Goal: Communication & Community: Ask a question

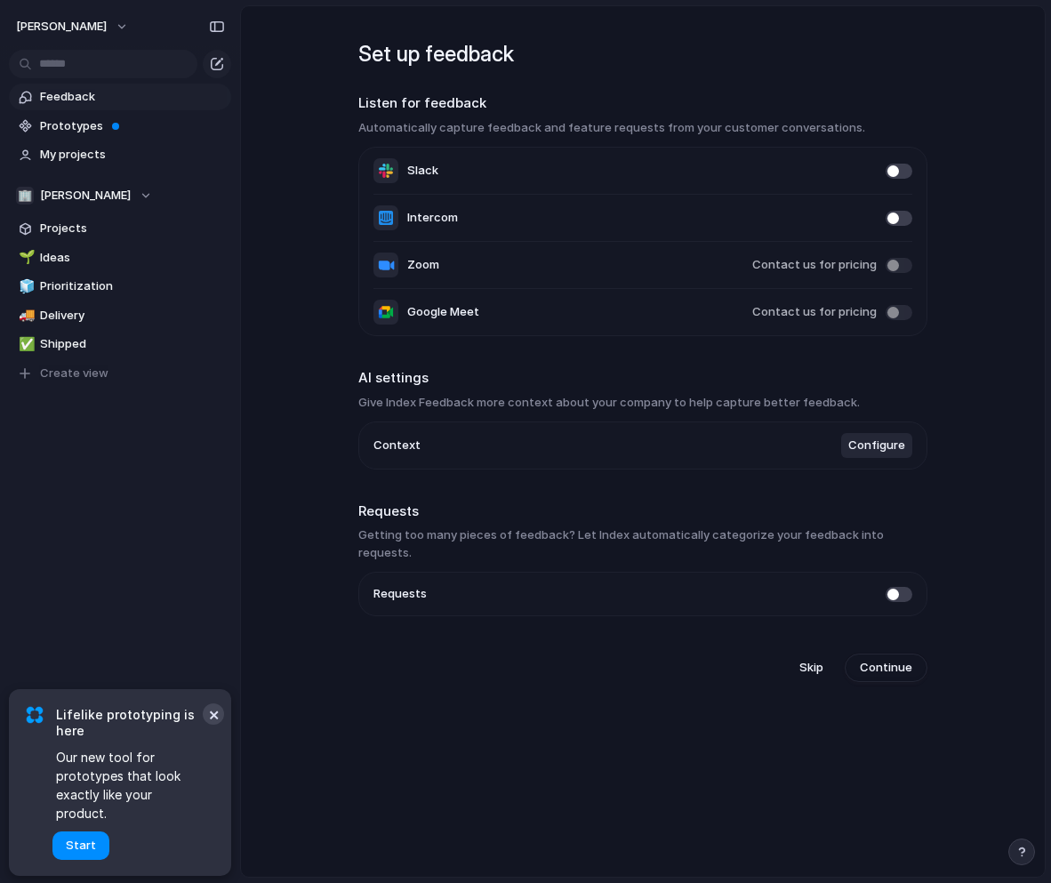
click at [211, 724] on button "×" at bounding box center [213, 713] width 21 height 21
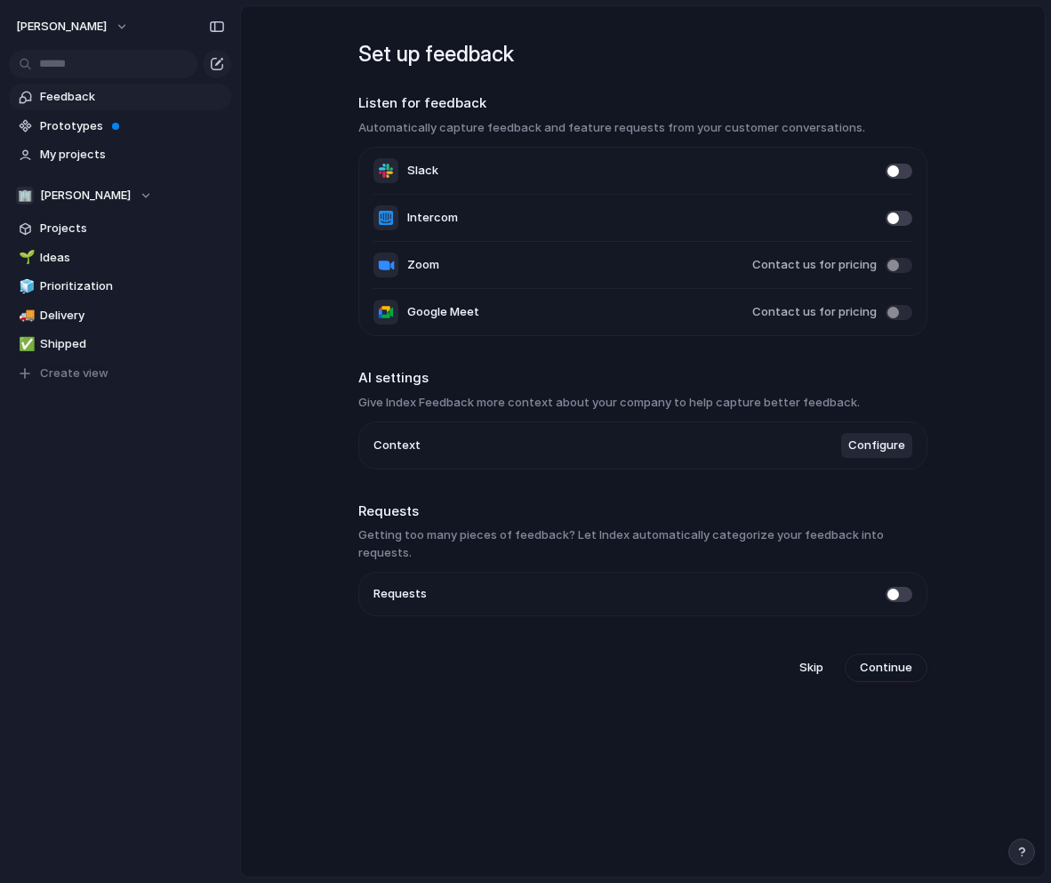
click at [890, 172] on span at bounding box center [898, 171] width 27 height 15
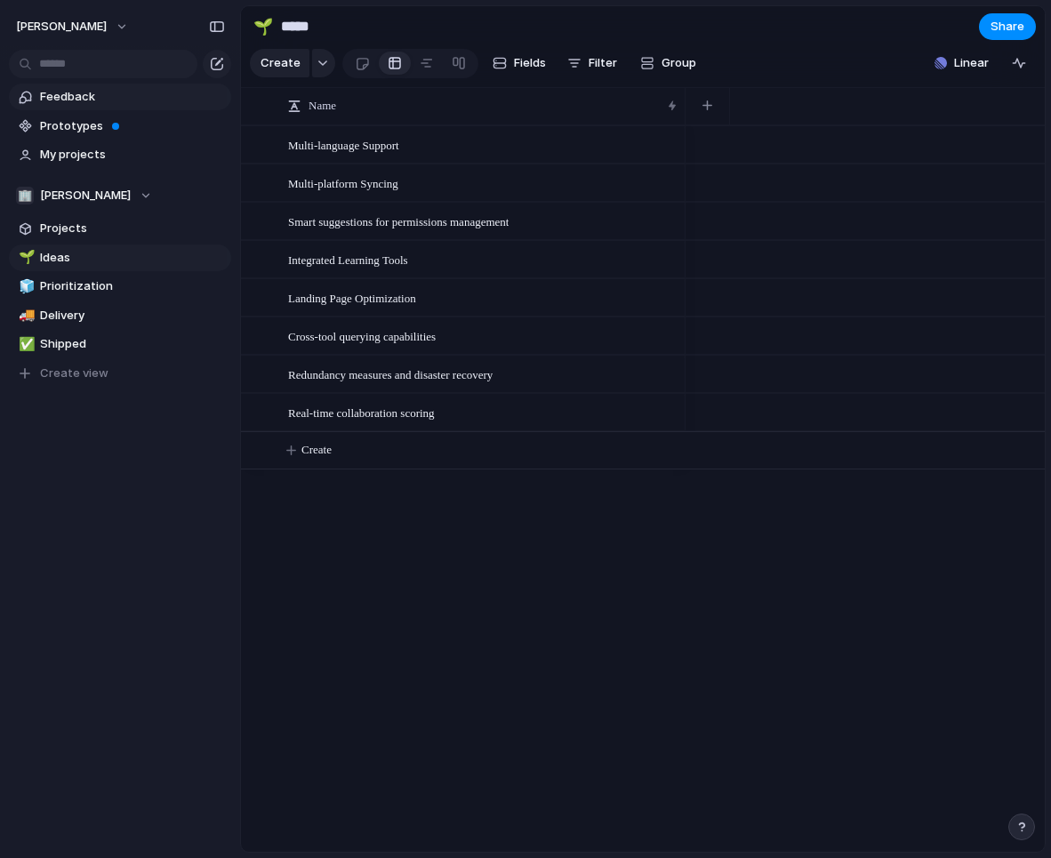
click at [84, 97] on span "Feedback" at bounding box center [132, 97] width 185 height 18
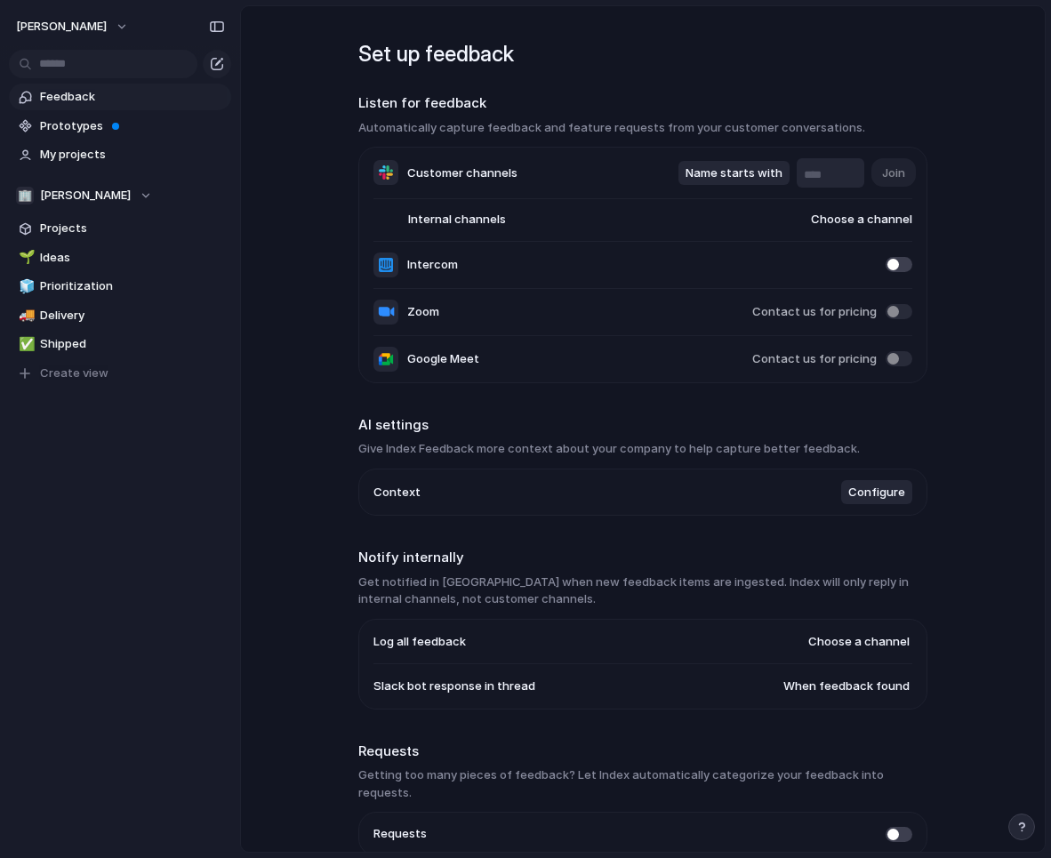
click at [823, 176] on input "text" at bounding box center [830, 175] width 53 height 18
click at [895, 175] on span "Join" at bounding box center [893, 173] width 23 height 18
click at [849, 218] on span "Choose a channel" at bounding box center [844, 220] width 136 height 18
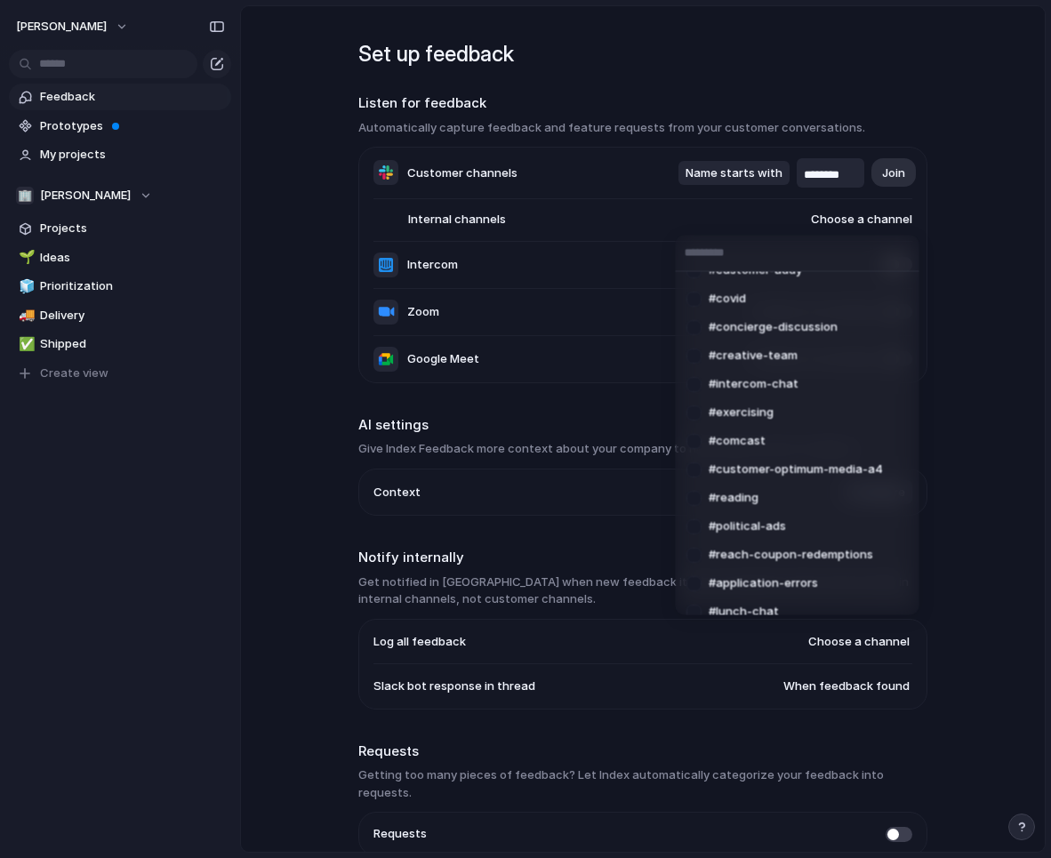
scroll to position [1023, 0]
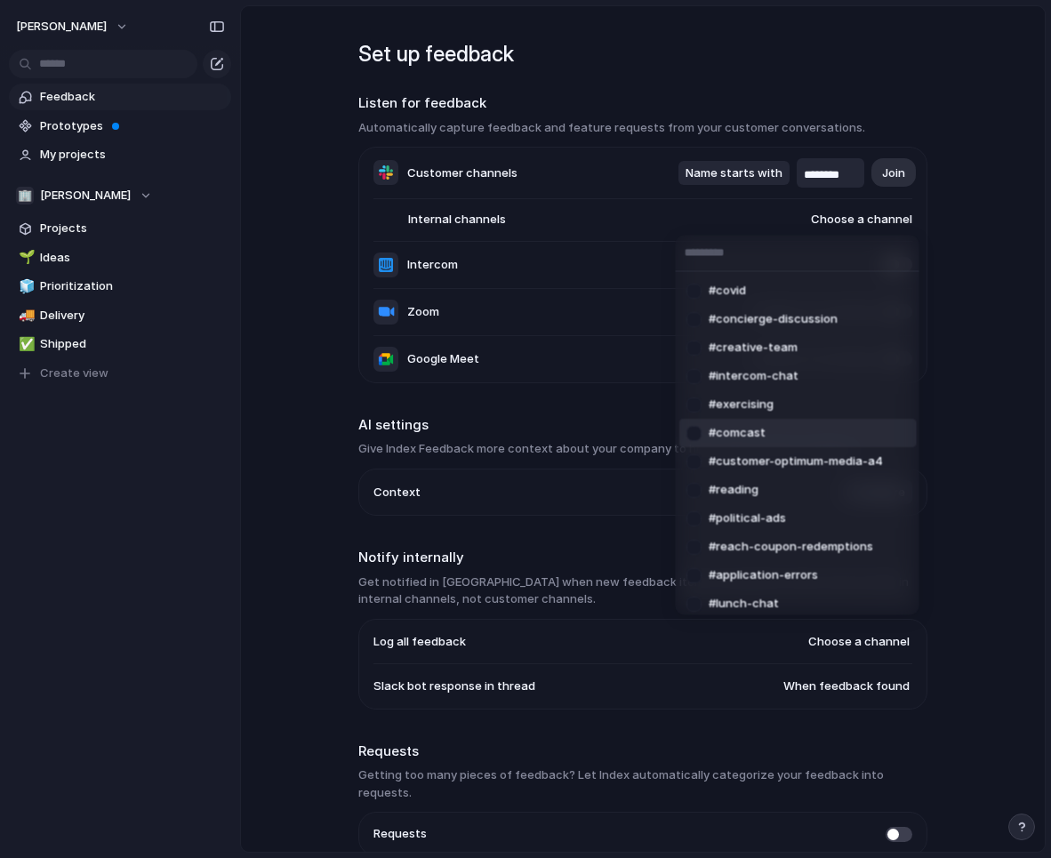
click at [799, 180] on div "#github #announcements #dev-ci #account-alerts #debug #server-alerts #analytics…" at bounding box center [525, 429] width 1051 height 858
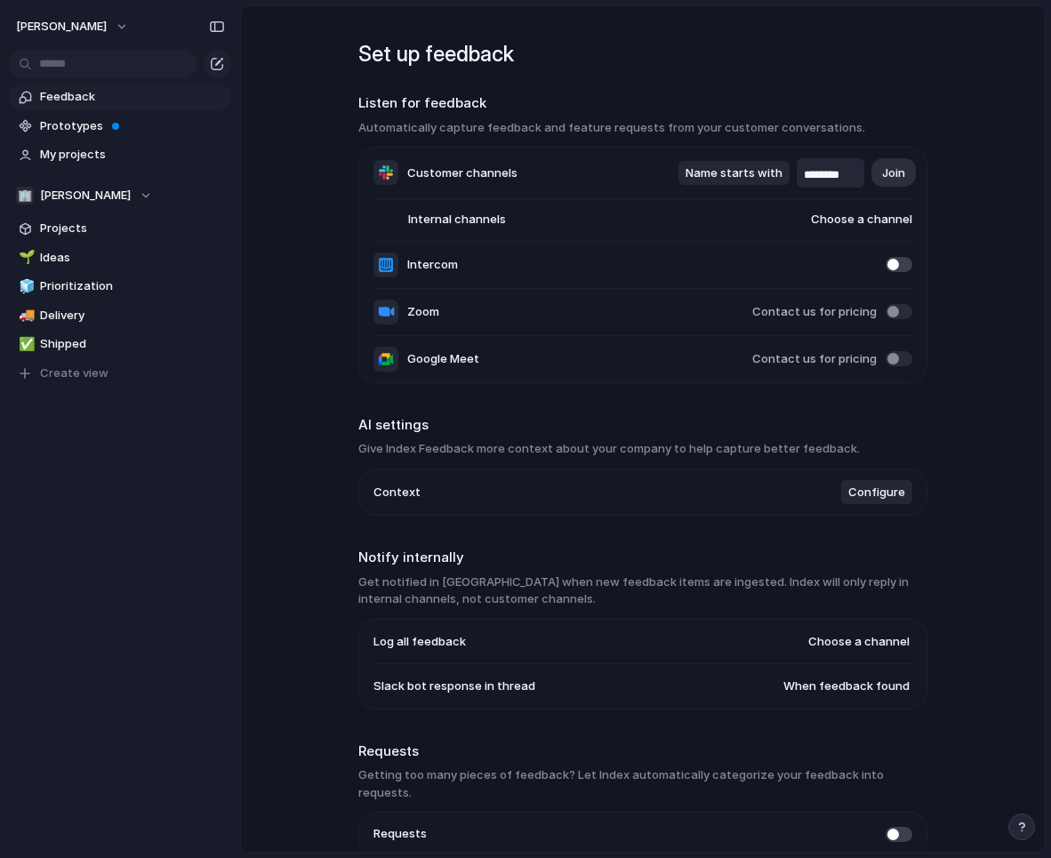
click at [805, 174] on input "********" at bounding box center [830, 175] width 53 height 18
type input "*********"
click at [892, 165] on span "Join" at bounding box center [893, 173] width 23 height 18
click at [858, 220] on span "Choose a channel" at bounding box center [844, 220] width 136 height 18
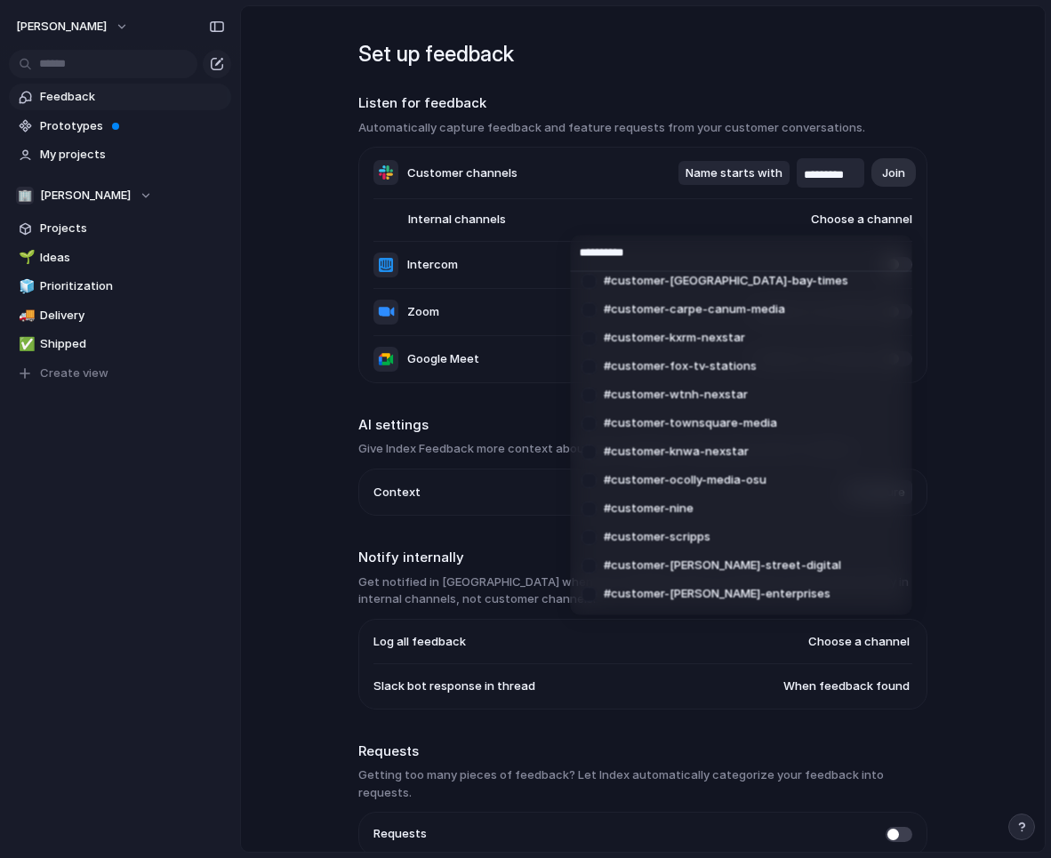
scroll to position [0, 0]
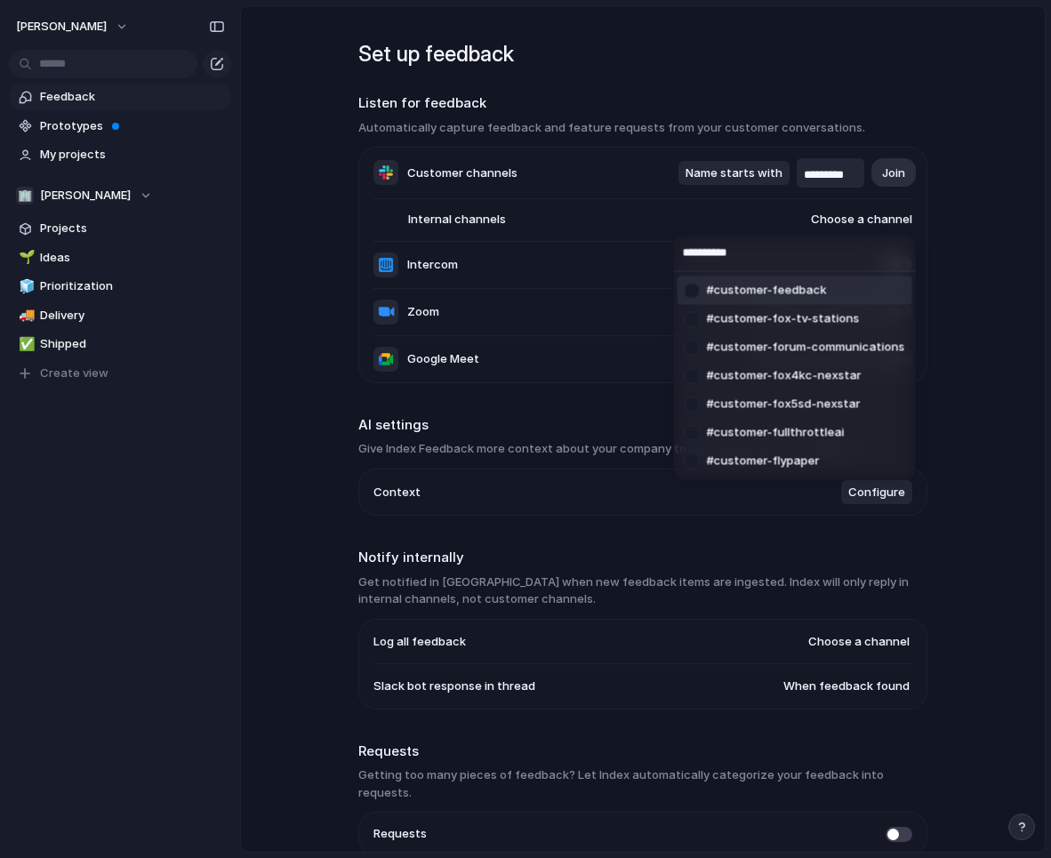
drag, startPoint x: 769, startPoint y: 250, endPoint x: 655, endPoint y: 238, distance: 114.4
click at [655, 238] on div "**********" at bounding box center [525, 429] width 1051 height 858
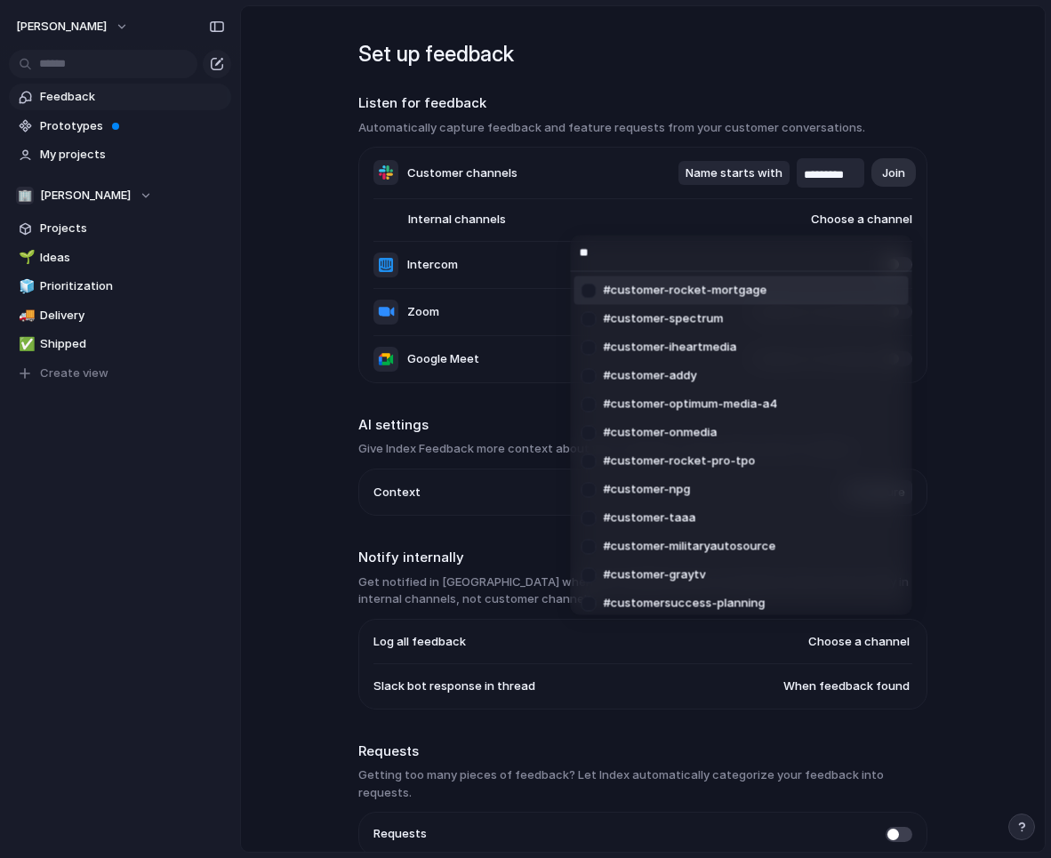
type input "*"
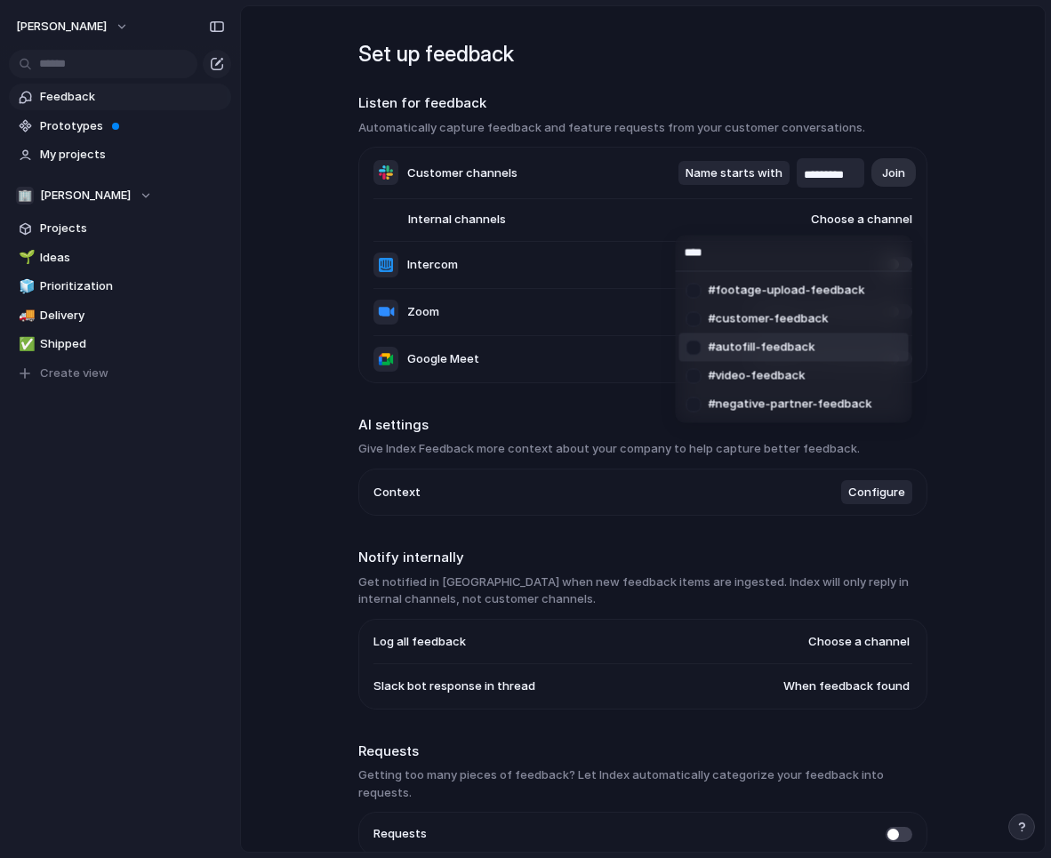
type input "****"
click at [690, 347] on div at bounding box center [693, 347] width 31 height 31
click at [692, 375] on div at bounding box center [693, 375] width 31 height 31
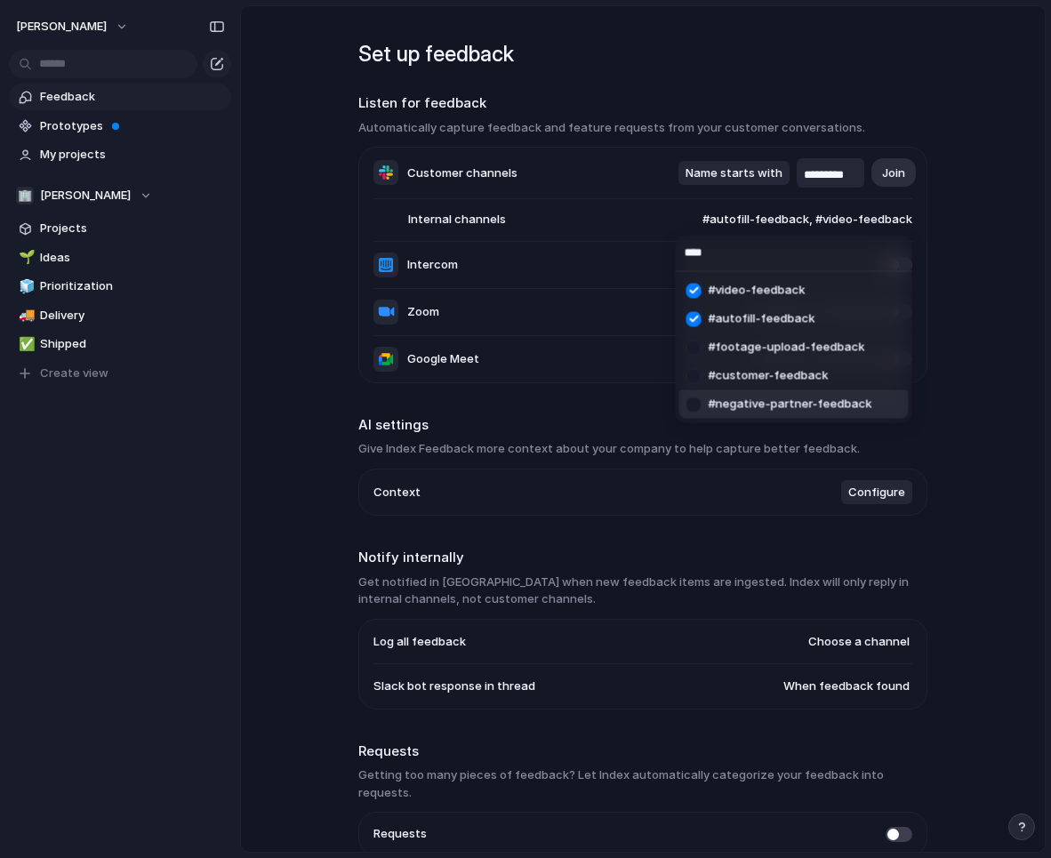
click at [696, 404] on div at bounding box center [693, 403] width 31 height 31
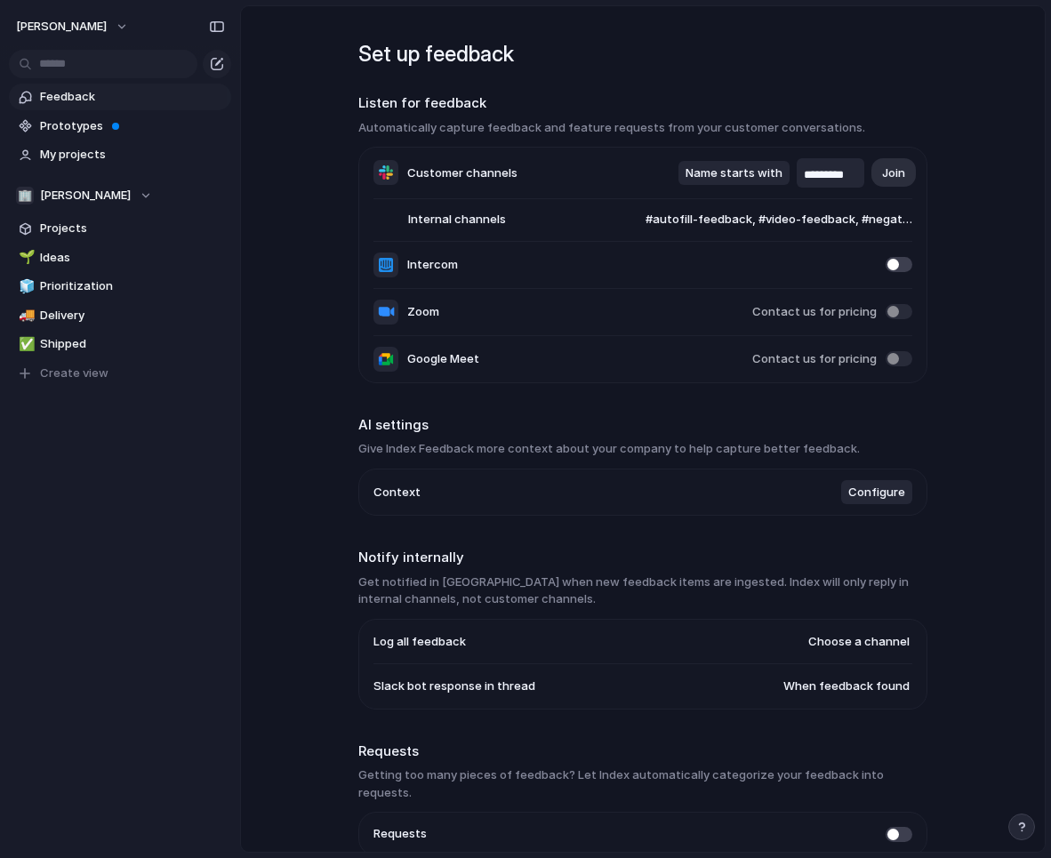
scroll to position [3, 0]
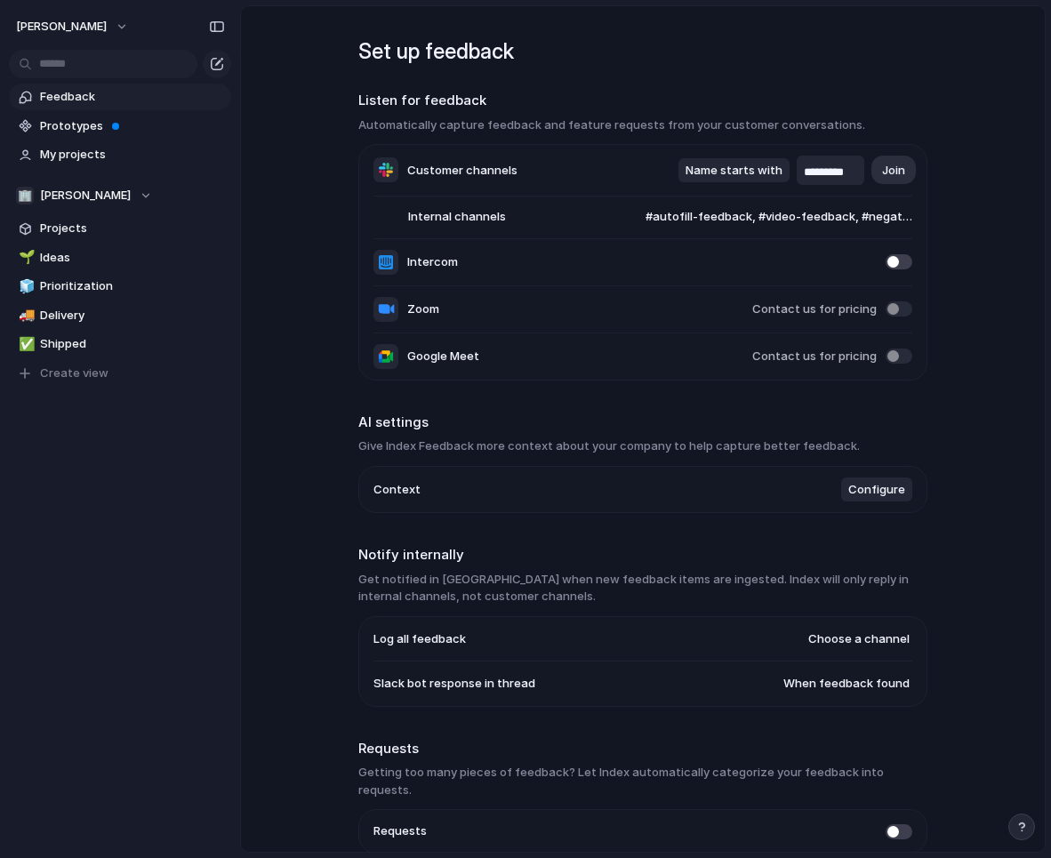
click at [892, 262] on span at bounding box center [898, 261] width 27 height 15
click at [844, 643] on span "Choose a channel" at bounding box center [858, 639] width 101 height 18
type input "*"
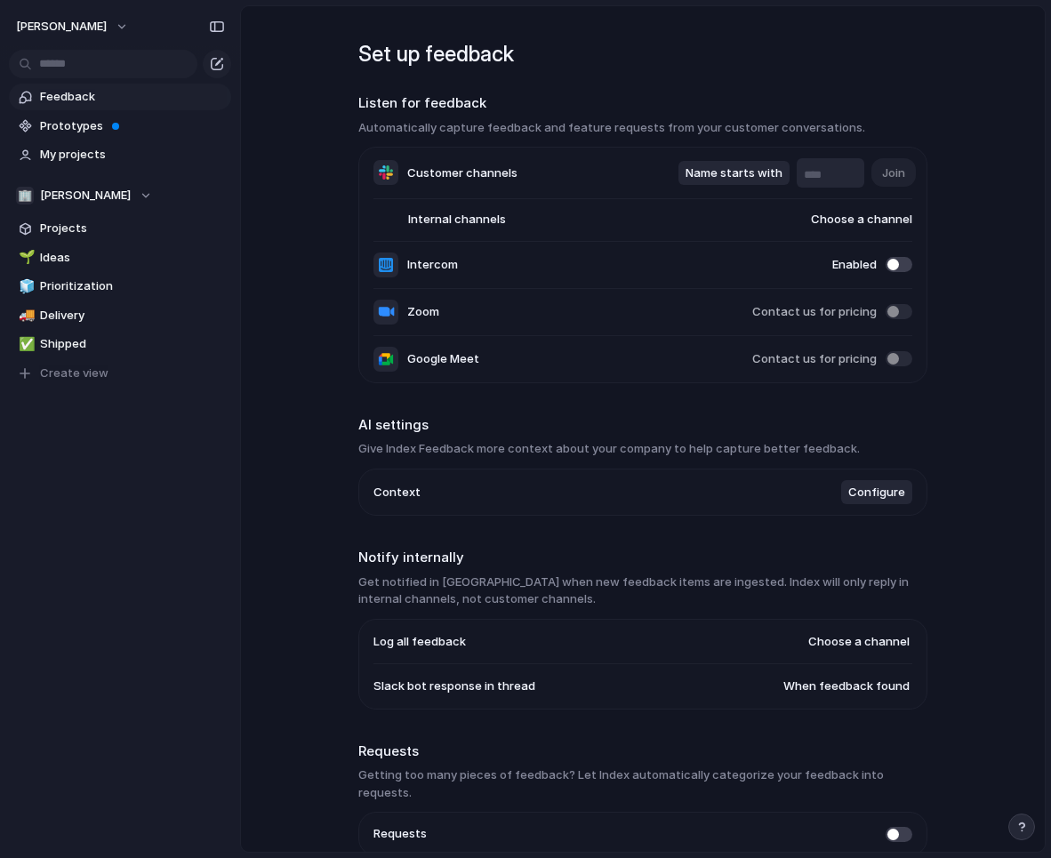
type input "*********"
click at [864, 649] on span "Choose a channel" at bounding box center [858, 642] width 101 height 18
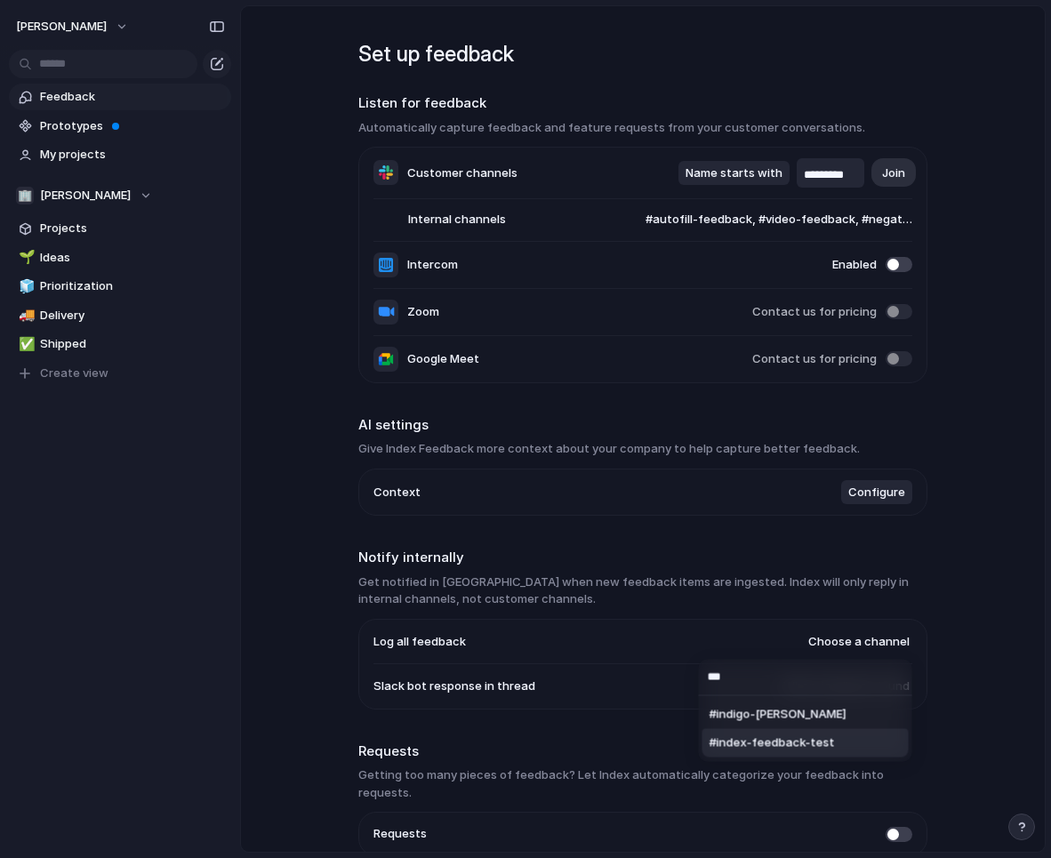
type input "***"
click at [820, 739] on span "#index-feedback-test" at bounding box center [771, 743] width 125 height 18
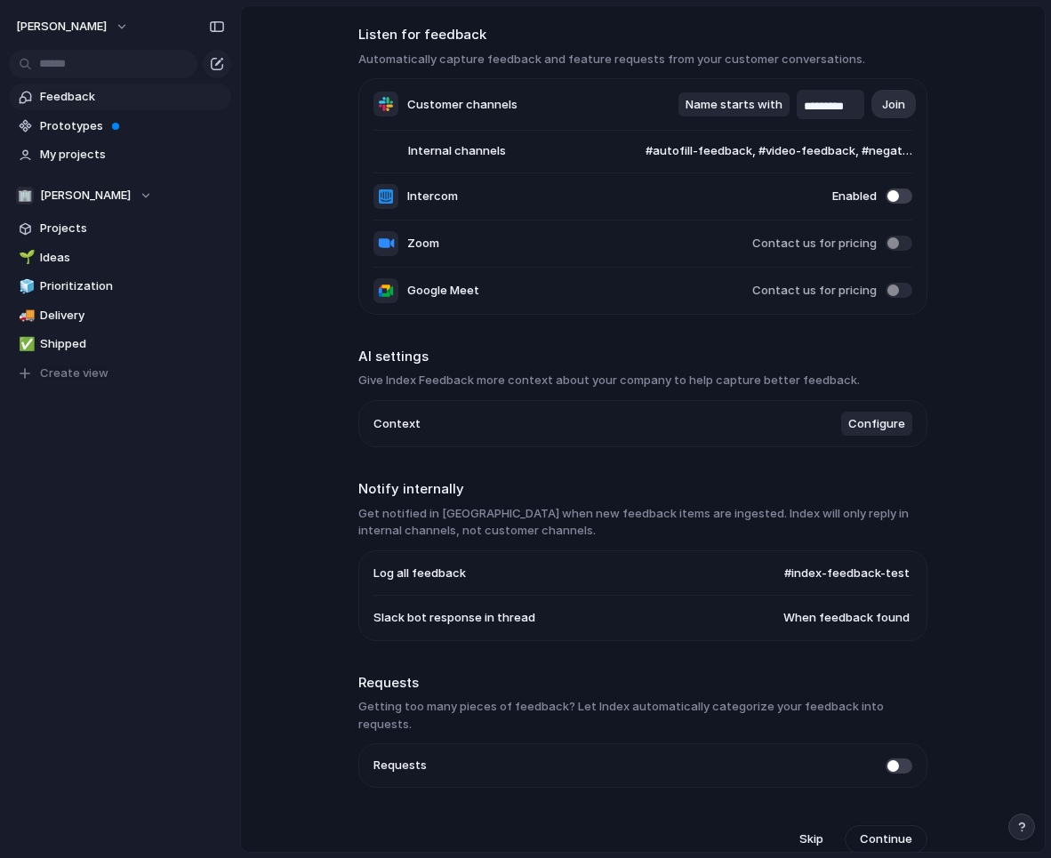
scroll to position [68, 0]
click at [834, 687] on h2 "Requests" at bounding box center [642, 684] width 569 height 20
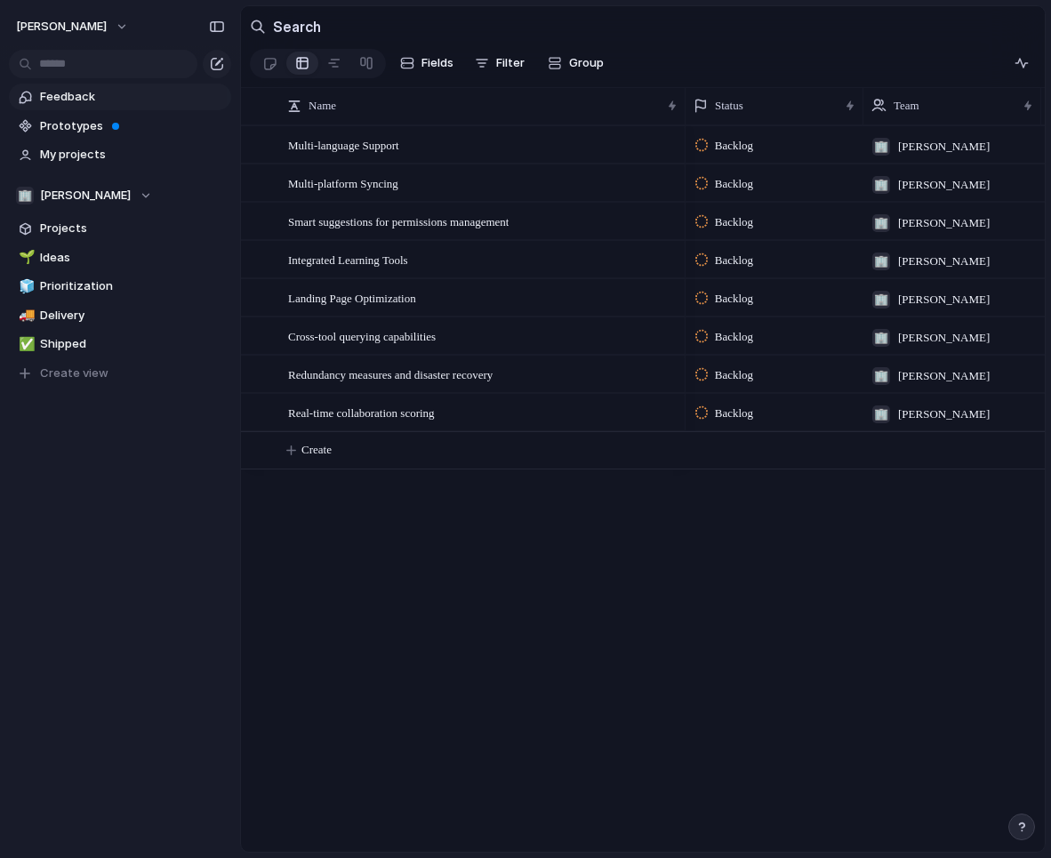
click at [61, 88] on link "Feedback" at bounding box center [120, 97] width 222 height 27
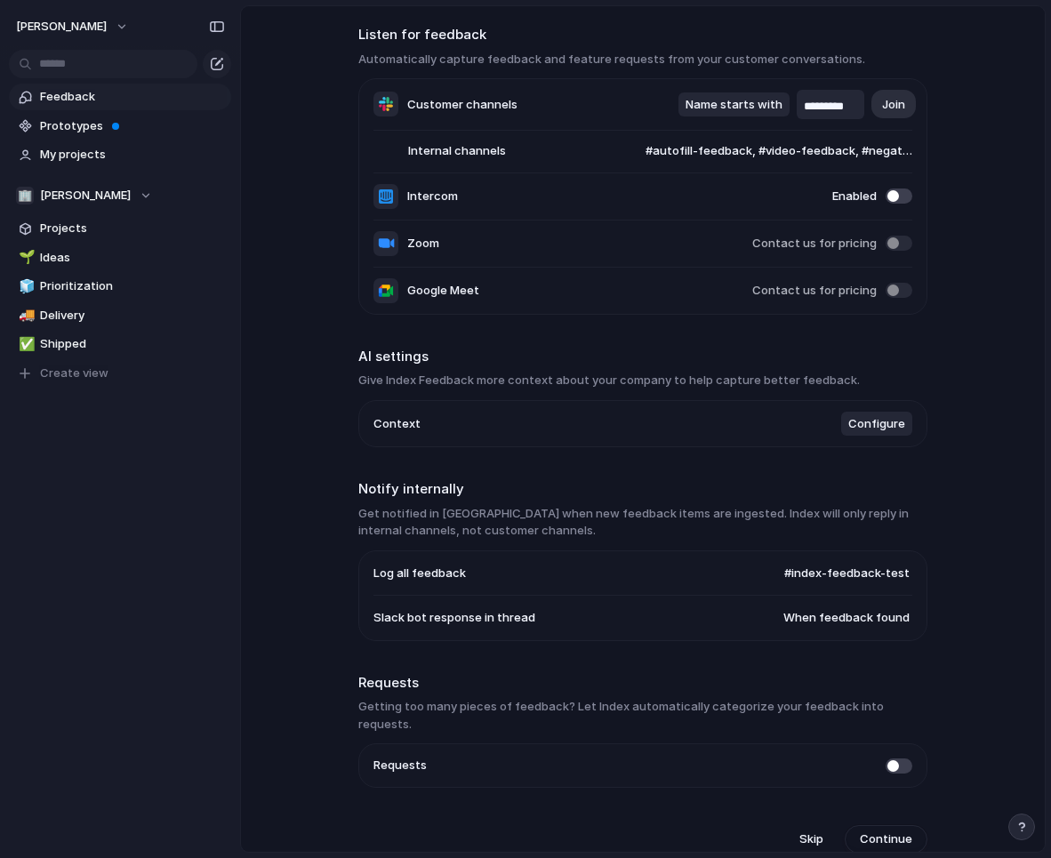
scroll to position [68, 0]
click at [884, 831] on span "Continue" at bounding box center [886, 840] width 52 height 18
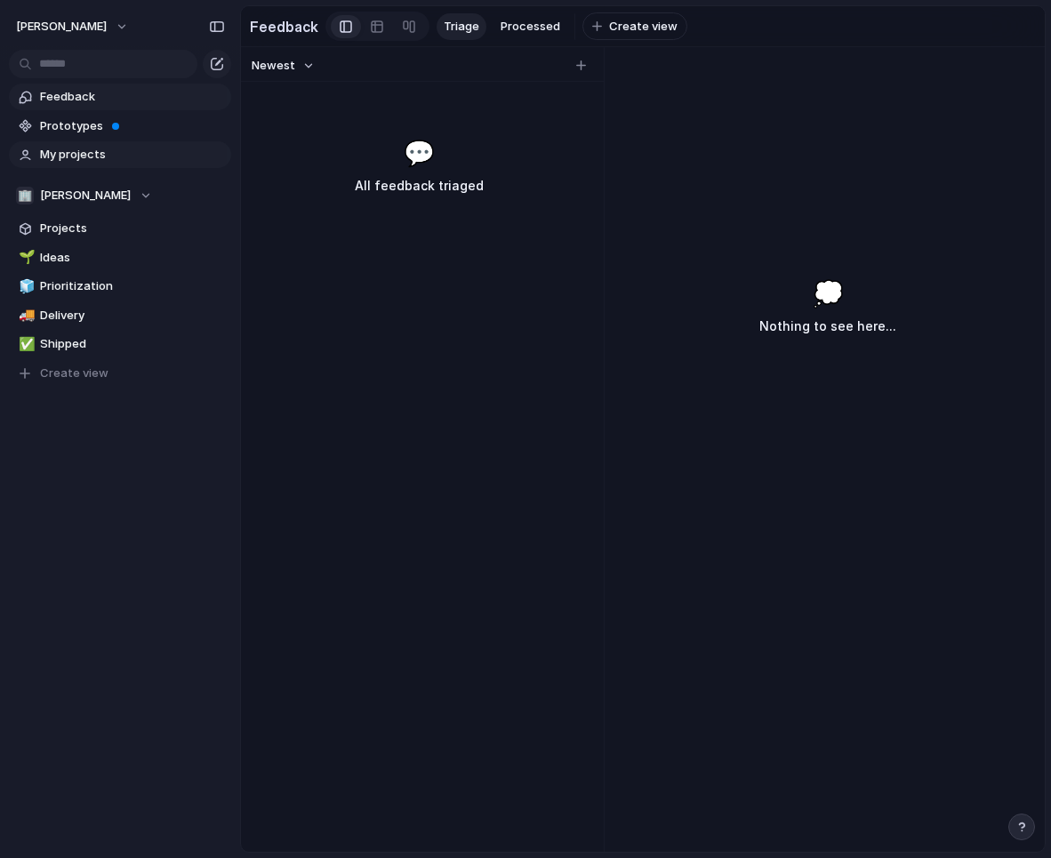
click at [68, 151] on span "My projects" at bounding box center [132, 155] width 185 height 18
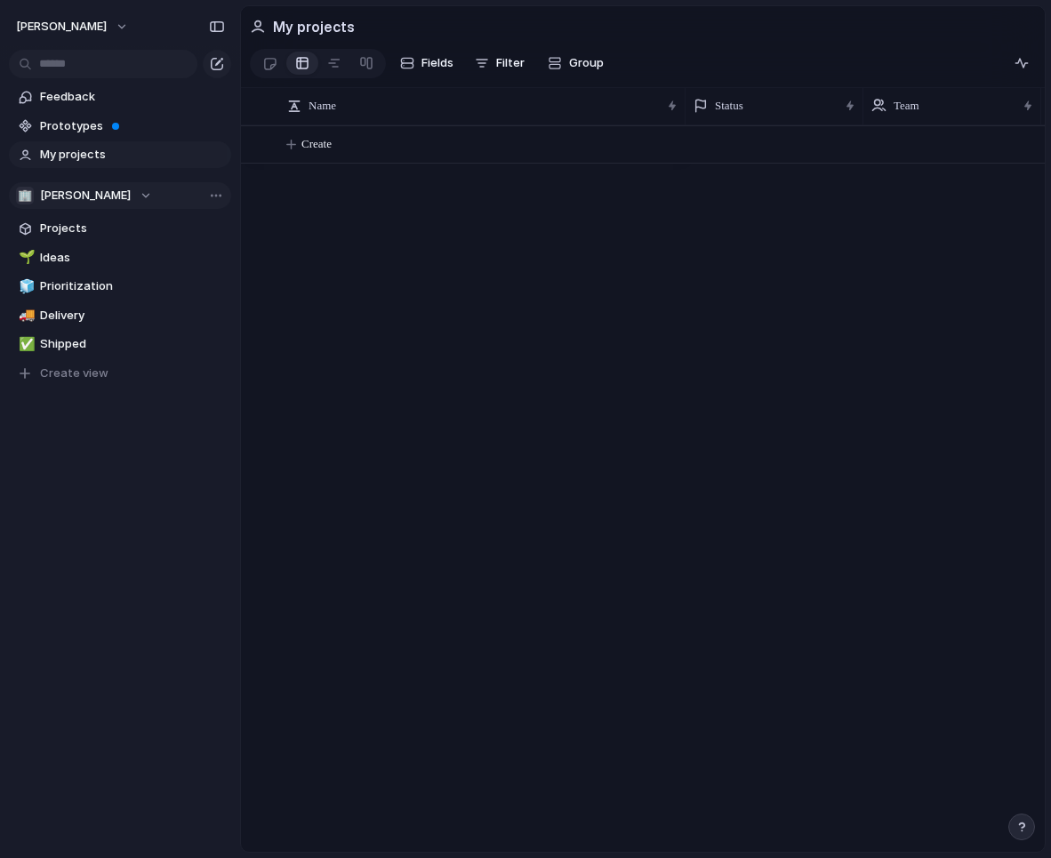
click at [108, 188] on span "[PERSON_NAME]" at bounding box center [85, 196] width 91 height 18
click at [147, 488] on div "🏢 Michael-tuminello ⚡ Waymark-test Create new team" at bounding box center [525, 429] width 1051 height 858
click at [131, 199] on span "[PERSON_NAME]" at bounding box center [85, 196] width 91 height 18
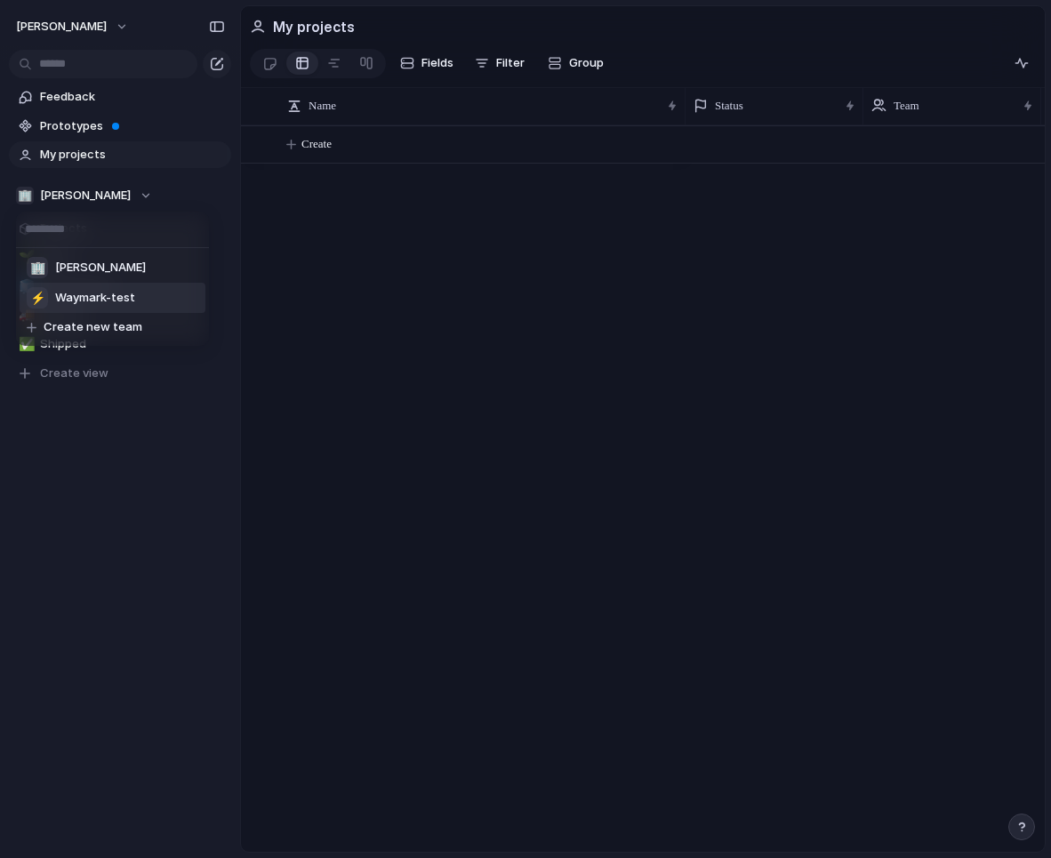
click at [130, 292] on span "Waymark-test" at bounding box center [95, 298] width 80 height 18
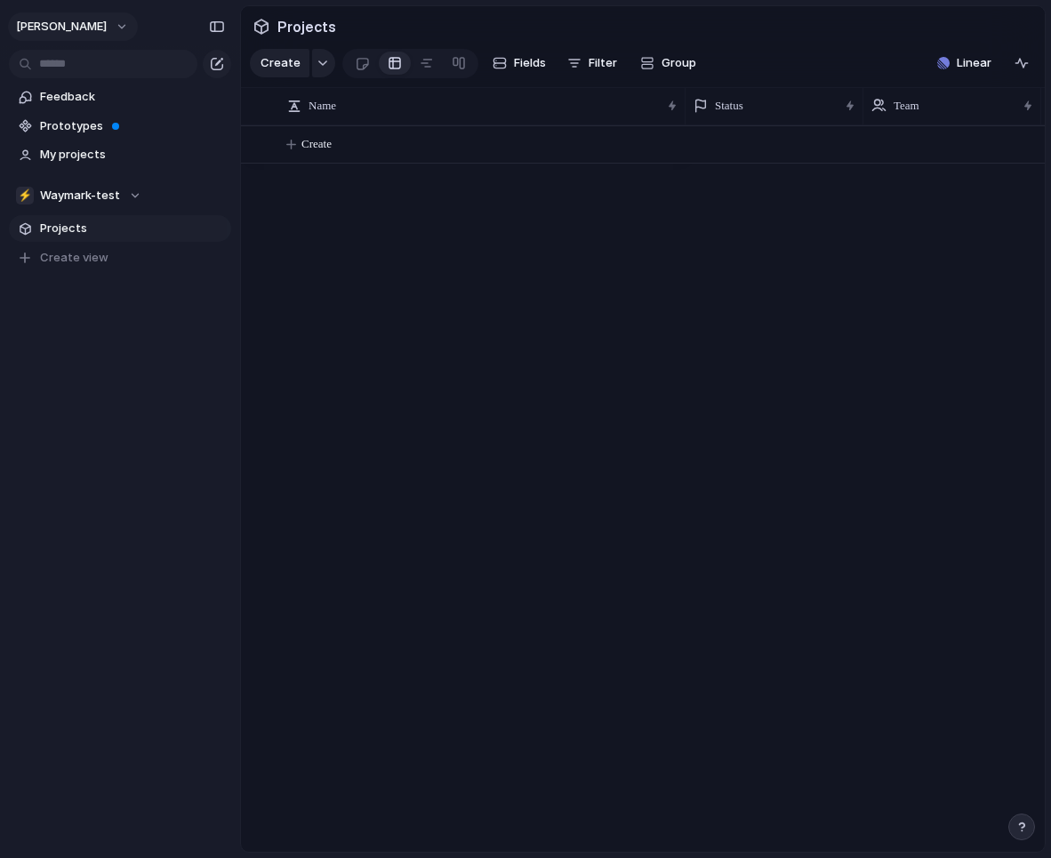
click at [122, 31] on button "[PERSON_NAME]" at bounding box center [73, 26] width 130 height 28
click at [146, 420] on div "Settings Invite members Change theme Sign out" at bounding box center [525, 429] width 1051 height 858
click at [120, 27] on button "[PERSON_NAME]" at bounding box center [73, 26] width 130 height 28
click at [77, 70] on span "Settings" at bounding box center [65, 67] width 49 height 18
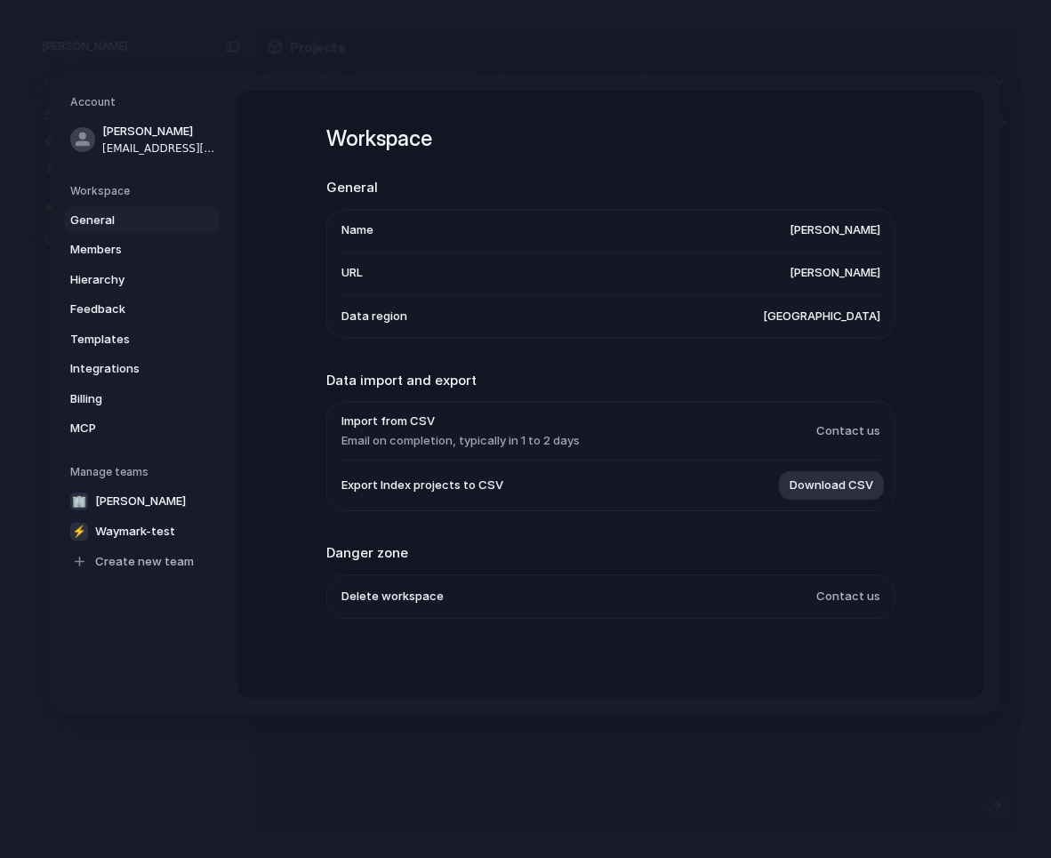
click at [800, 228] on span "[PERSON_NAME]" at bounding box center [834, 231] width 91 height 18
drag, startPoint x: 758, startPoint y: 233, endPoint x: 924, endPoint y: 252, distance: 166.5
click at [924, 252] on div "Workspace General Name michael-tuminello URL michael-tuminello Data region Unit…" at bounding box center [610, 394] width 747 height 607
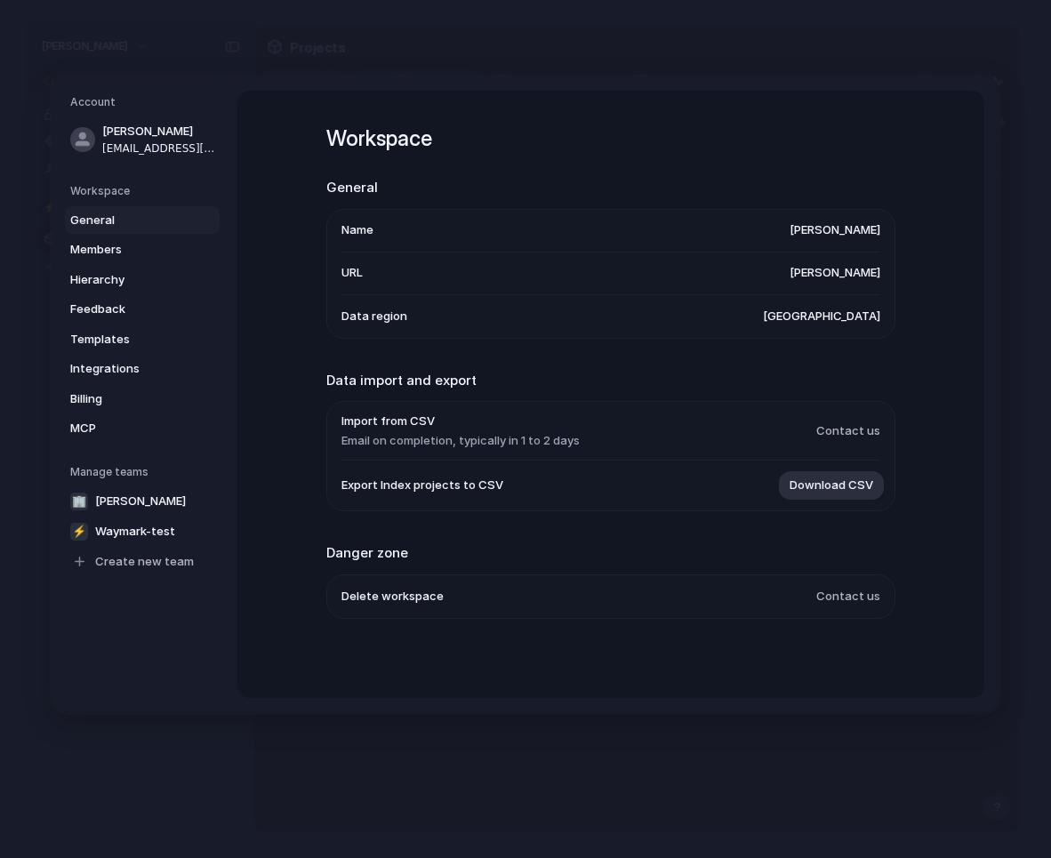
click at [116, 192] on h5 "Workspace" at bounding box center [144, 191] width 149 height 16
click at [94, 223] on span "General" at bounding box center [127, 221] width 114 height 18
click at [114, 525] on span "Waymark-test" at bounding box center [135, 532] width 80 height 18
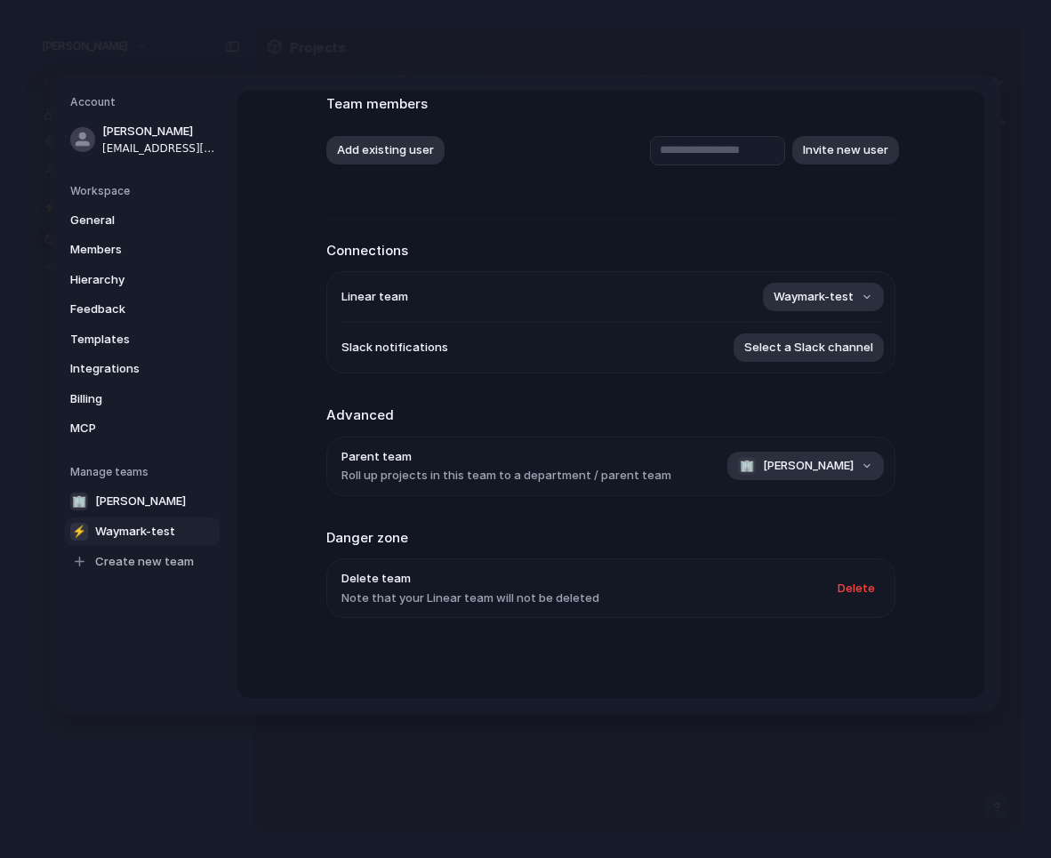
scroll to position [116, 0]
click at [813, 351] on span "Select a Slack channel" at bounding box center [808, 349] width 129 height 18
click at [276, 278] on div "#github #announcements #dev-ci #account-alerts #debug #server-alerts #analytics…" at bounding box center [525, 429] width 1051 height 858
click at [153, 500] on span "[PERSON_NAME]" at bounding box center [140, 501] width 91 height 18
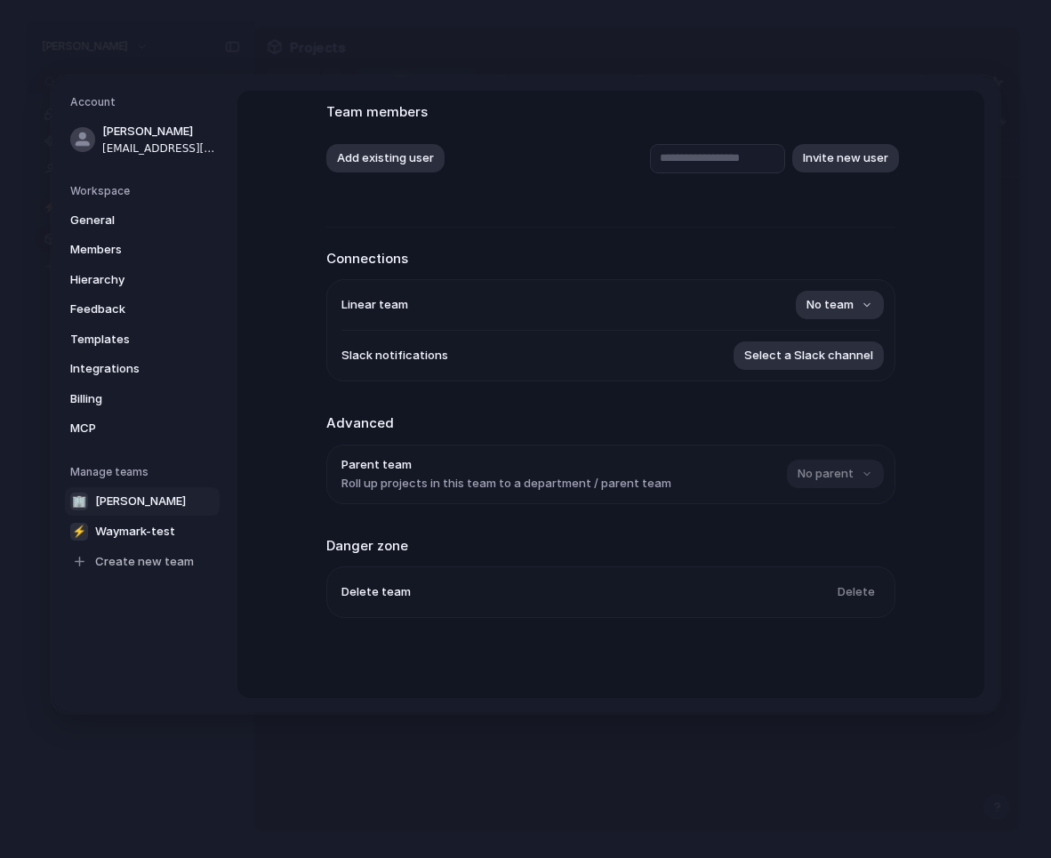
scroll to position [109, 0]
click at [150, 523] on span "Waymark-test" at bounding box center [135, 532] width 80 height 18
type input "**********"
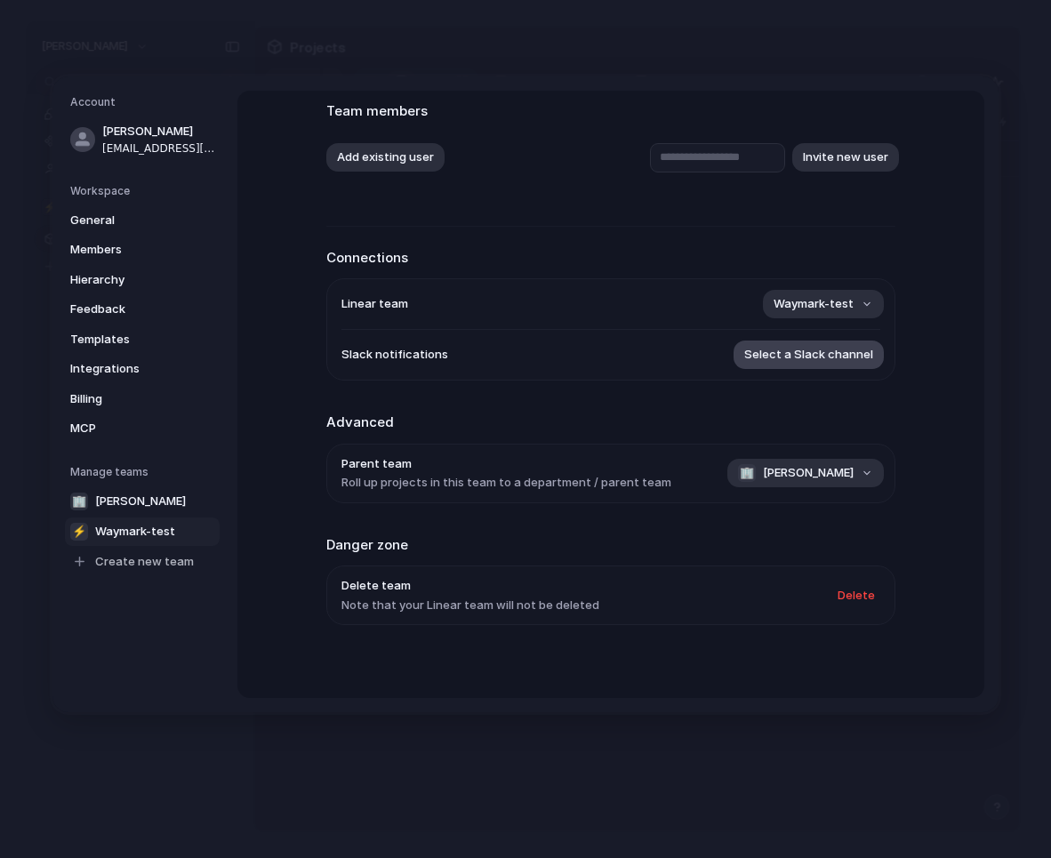
click at [822, 353] on span "Select a Slack channel" at bounding box center [808, 356] width 129 height 18
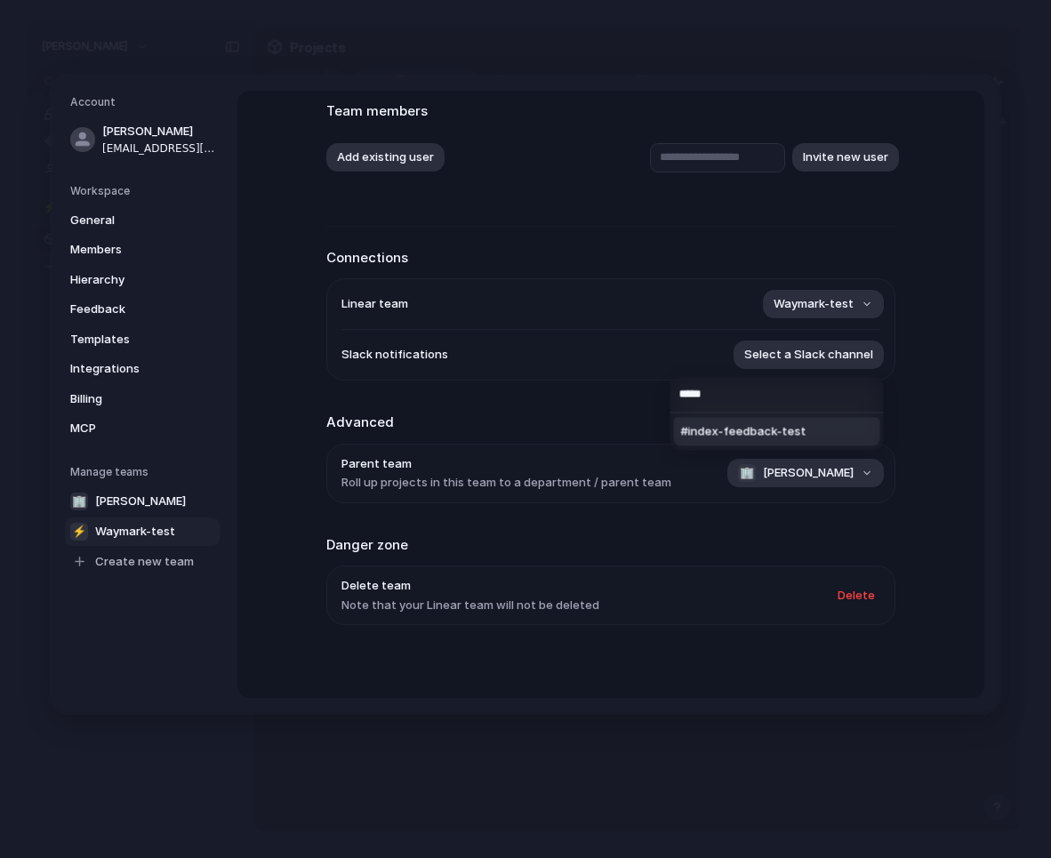
type input "*****"
click at [769, 432] on span "#index-feedback-test" at bounding box center [743, 432] width 125 height 18
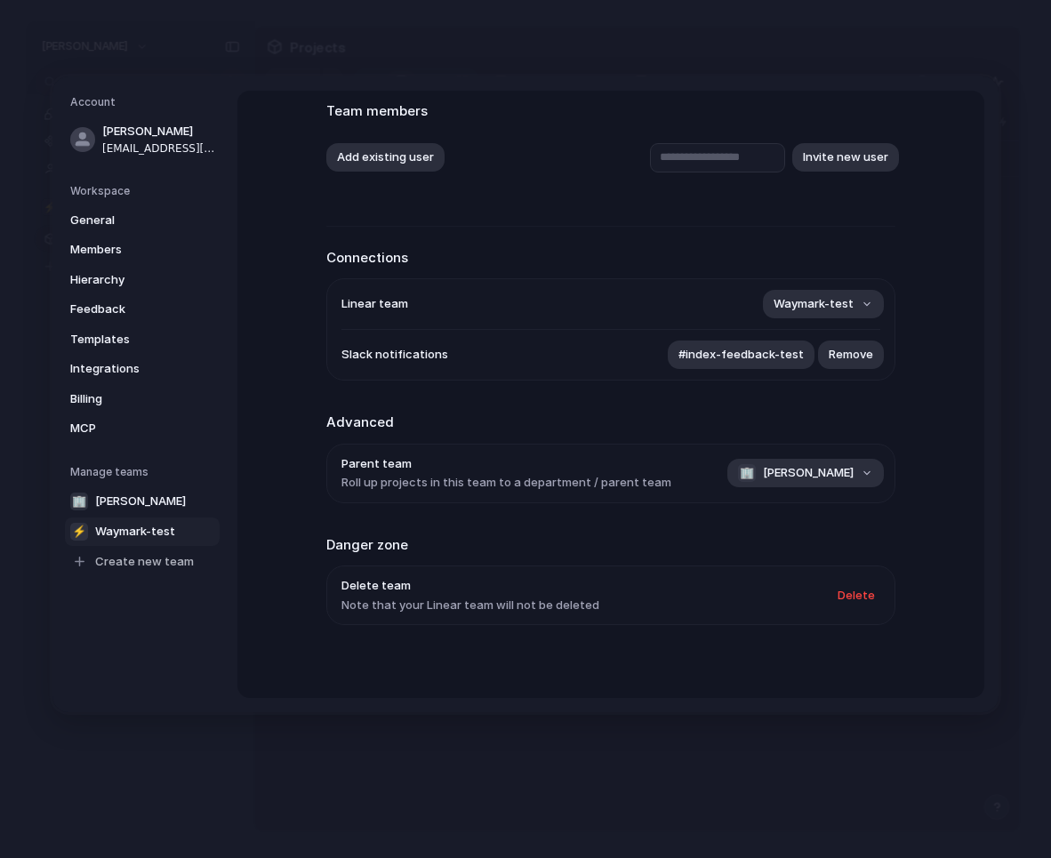
click at [272, 331] on div "**********" at bounding box center [610, 394] width 747 height 607
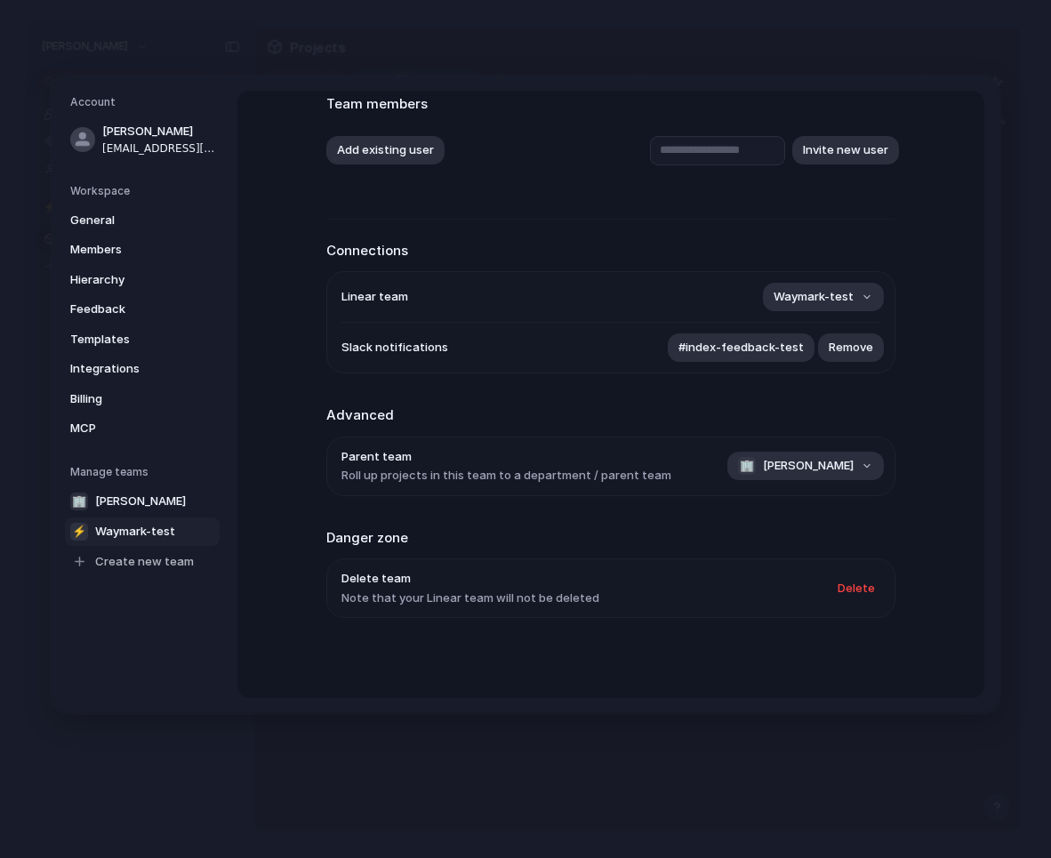
scroll to position [116, 0]
click at [815, 461] on span "[PERSON_NAME]" at bounding box center [808, 467] width 91 height 18
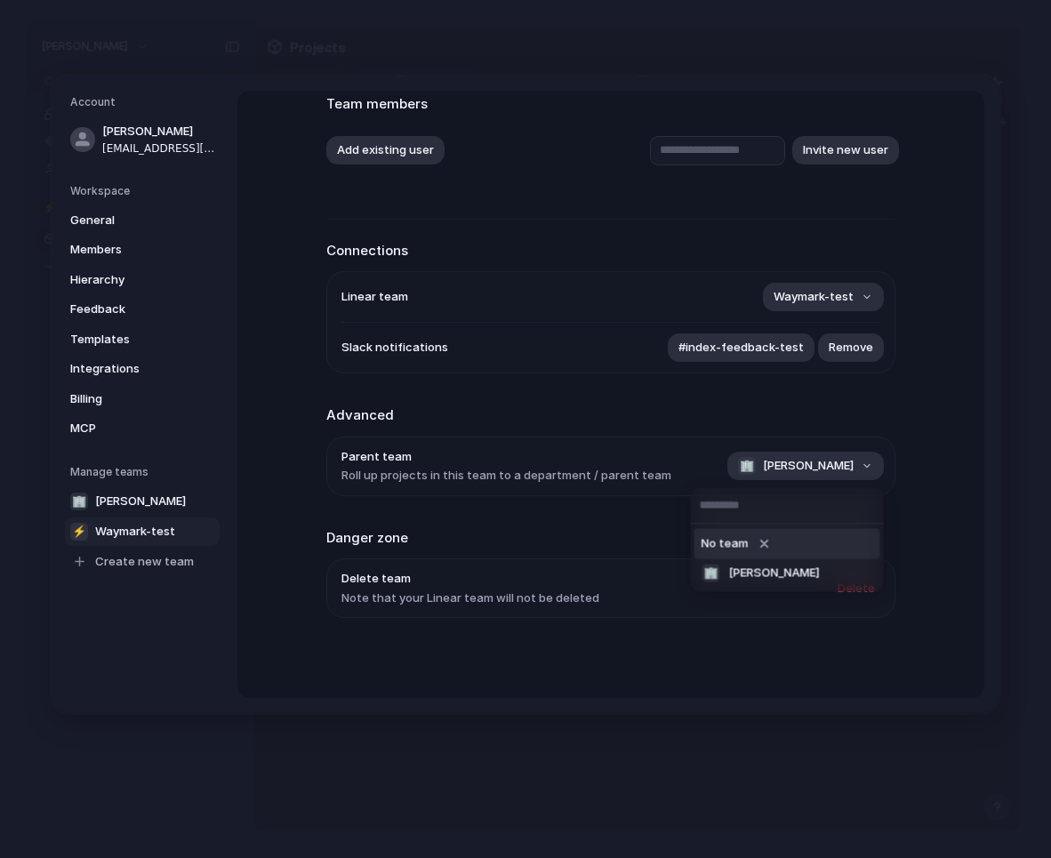
click at [762, 544] on div at bounding box center [765, 543] width 18 height 21
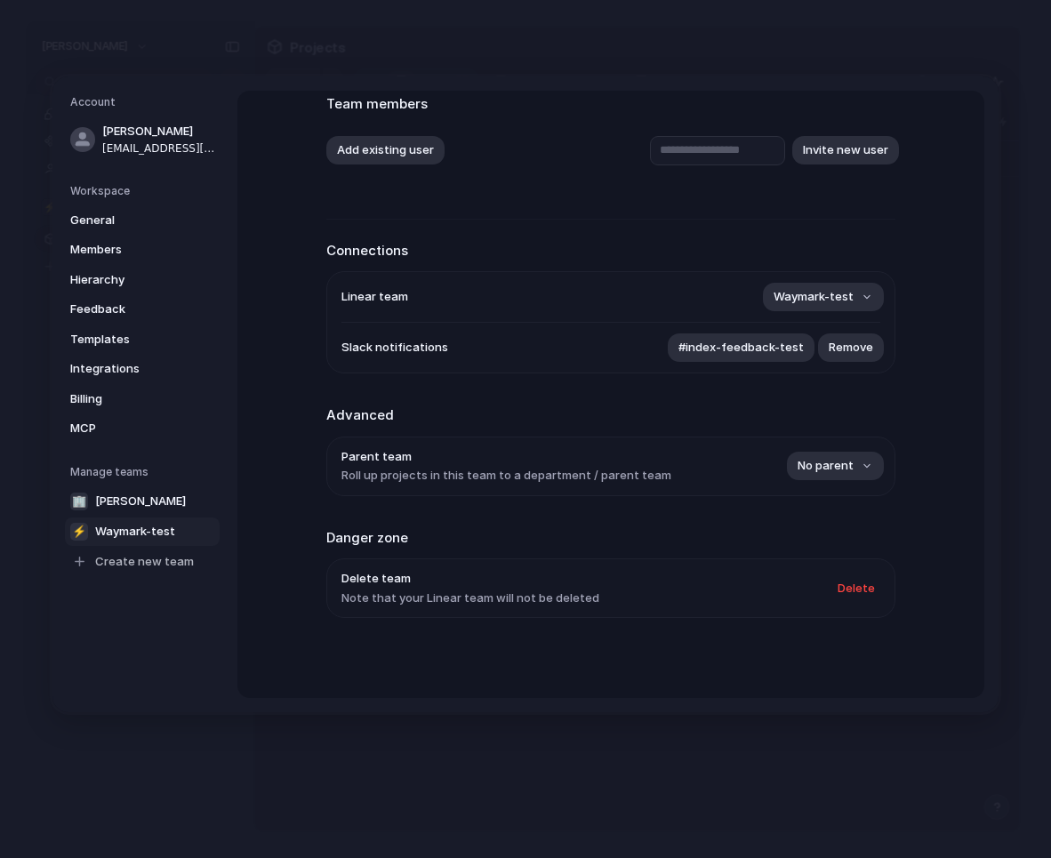
click at [277, 388] on div "**********" at bounding box center [610, 394] width 747 height 607
click at [106, 223] on span "General" at bounding box center [127, 221] width 114 height 18
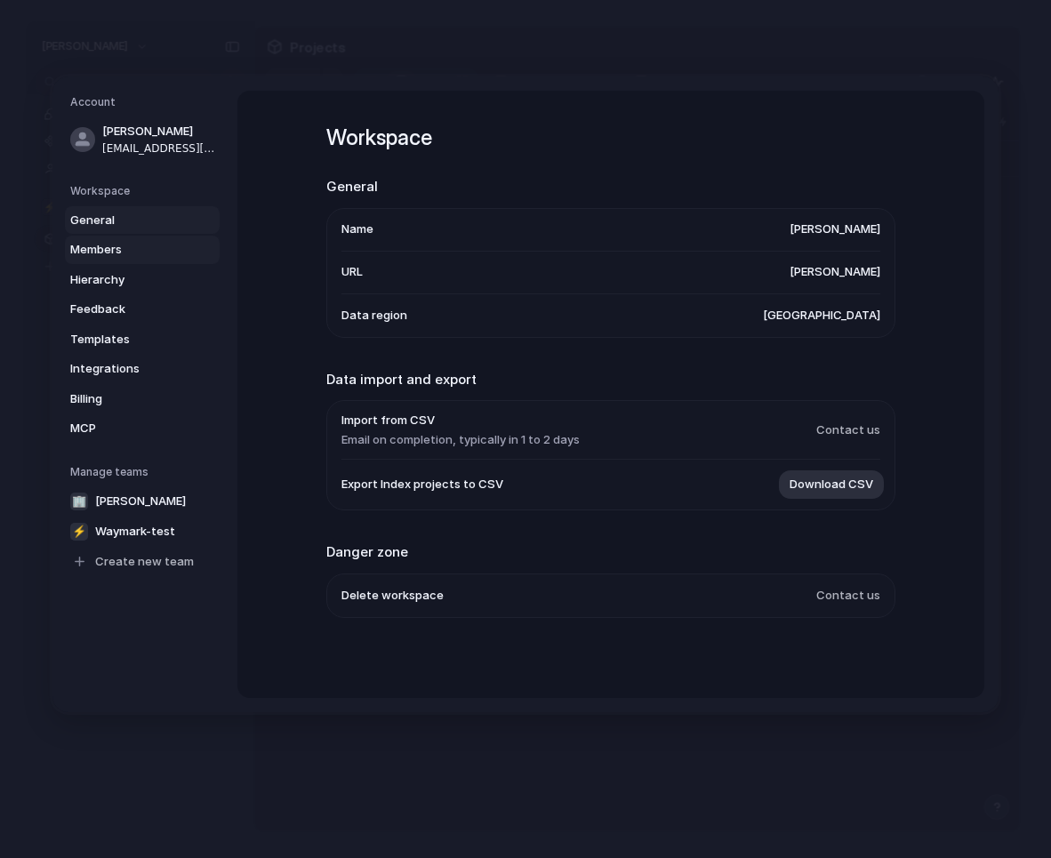
click at [127, 252] on span "Members" at bounding box center [127, 250] width 114 height 18
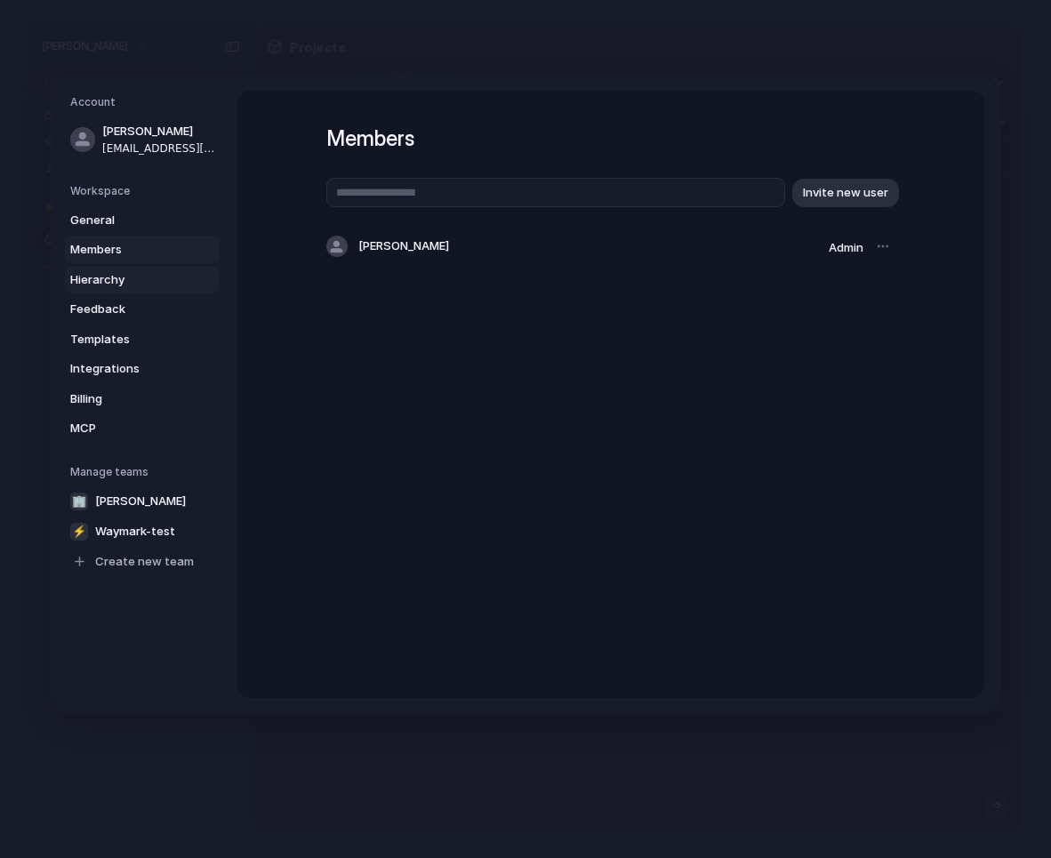
click at [124, 284] on span "Hierarchy" at bounding box center [127, 280] width 114 height 18
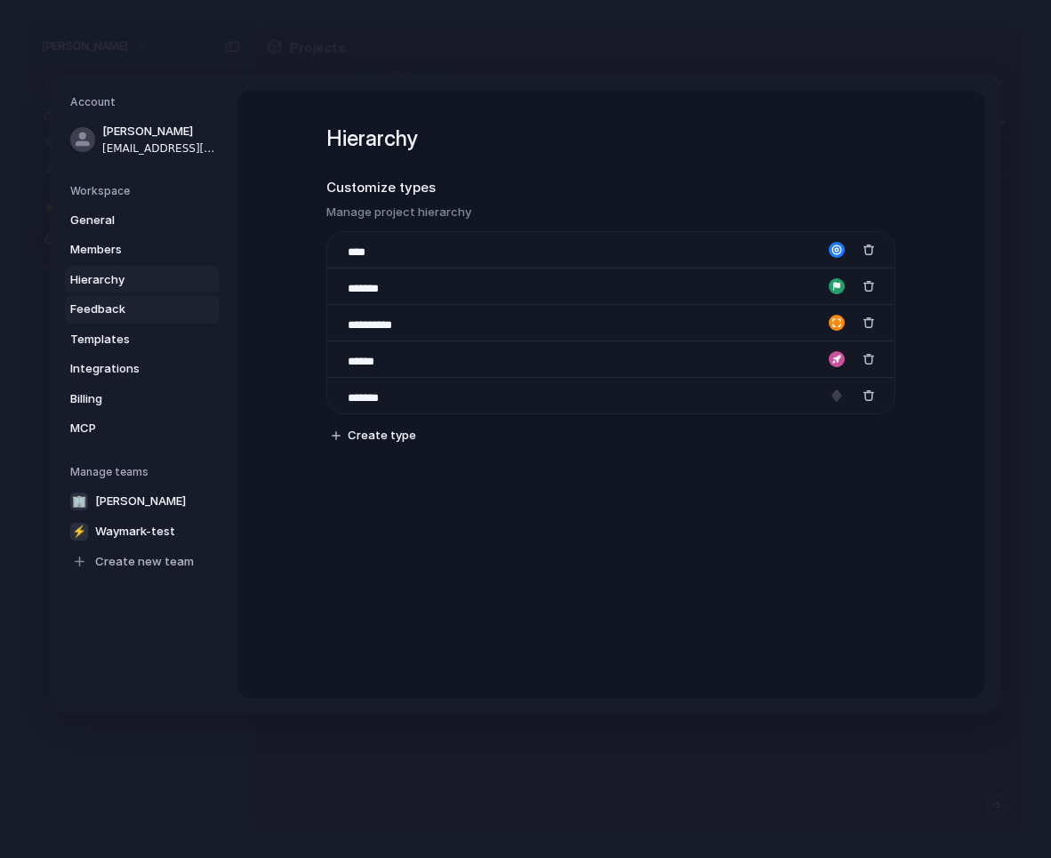
click at [125, 315] on span "Feedback" at bounding box center [127, 309] width 114 height 18
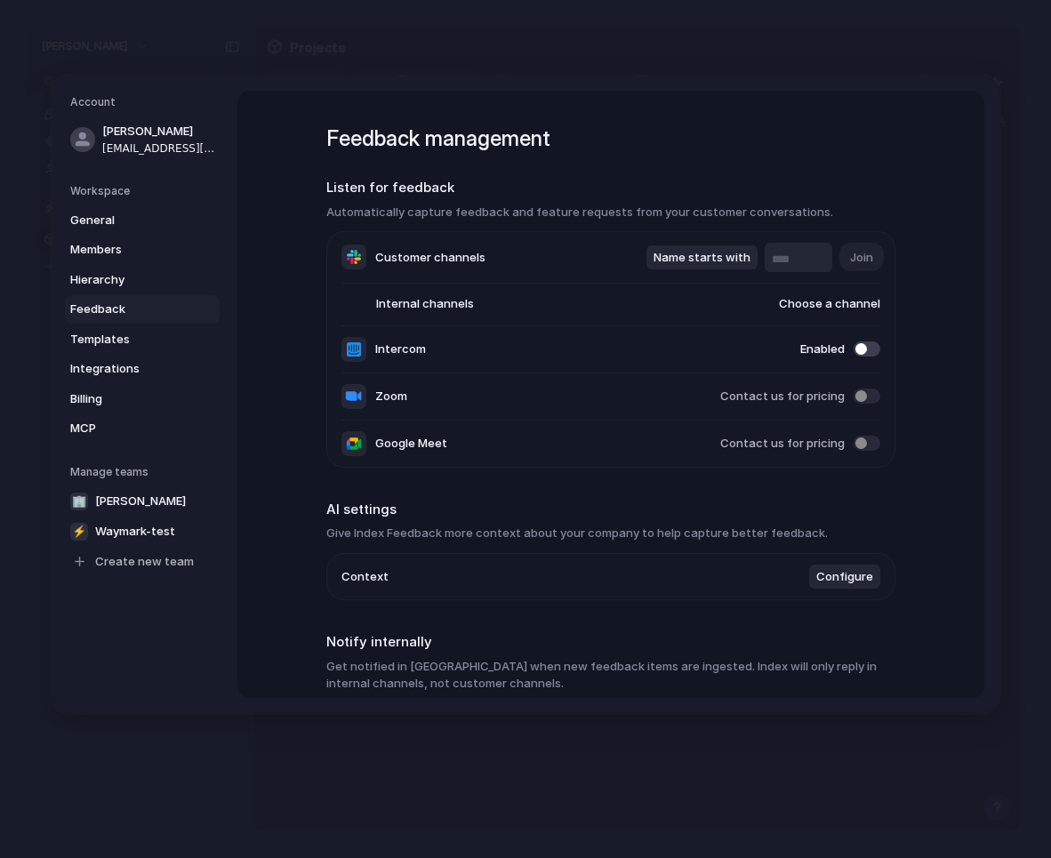
type input "*********"
click at [122, 332] on span "Templates" at bounding box center [127, 340] width 114 height 18
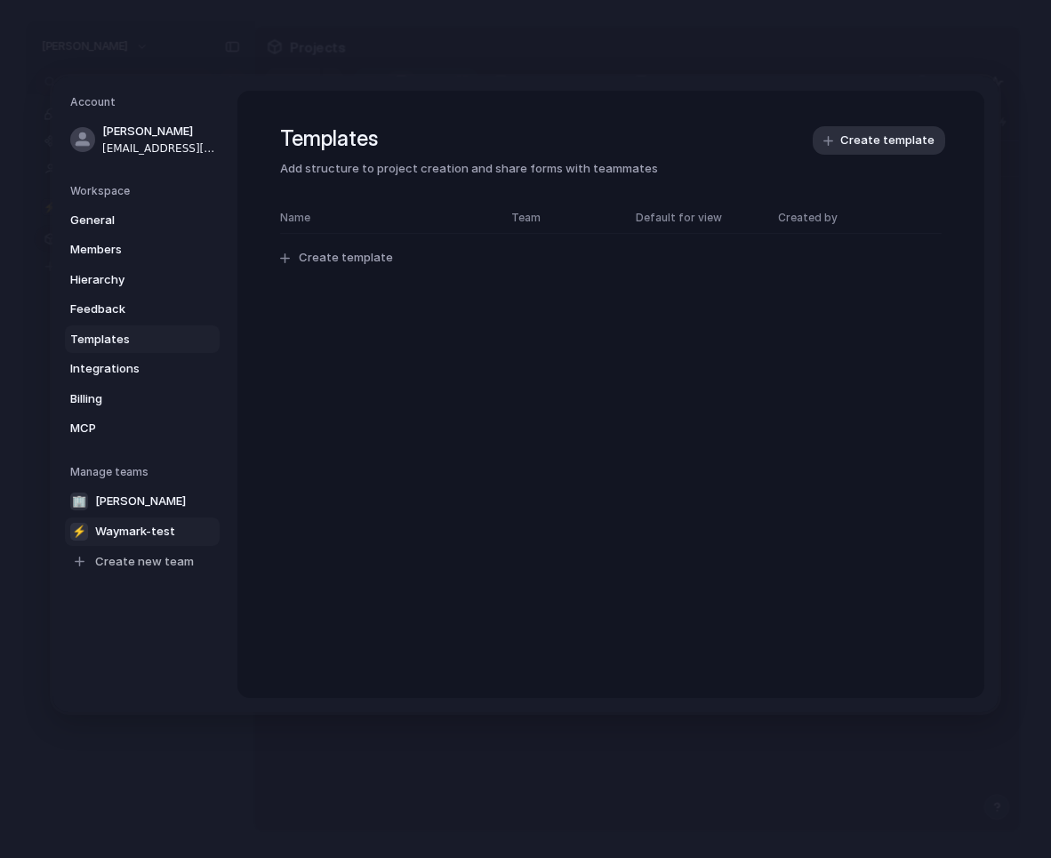
click at [159, 535] on span "Waymark-test" at bounding box center [135, 532] width 80 height 18
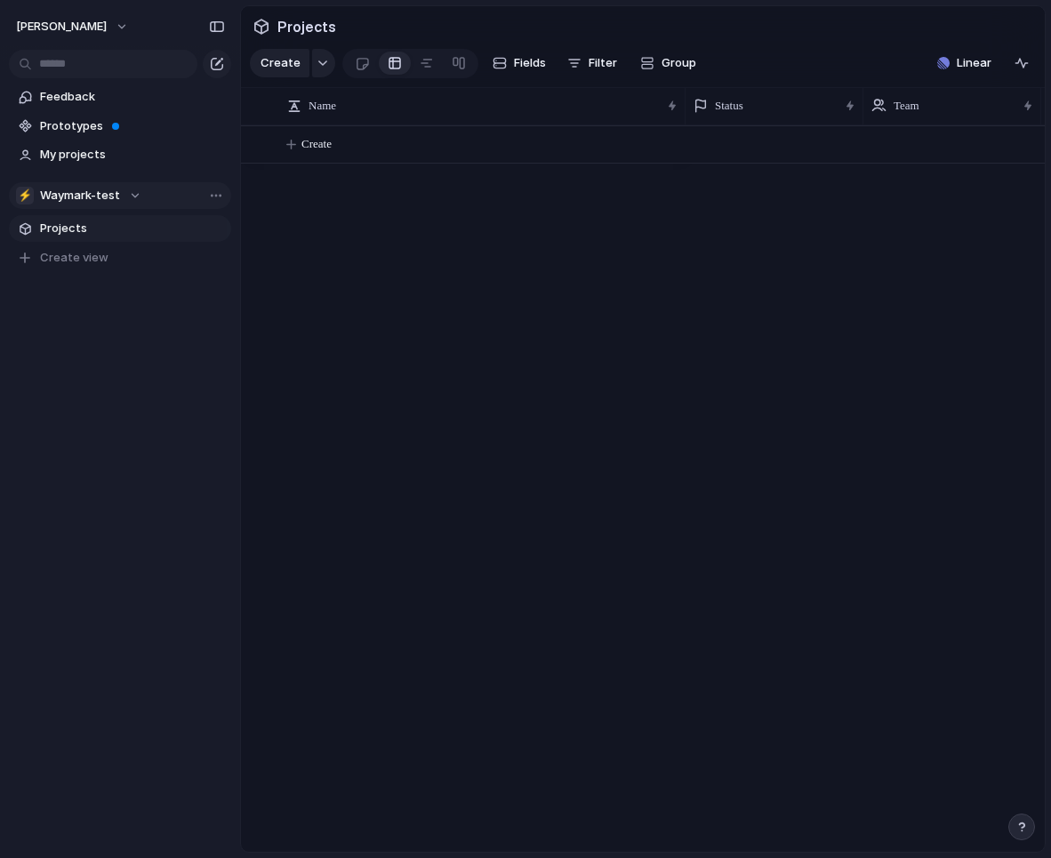
click at [133, 196] on div "⚡ Waymark-test" at bounding box center [78, 196] width 125 height 18
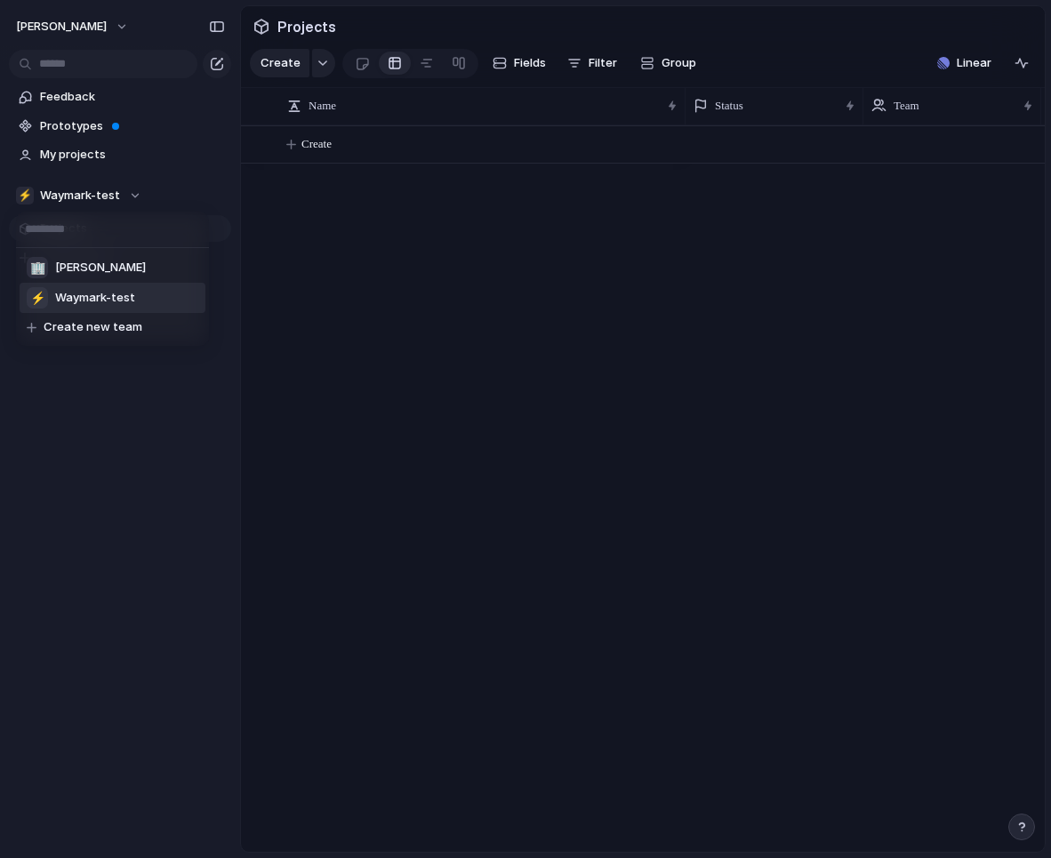
click at [130, 196] on div "🏢 Michael-tuminello ⚡ Waymark-test Create new team" at bounding box center [525, 429] width 1051 height 858
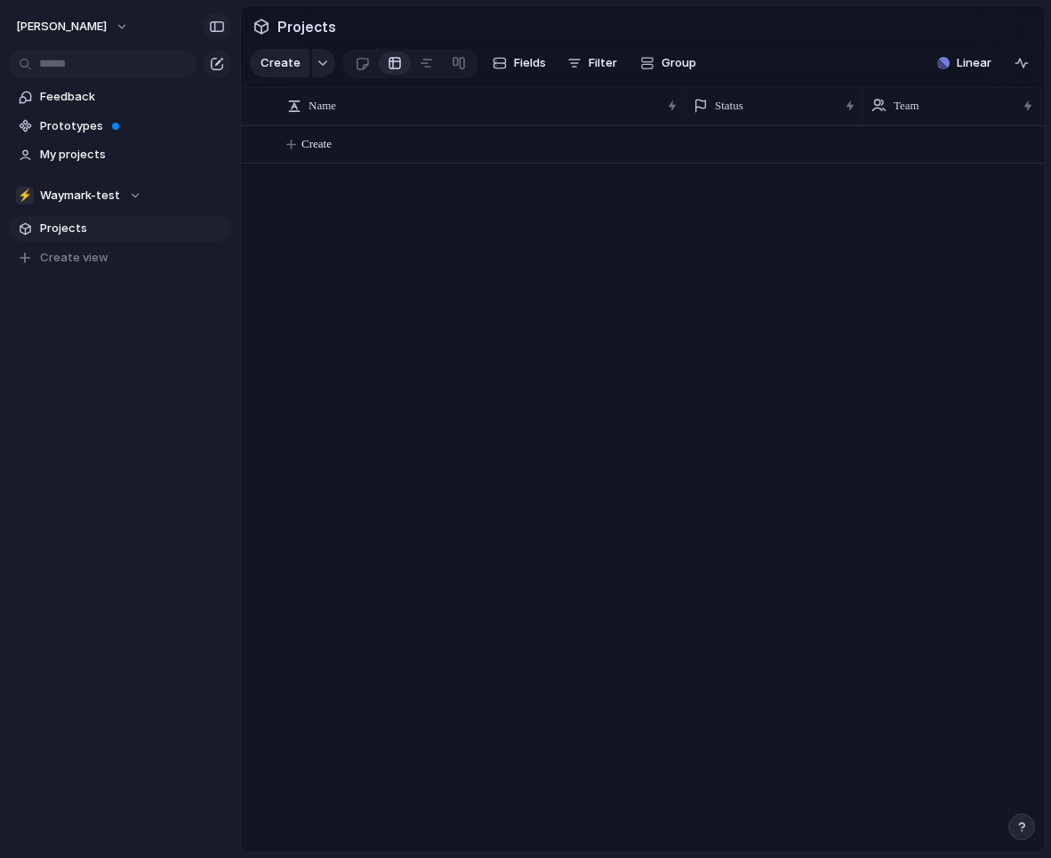
click at [220, 30] on div "button" at bounding box center [217, 26] width 16 height 12
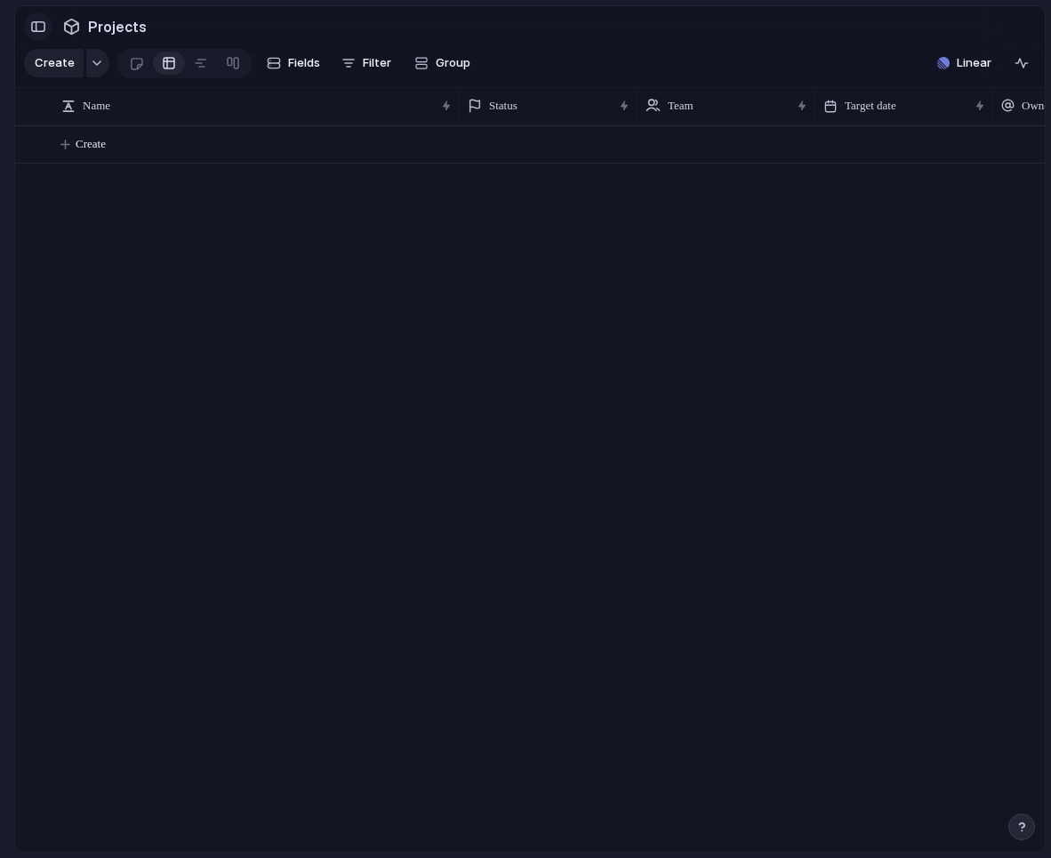
click at [38, 30] on div "button" at bounding box center [38, 26] width 16 height 12
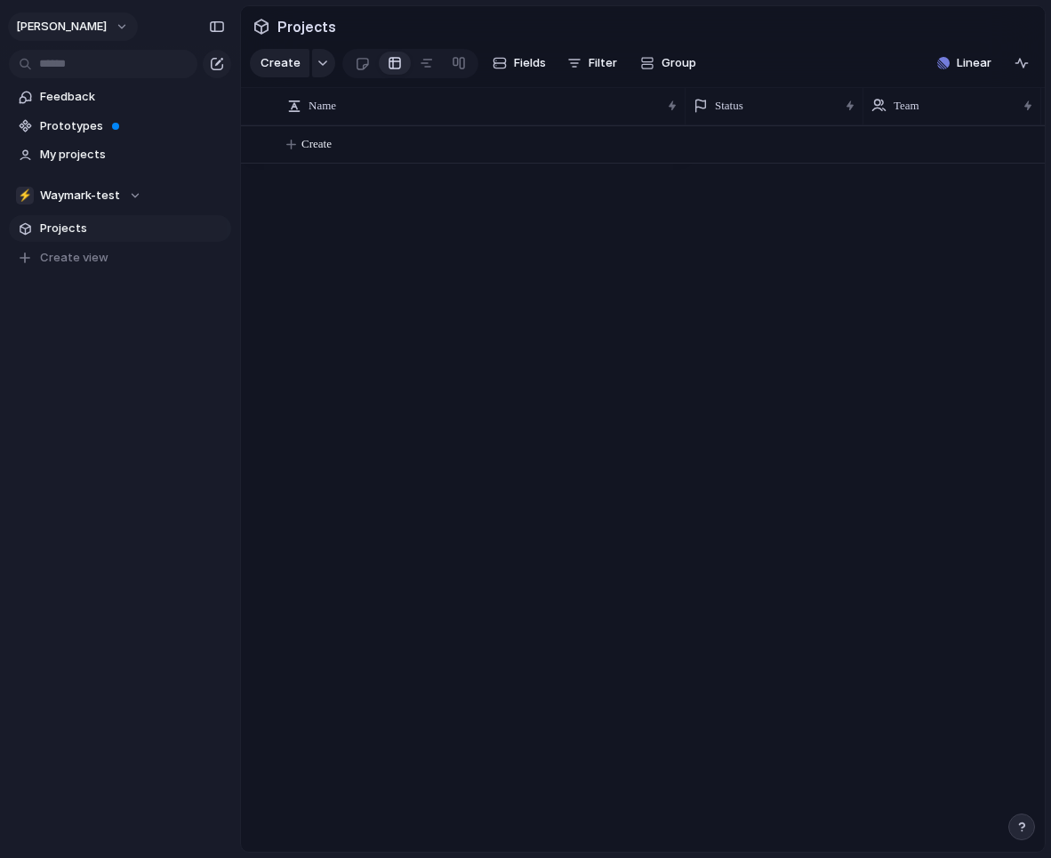
click at [127, 20] on button "[PERSON_NAME]" at bounding box center [73, 26] width 130 height 28
click at [103, 67] on li "Settings" at bounding box center [86, 66] width 148 height 28
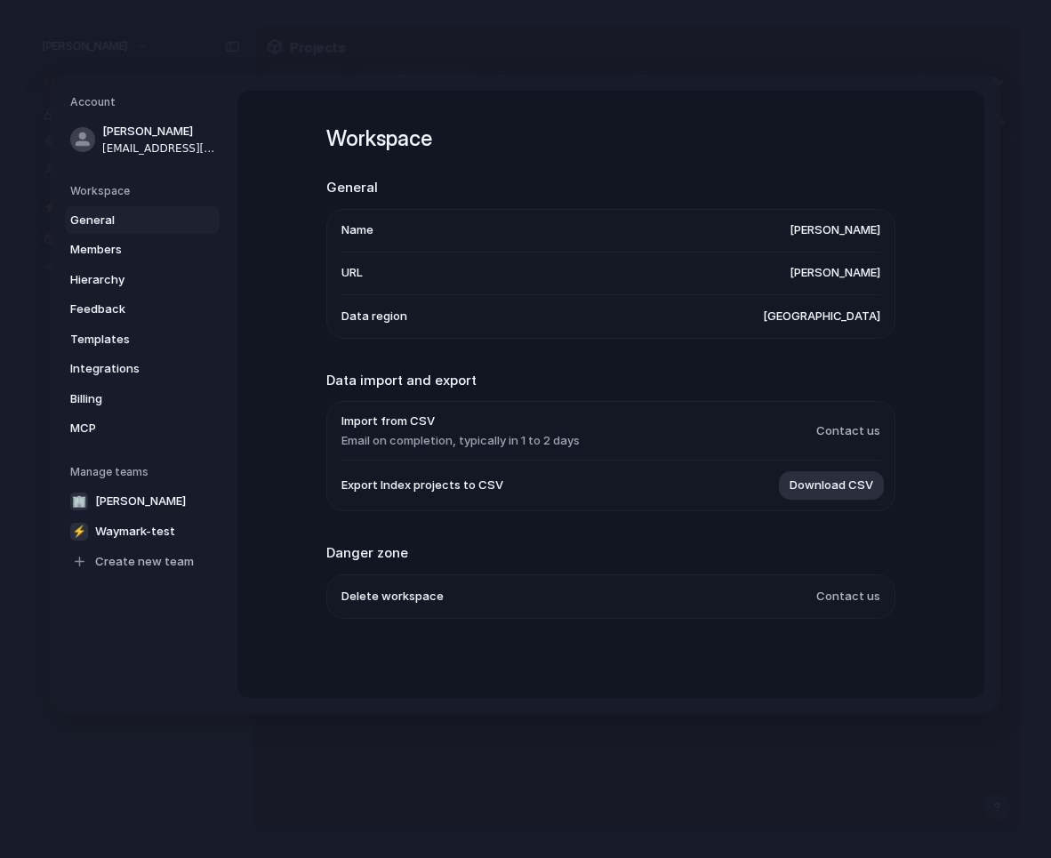
drag, startPoint x: 785, startPoint y: 235, endPoint x: 898, endPoint y: 252, distance: 114.3
click at [898, 252] on div "Workspace General Name michael-tuminello URL michael-tuminello Data region Unit…" at bounding box center [610, 394] width 747 height 607
click at [815, 229] on span "[PERSON_NAME]" at bounding box center [834, 231] width 91 height 18
click at [117, 196] on h5 "Workspace" at bounding box center [144, 191] width 149 height 16
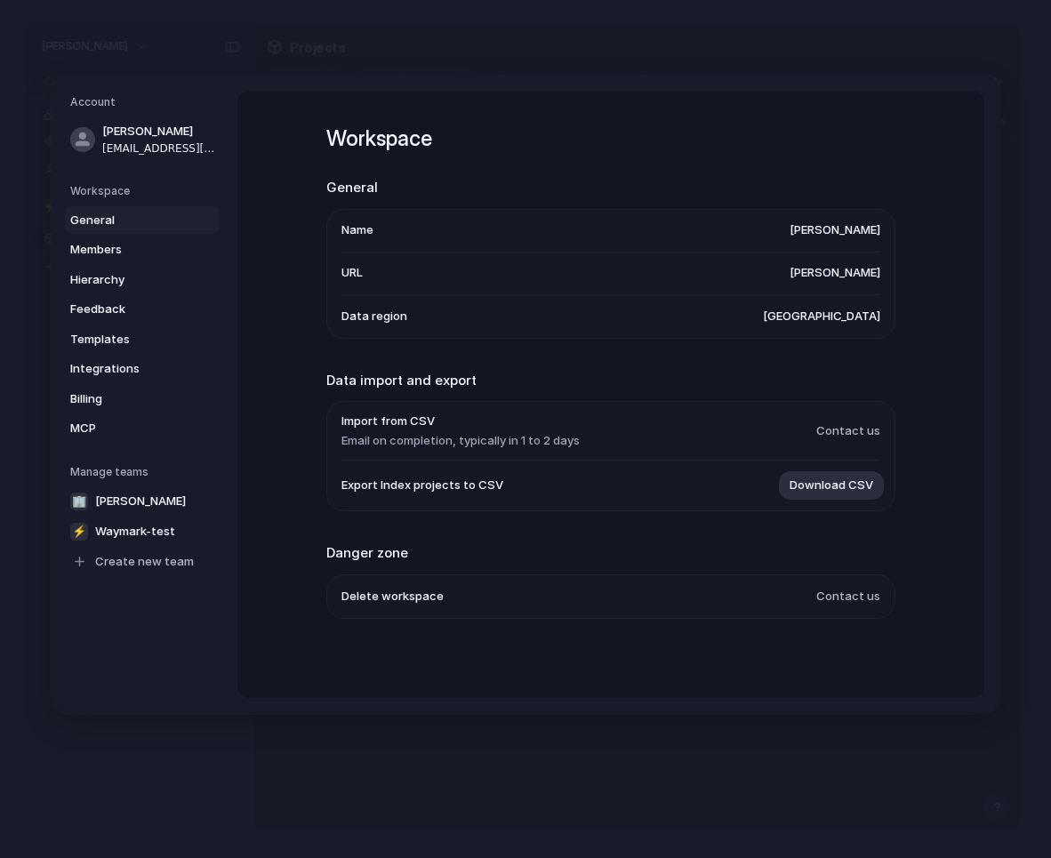
click at [116, 223] on span "General" at bounding box center [127, 221] width 114 height 18
click at [122, 253] on span "Members" at bounding box center [127, 250] width 114 height 18
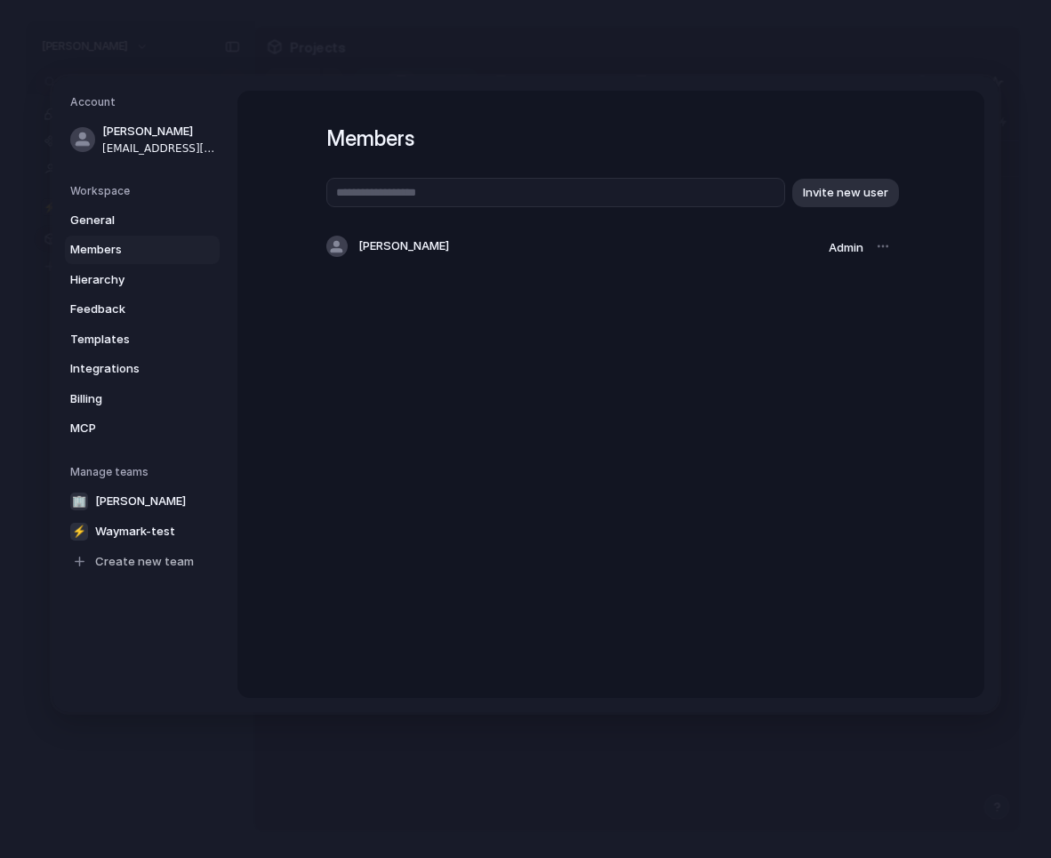
click at [126, 204] on div "Workspace General Members Hierarchy Feedback Templates Integrations Billing MCP" at bounding box center [144, 313] width 149 height 260
click at [124, 220] on span "General" at bounding box center [127, 221] width 114 height 18
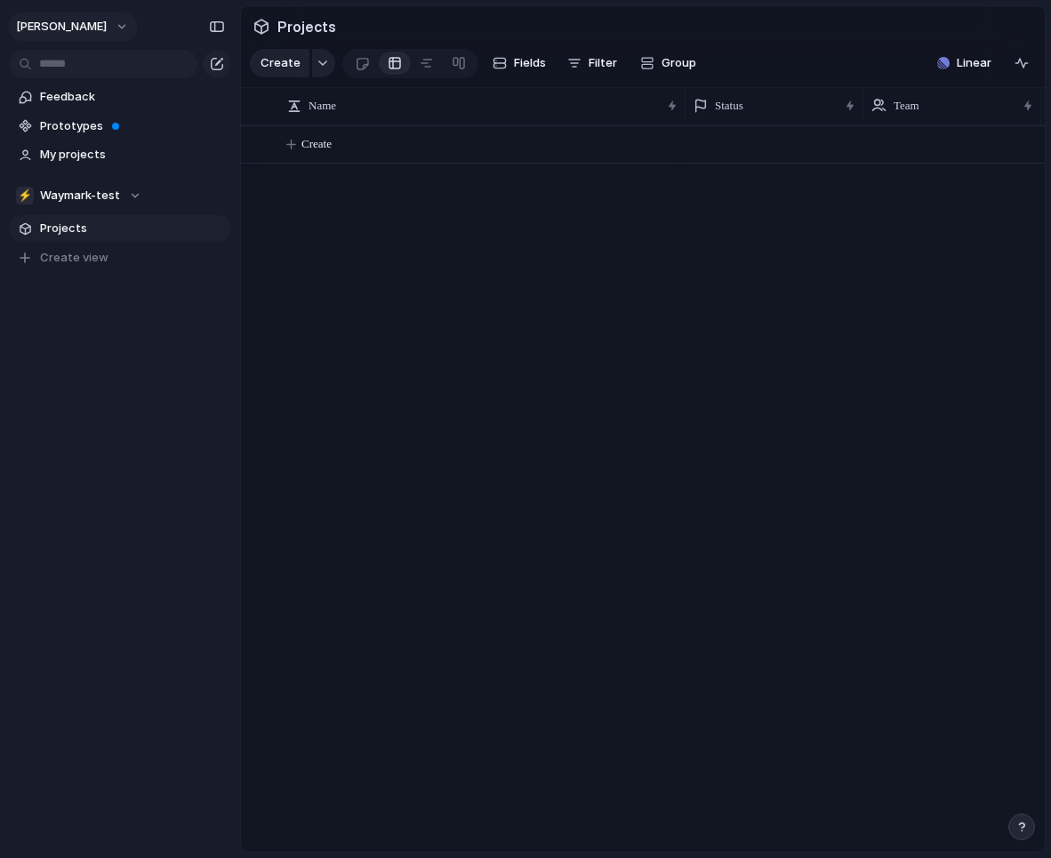
click at [128, 25] on button "[PERSON_NAME]" at bounding box center [73, 26] width 130 height 28
click at [67, 62] on span "Settings" at bounding box center [65, 67] width 49 height 18
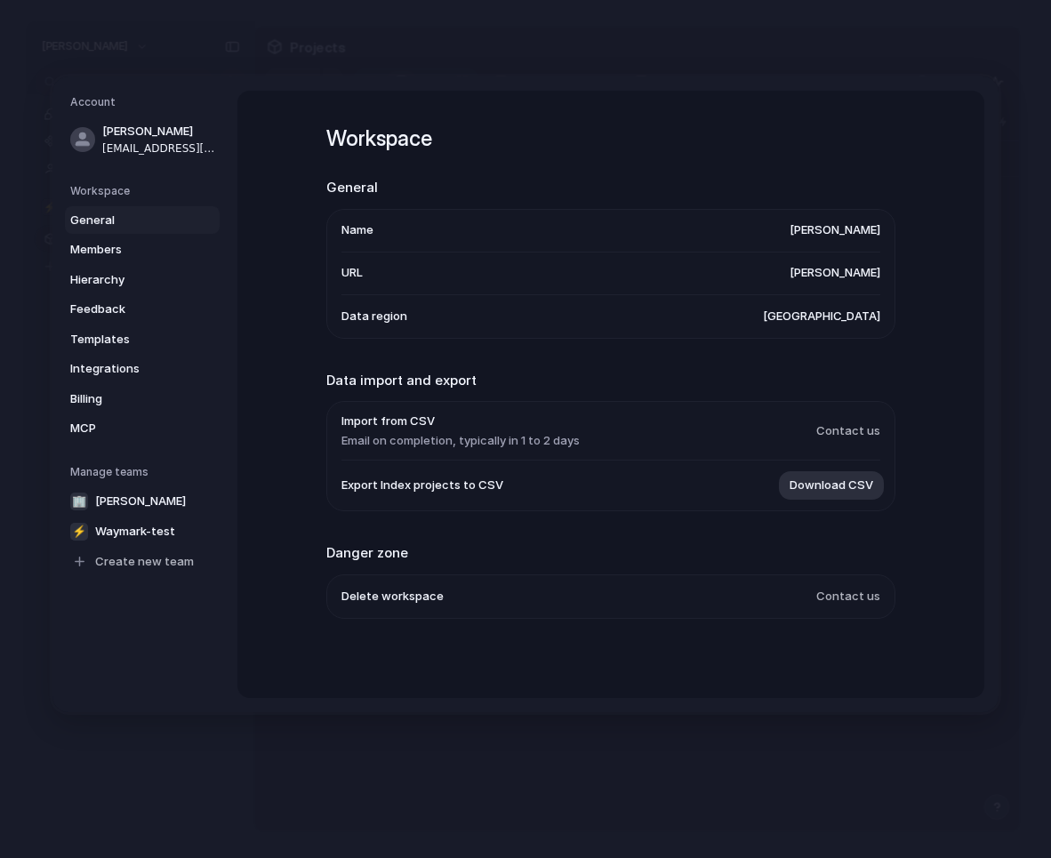
click at [846, 605] on span "Contact us" at bounding box center [848, 597] width 64 height 18
click at [820, 599] on span "Contact us" at bounding box center [848, 597] width 64 height 18
click at [373, 599] on span "Delete workspace" at bounding box center [392, 597] width 102 height 18
click at [844, 596] on span "Contact us" at bounding box center [848, 597] width 64 height 18
click at [115, 420] on span "MCP" at bounding box center [127, 429] width 114 height 18
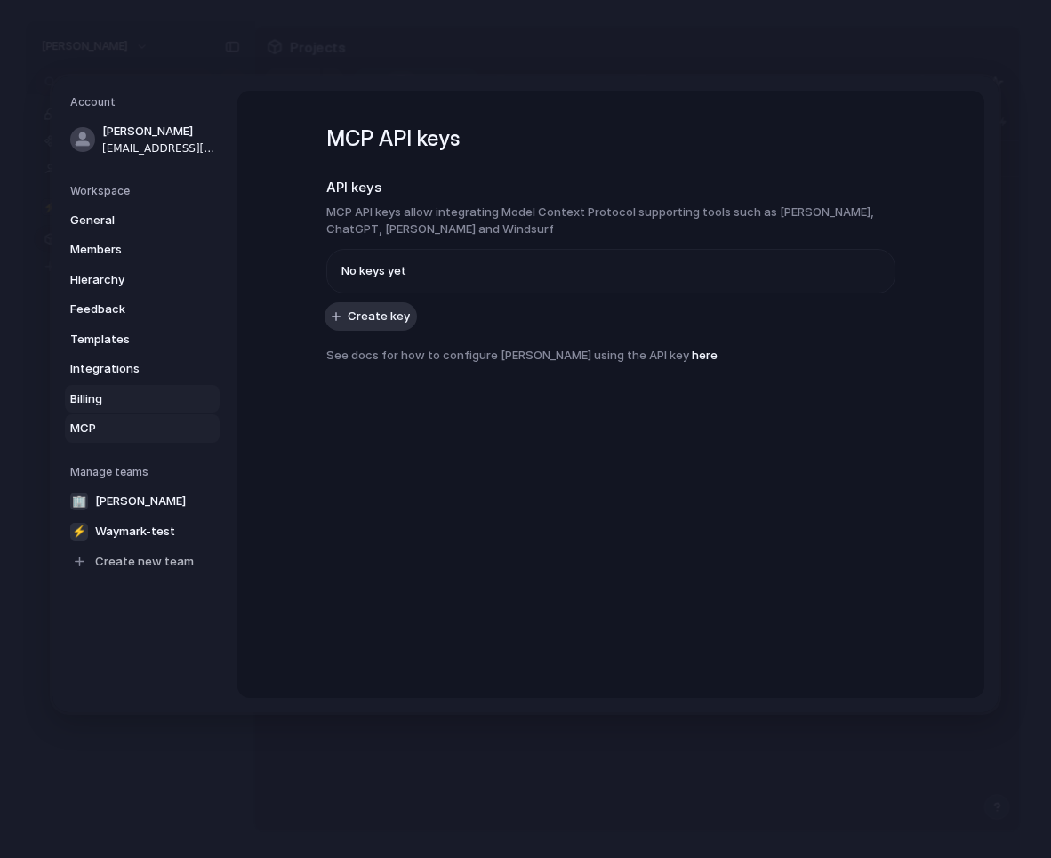
click at [118, 398] on span "Billing" at bounding box center [127, 399] width 114 height 18
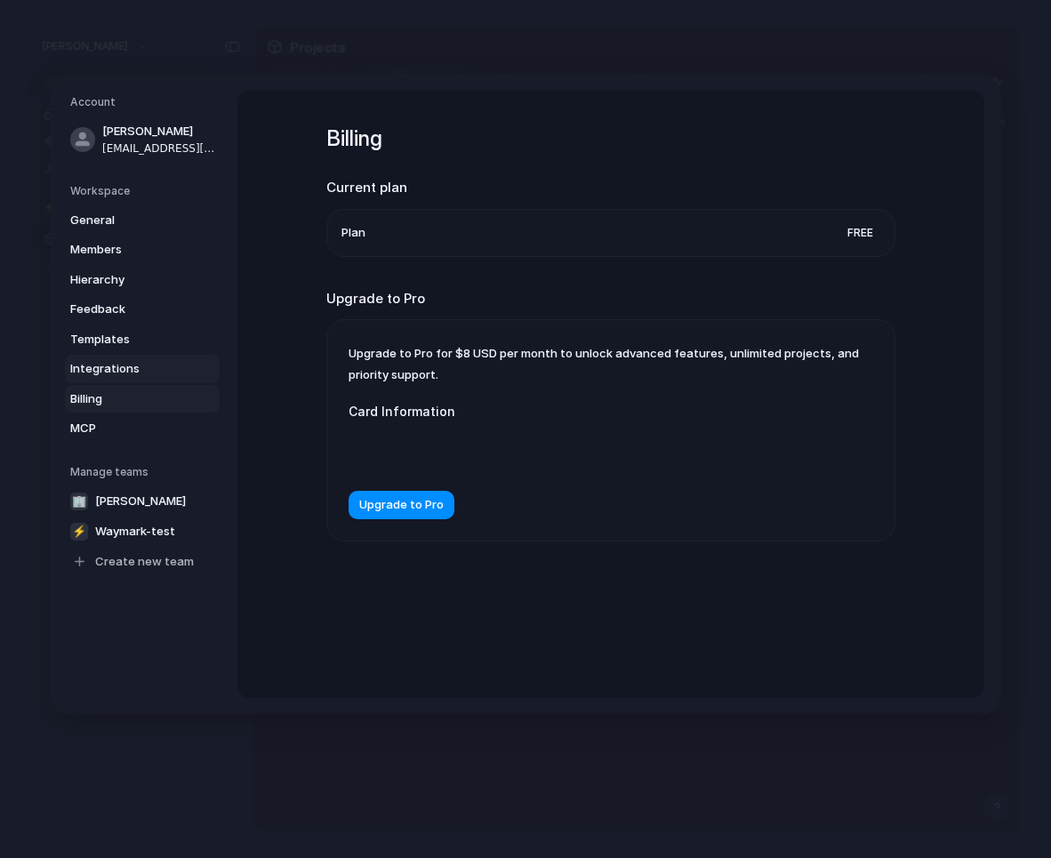
click at [140, 372] on span "Integrations" at bounding box center [127, 369] width 114 height 18
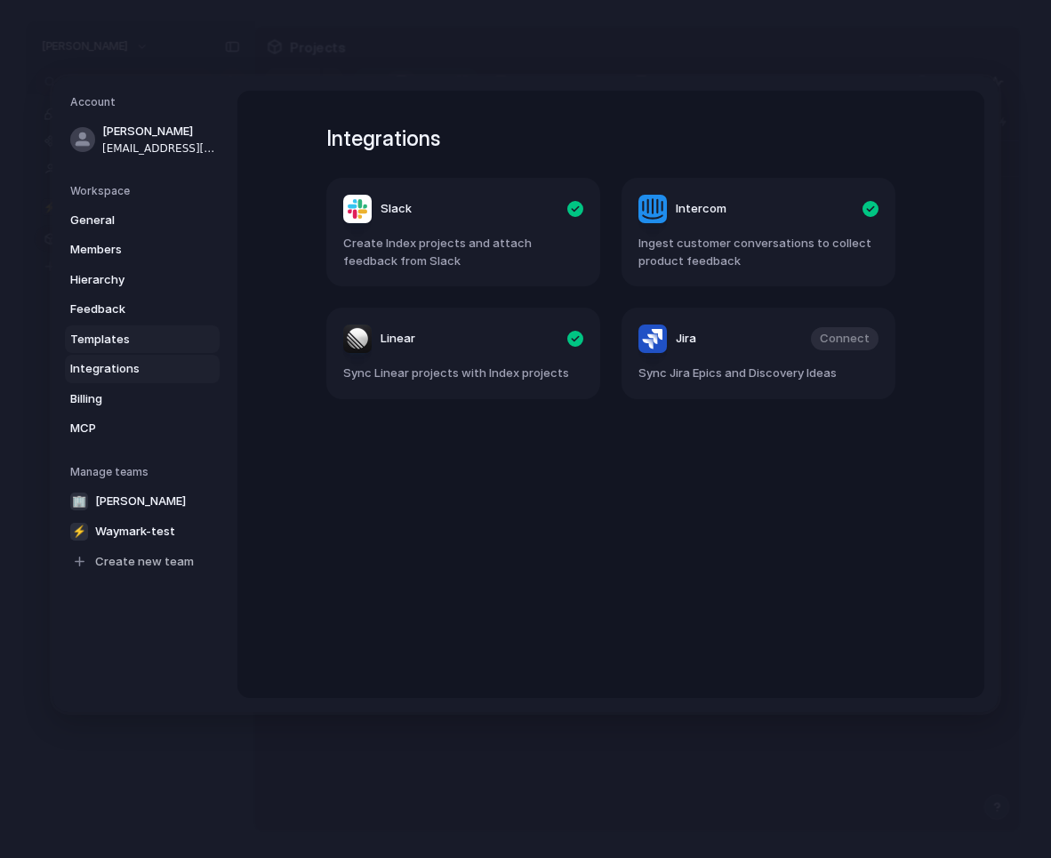
click at [142, 341] on span "Templates" at bounding box center [127, 340] width 114 height 18
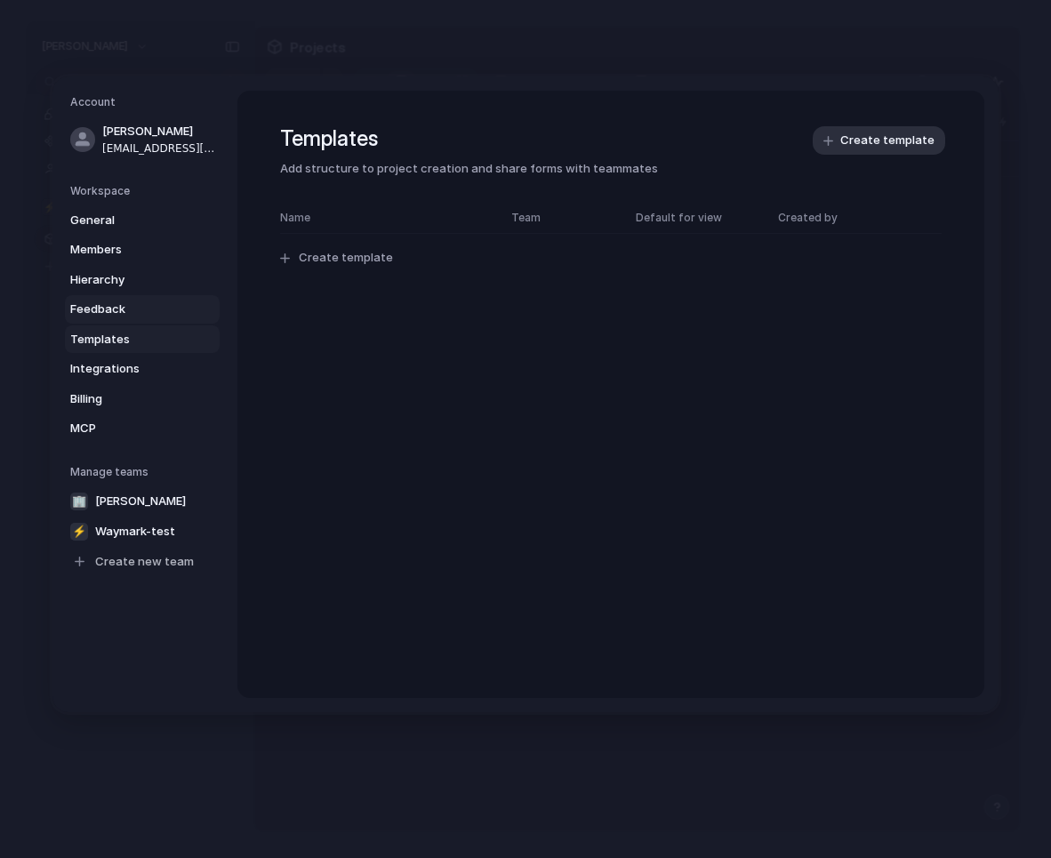
click at [149, 307] on span "Feedback" at bounding box center [127, 309] width 114 height 18
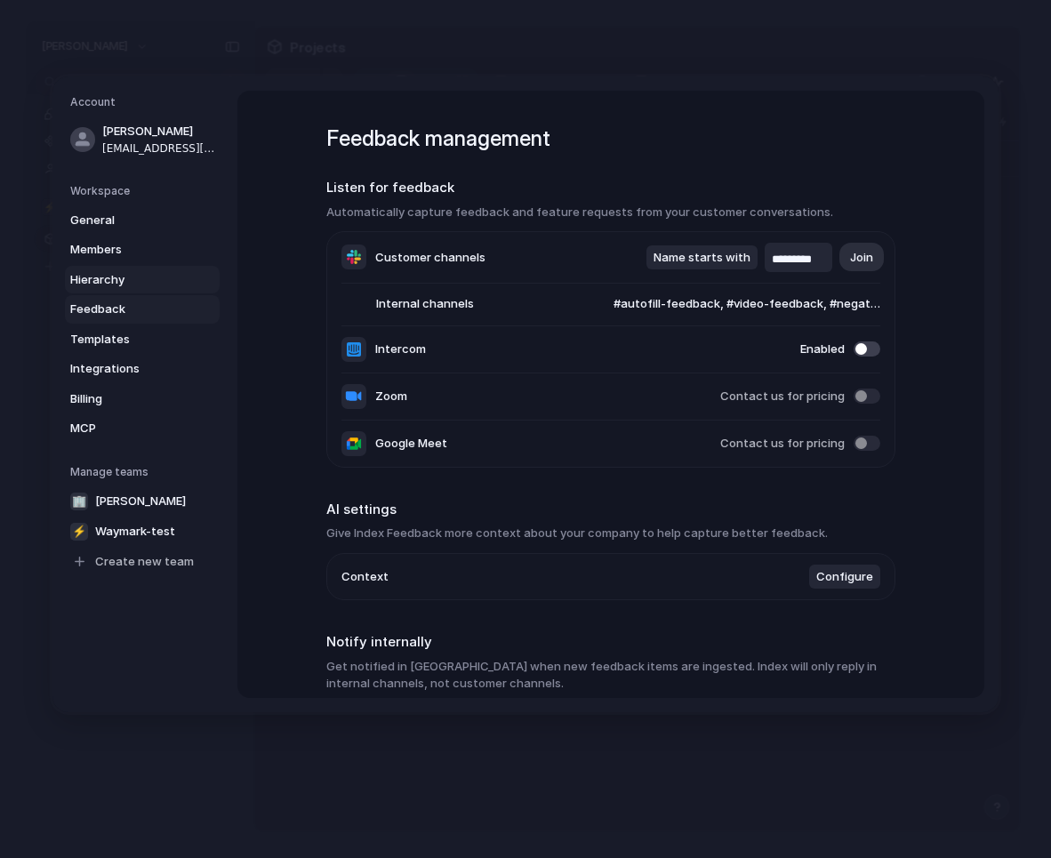
click at [154, 283] on span "Hierarchy" at bounding box center [127, 280] width 114 height 18
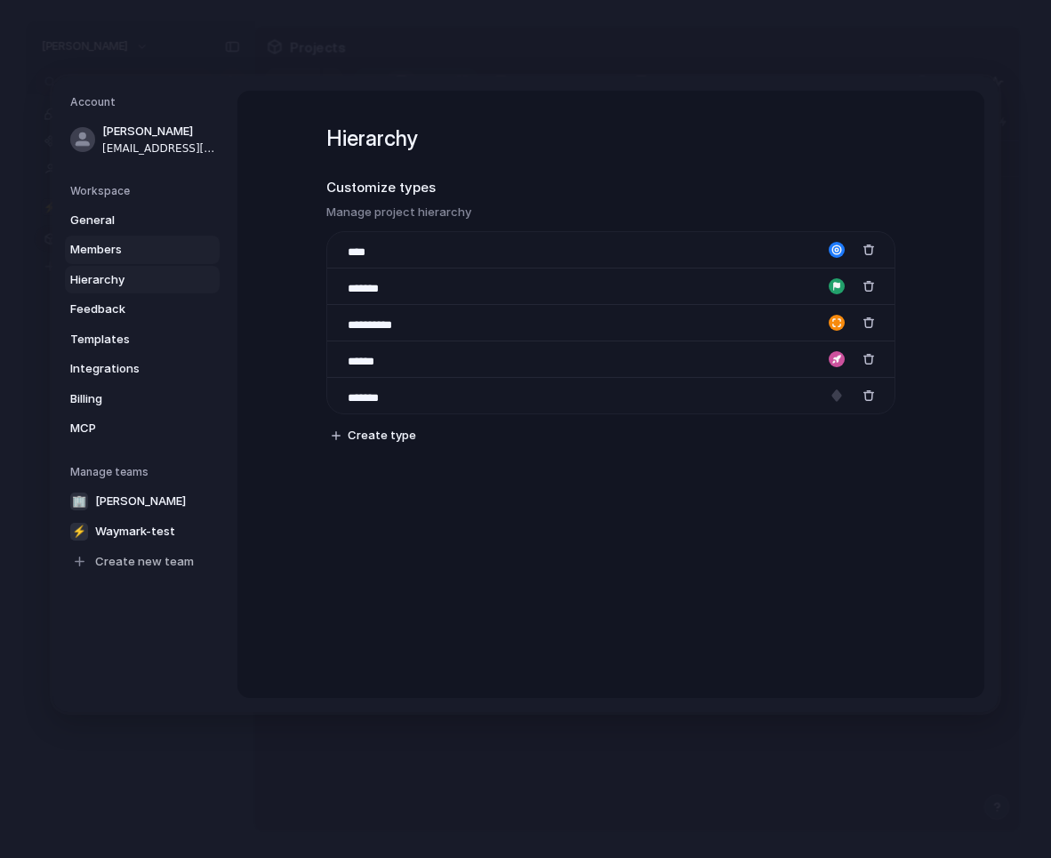
click at [147, 247] on span "Members" at bounding box center [127, 250] width 114 height 18
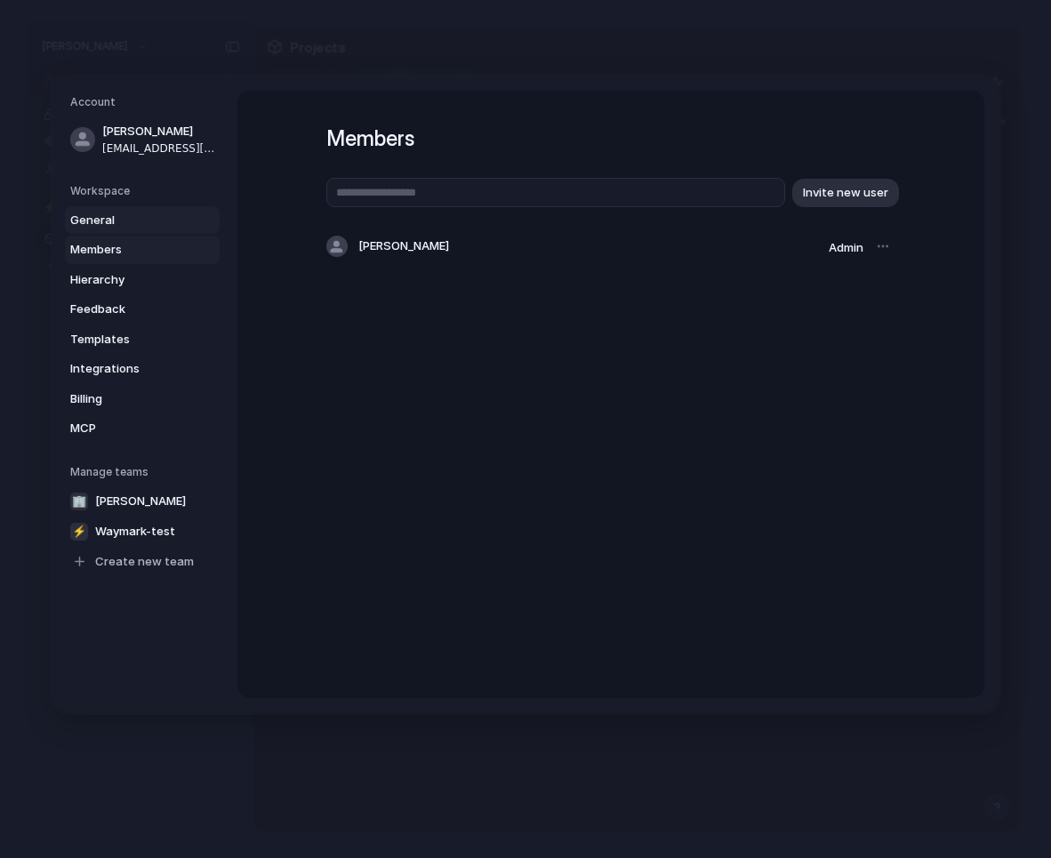
click at [146, 226] on span "General" at bounding box center [127, 221] width 114 height 18
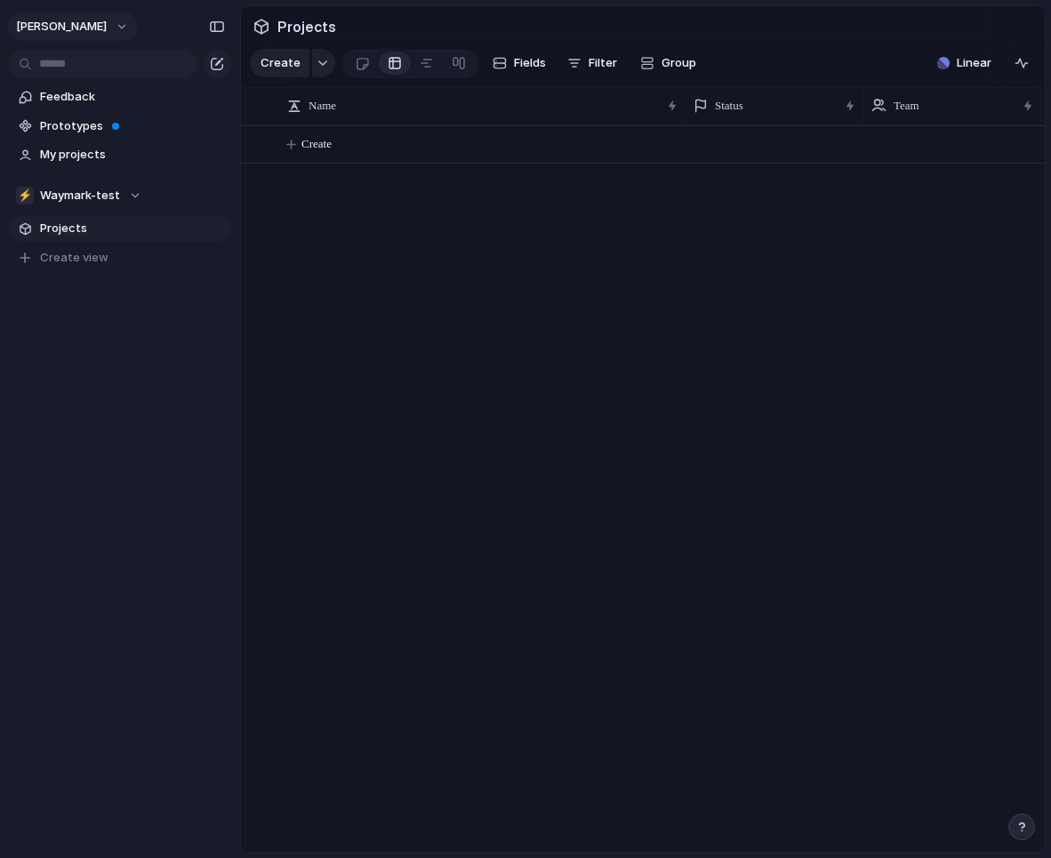
click at [133, 23] on button "[PERSON_NAME]" at bounding box center [73, 26] width 130 height 28
click at [308, 380] on div "Settings Invite members Change theme Sign out" at bounding box center [525, 429] width 1051 height 858
click at [1022, 825] on div "button" at bounding box center [1021, 826] width 12 height 12
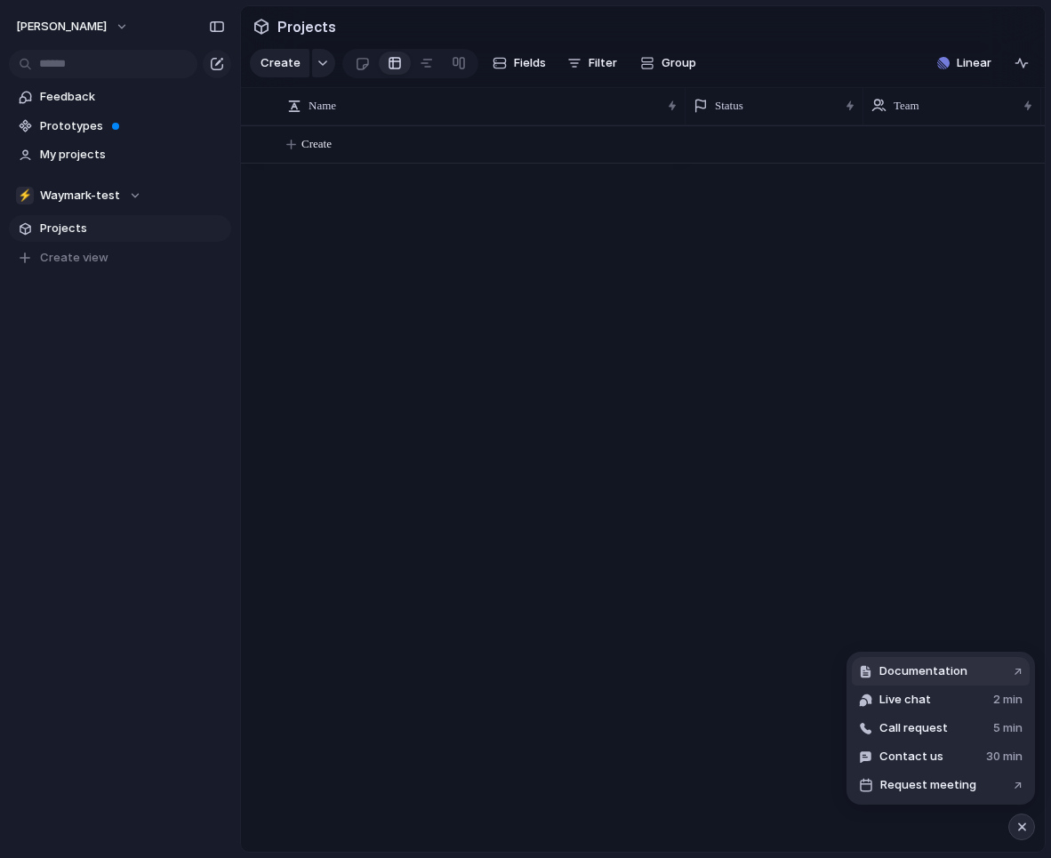
click at [926, 676] on span "Documentation" at bounding box center [923, 671] width 88 height 18
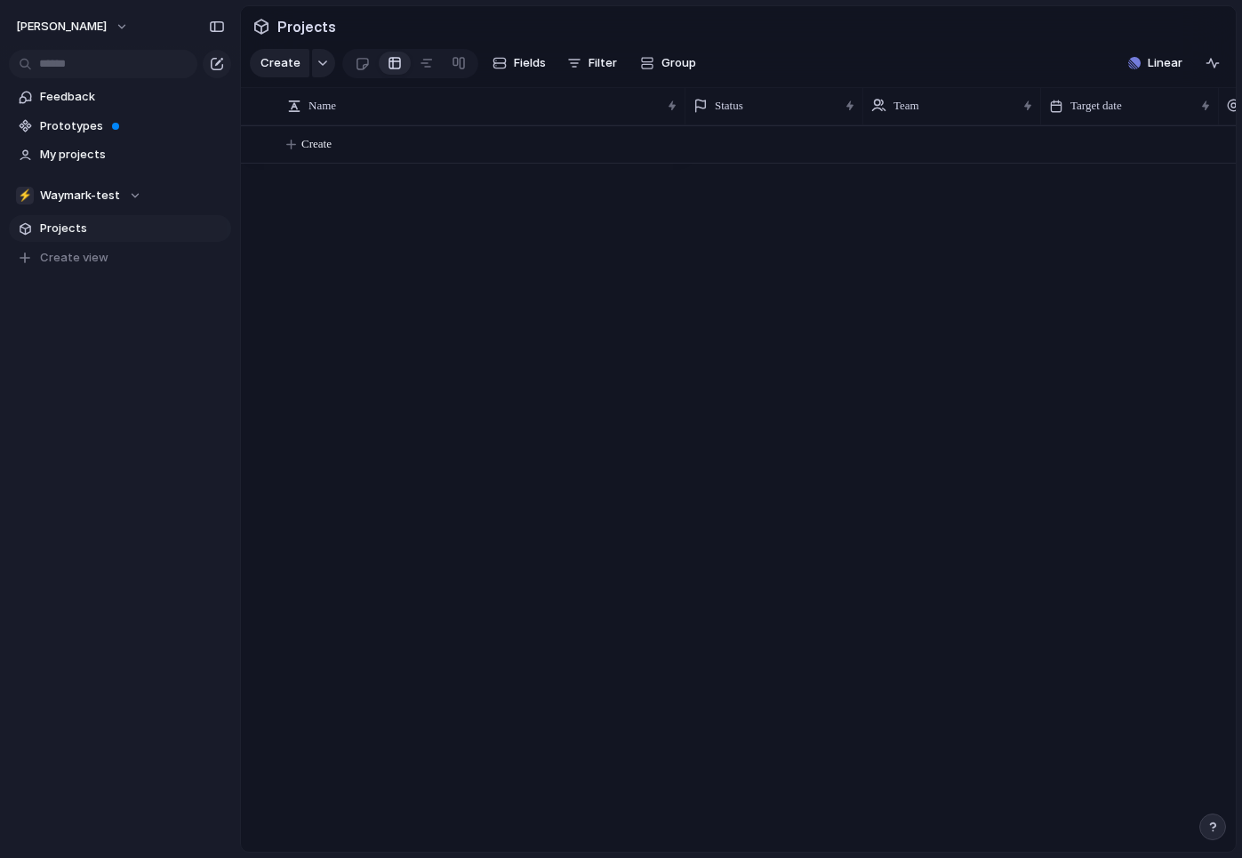
click at [1050, 828] on div "button" at bounding box center [1212, 826] width 12 height 12
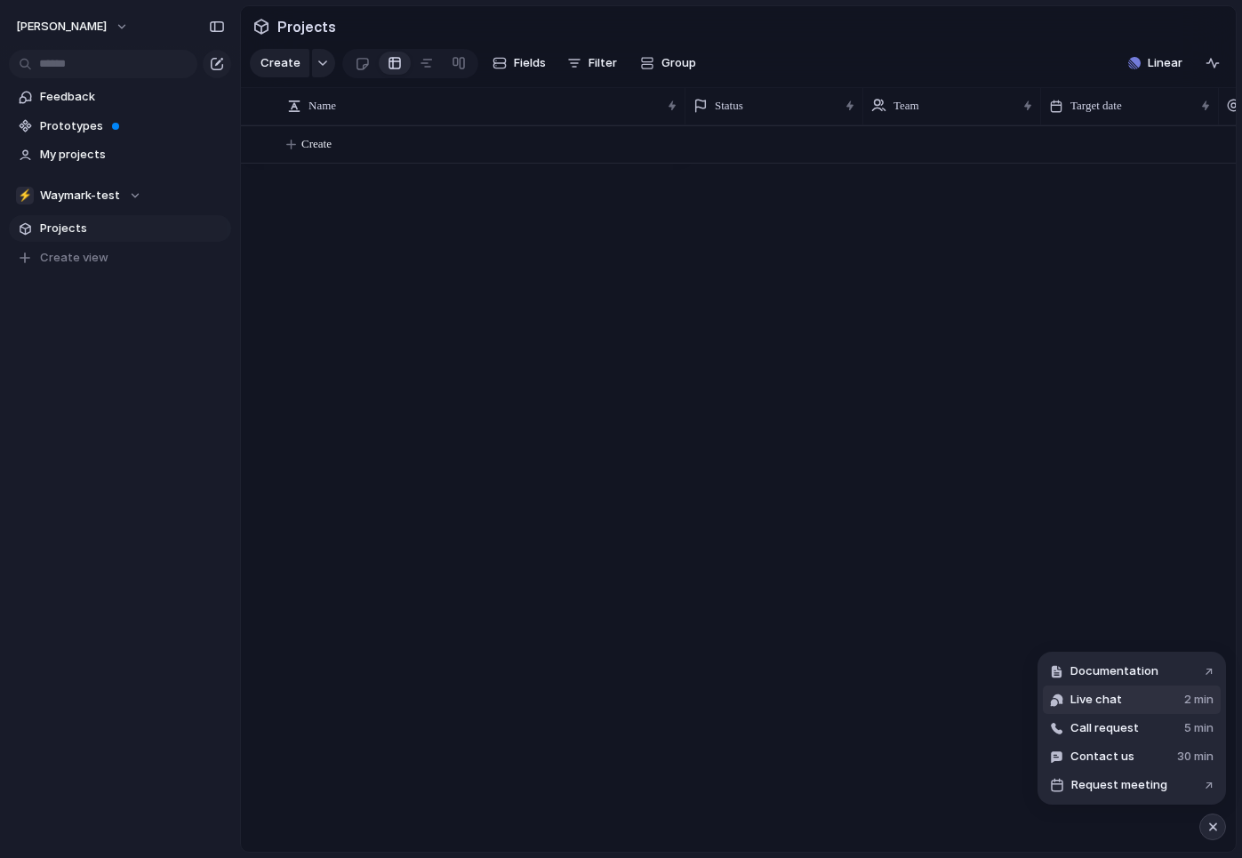
click at [1050, 696] on button "Live chat 2 min" at bounding box center [1132, 699] width 178 height 28
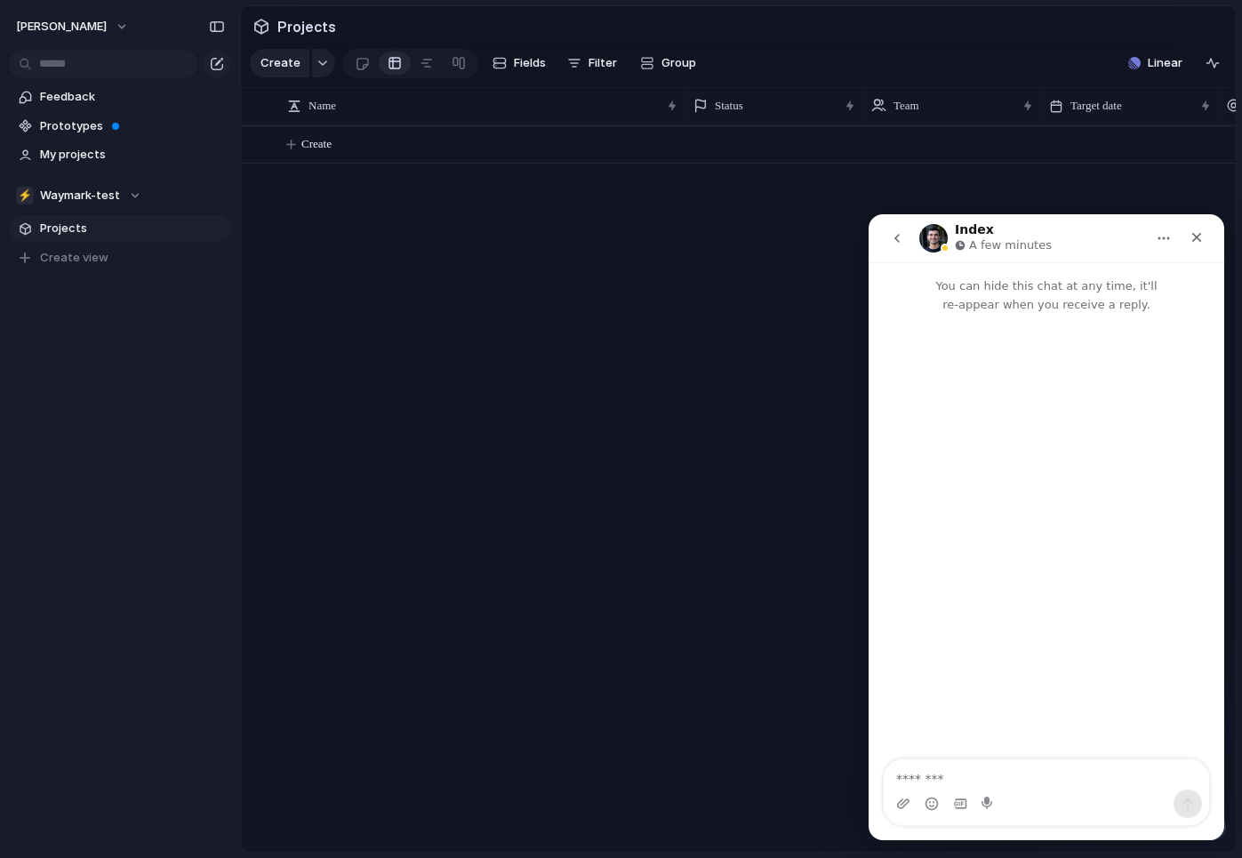
click at [990, 777] on textarea "Message…" at bounding box center [1046, 774] width 325 height 30
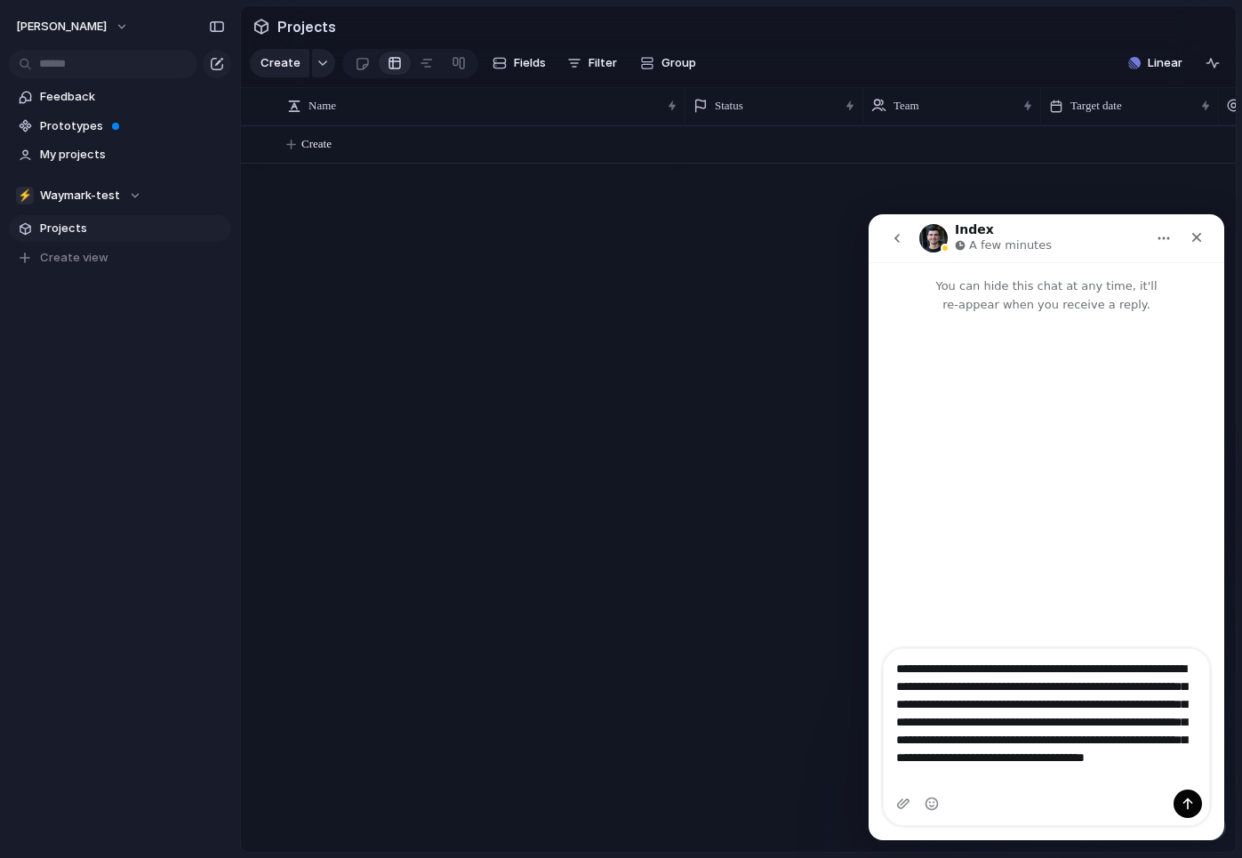
click at [1050, 784] on textarea "**********" at bounding box center [1046, 717] width 325 height 137
click at [965, 775] on textarea "**********" at bounding box center [1046, 719] width 325 height 140
drag, startPoint x: 1120, startPoint y: 775, endPoint x: 948, endPoint y: 782, distance: 172.6
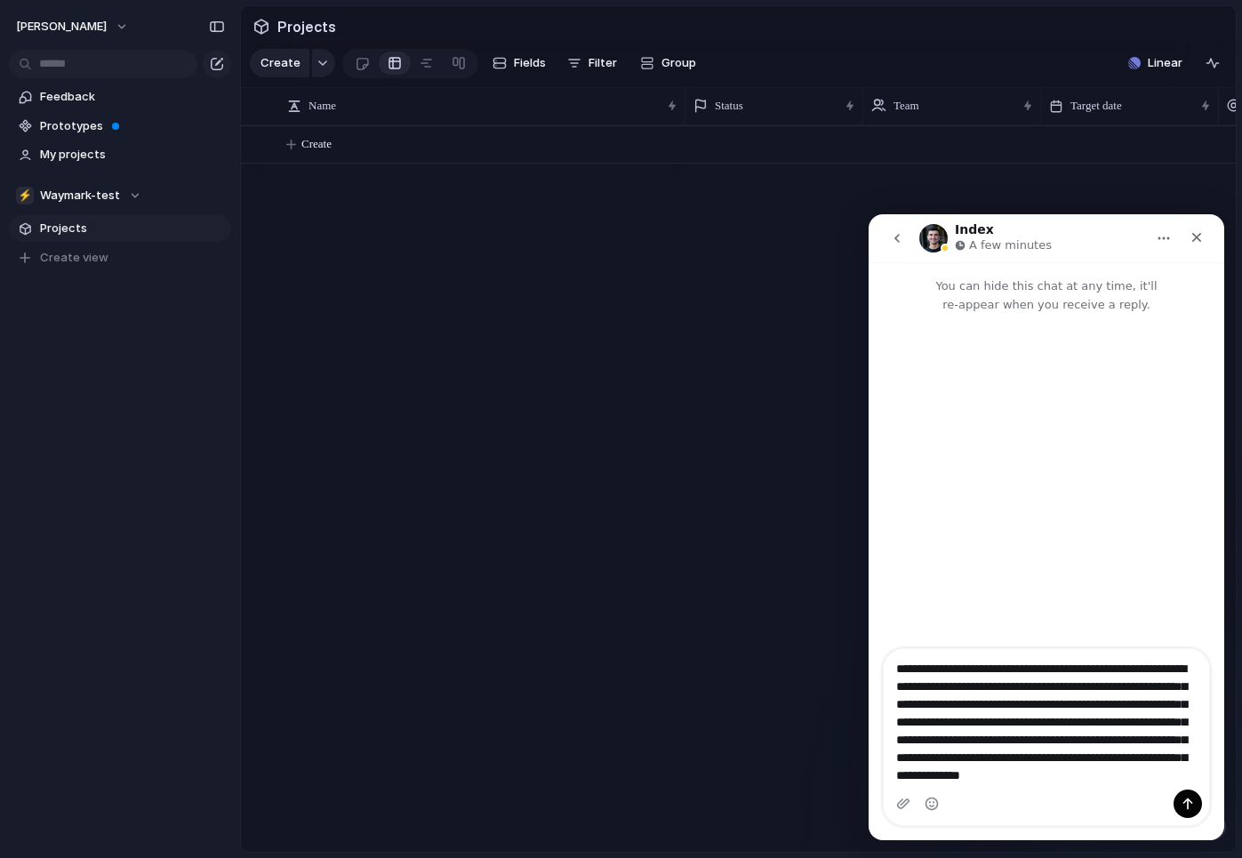
click at [948, 782] on textarea "**********" at bounding box center [1046, 719] width 325 height 140
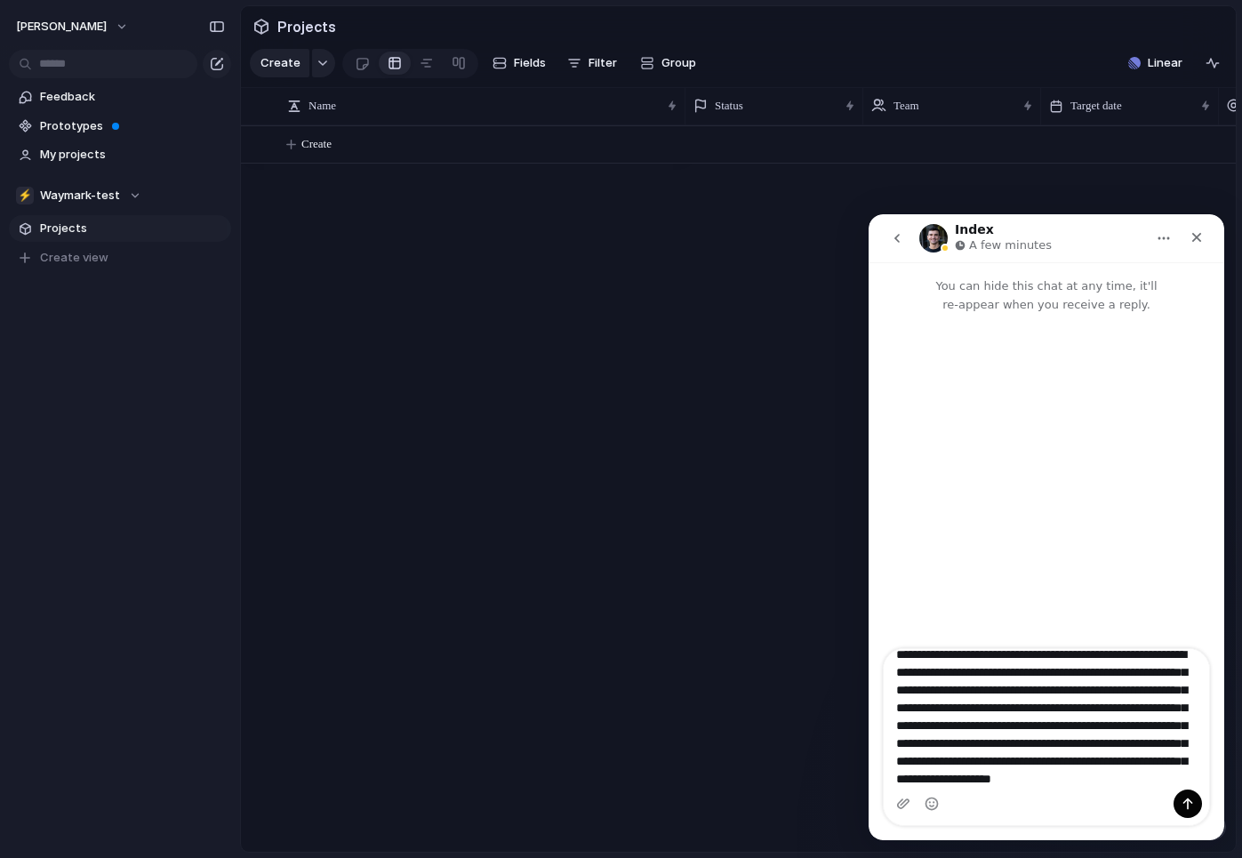
scroll to position [50, 0]
click at [124, 22] on button "[PERSON_NAME]" at bounding box center [73, 26] width 130 height 28
click at [168, 26] on div "Settings Invite members Change theme Sign out" at bounding box center [621, 429] width 1242 height 858
click at [136, 199] on div "⚡ Waymark-test" at bounding box center [78, 196] width 125 height 18
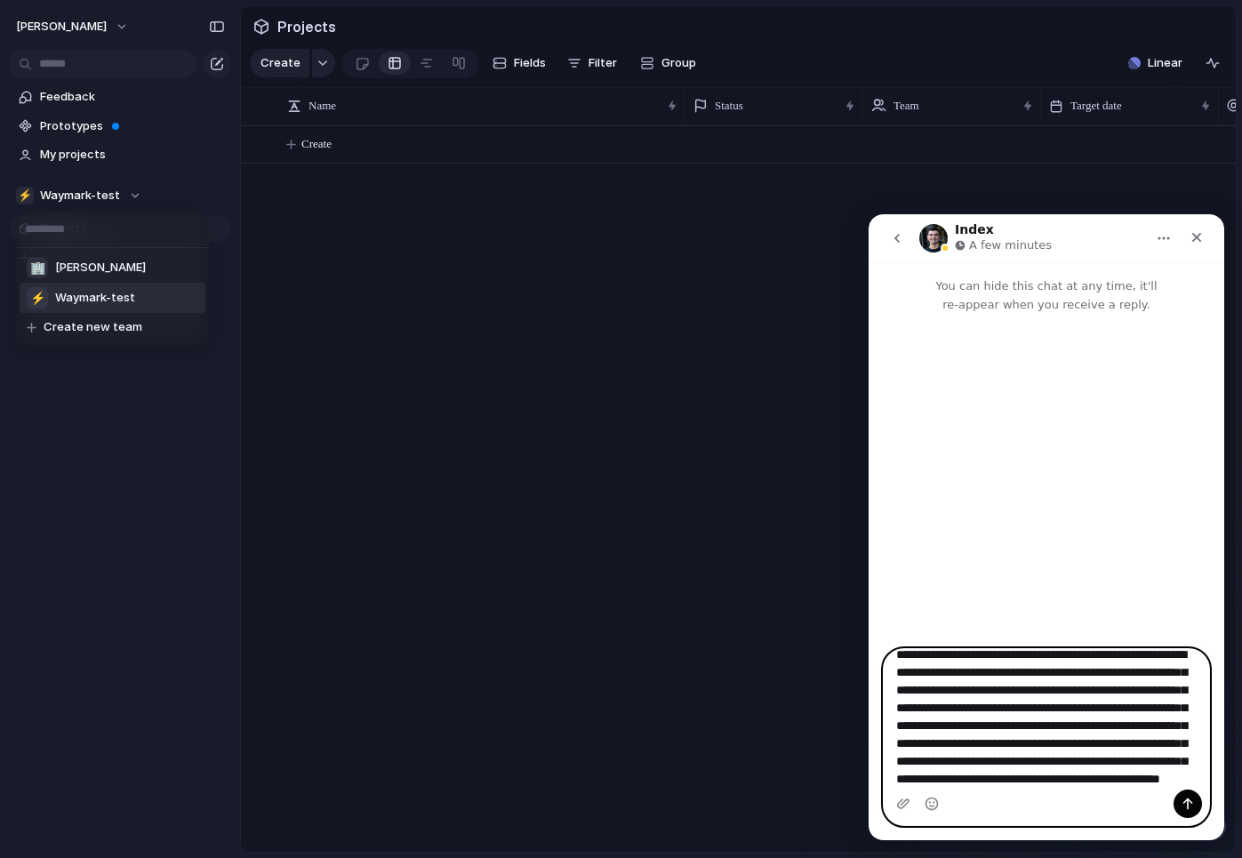
click at [1050, 774] on textarea "**********" at bounding box center [1046, 719] width 325 height 140
type textarea "**********"
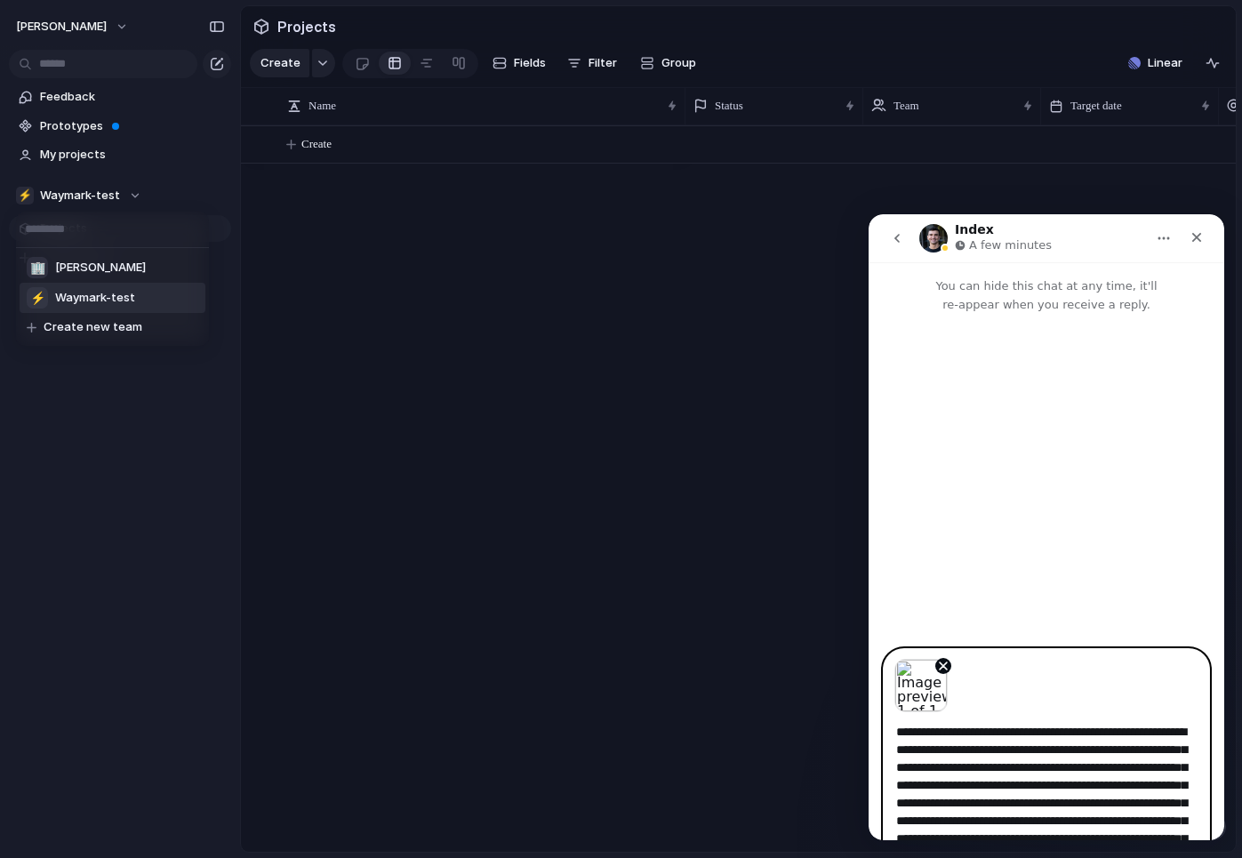
click at [1050, 711] on div "Image previews" at bounding box center [1046, 680] width 325 height 63
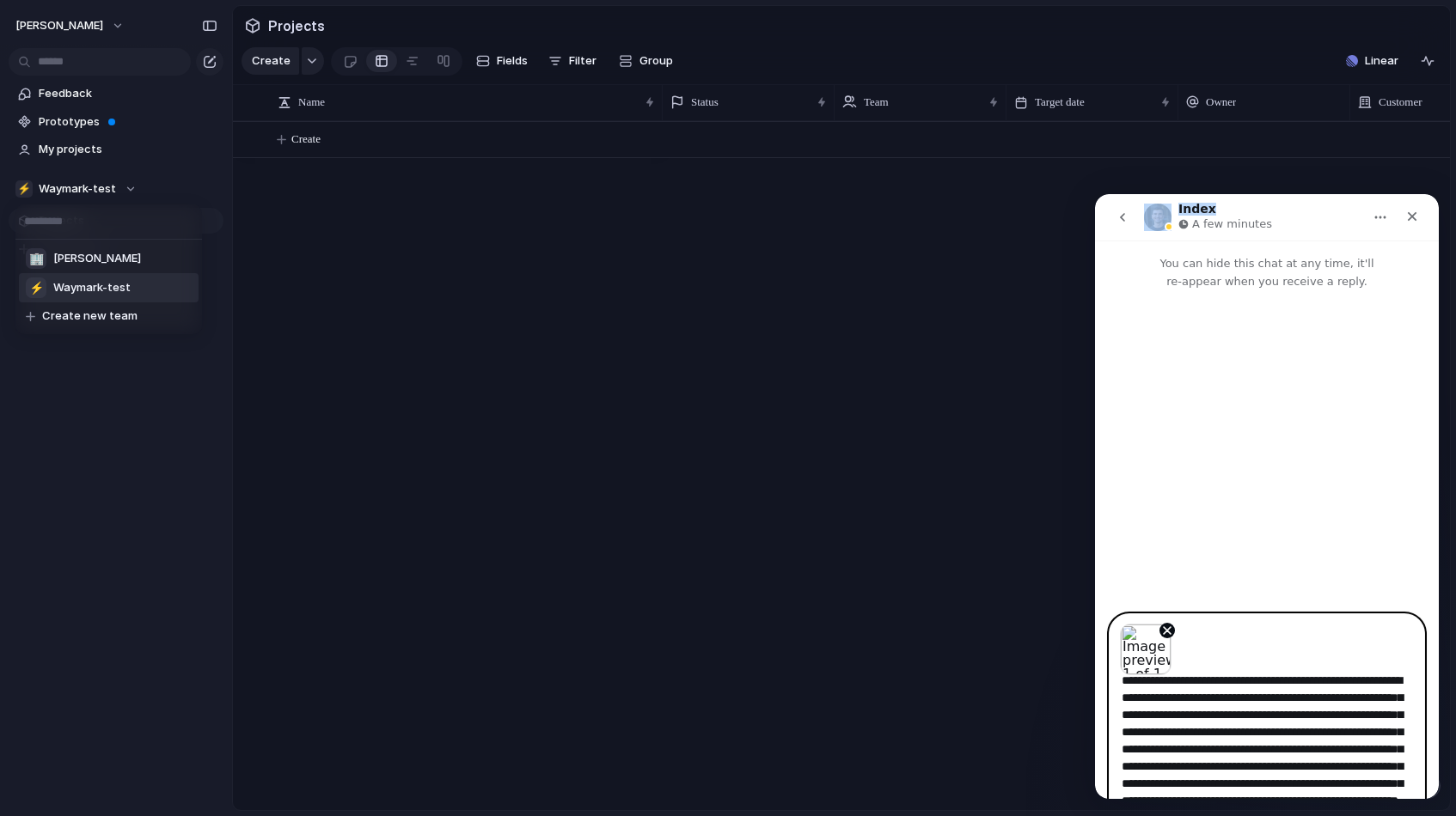
drag, startPoint x: 1281, startPoint y: 206, endPoint x: 1206, endPoint y: 185, distance: 77.9
click at [1015, 194] on html "Index A few minutes You can hide this chat at any time, it'll re-appear when yo…" at bounding box center [1267, 497] width 344 height 605
click at [1015, 215] on icon "go back" at bounding box center [1122, 218] width 14 height 14
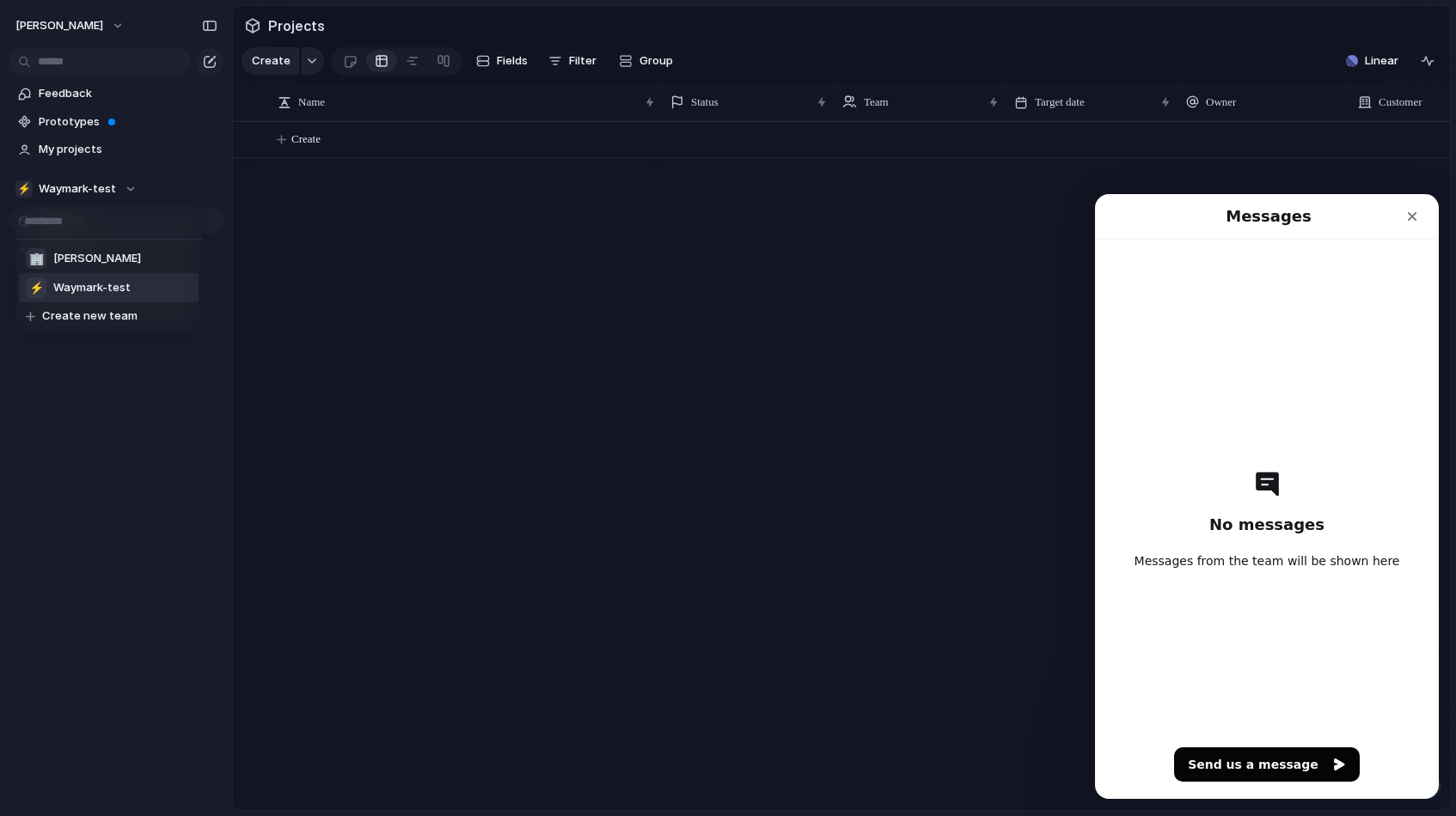
click at [1015, 762] on button "Send us a message" at bounding box center [1267, 765] width 186 height 35
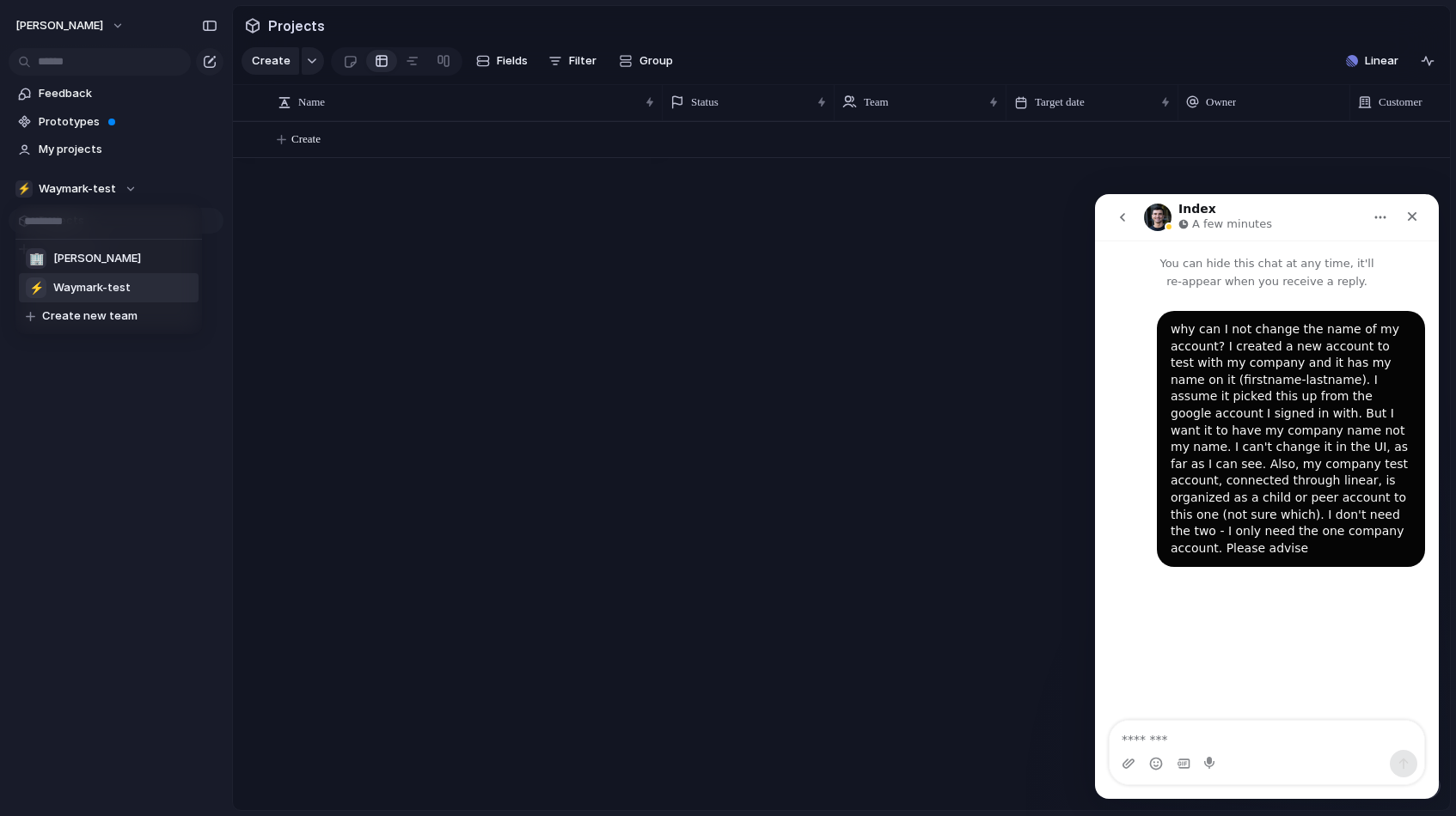
scroll to position [0, 0]
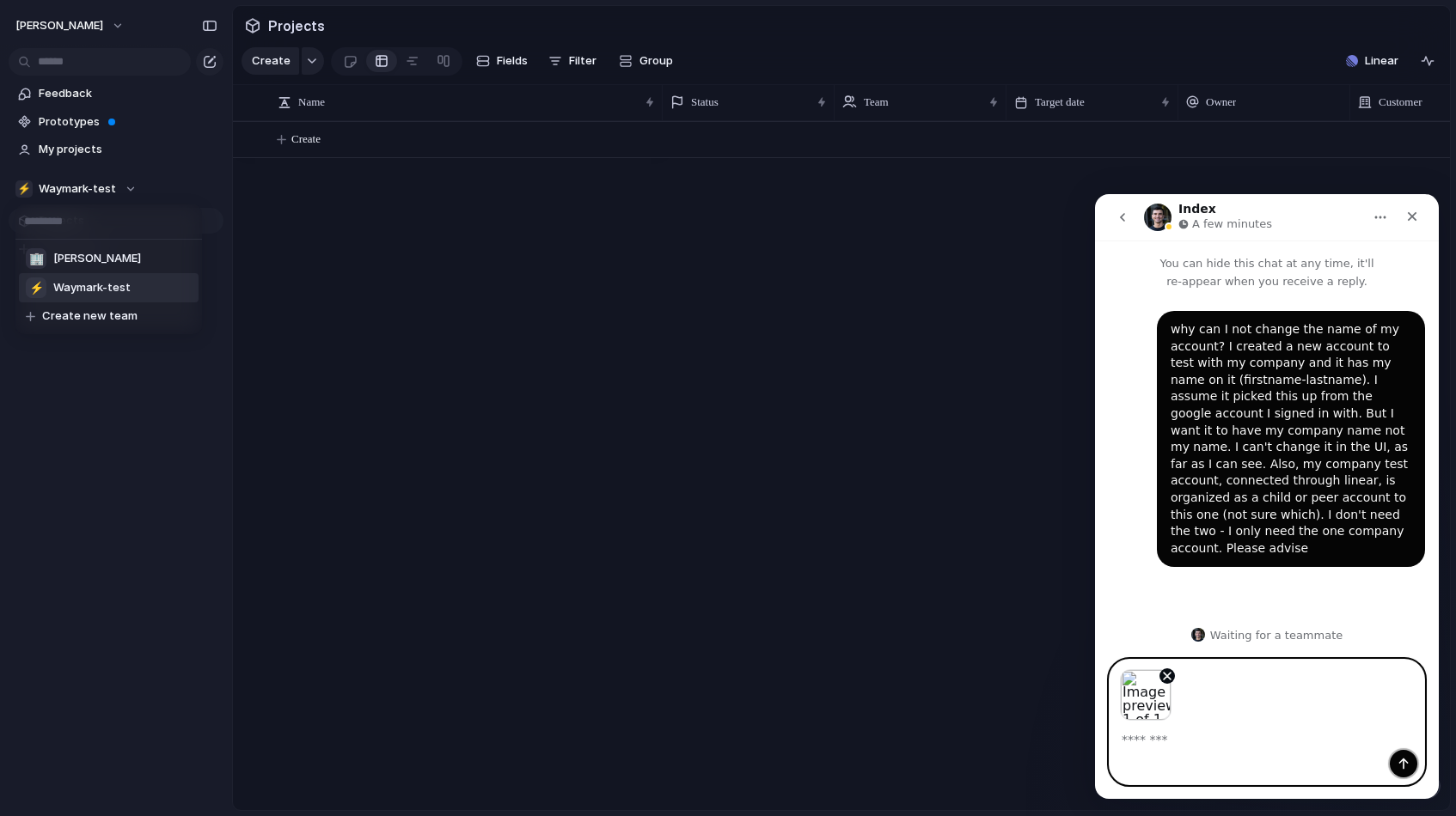
click at [1015, 770] on icon "Send a message…" at bounding box center [1403, 764] width 14 height 14
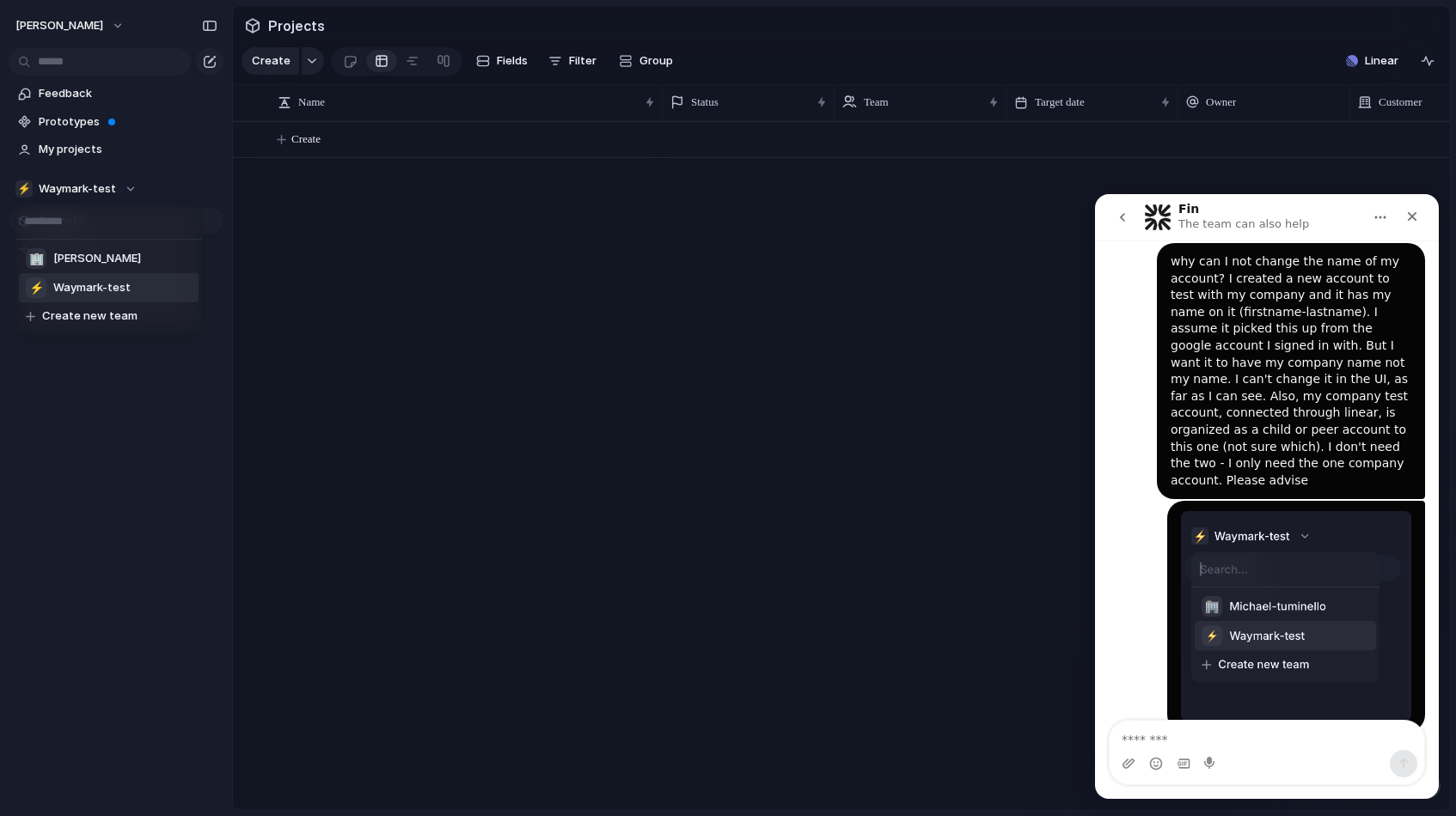
scroll to position [200, 0]
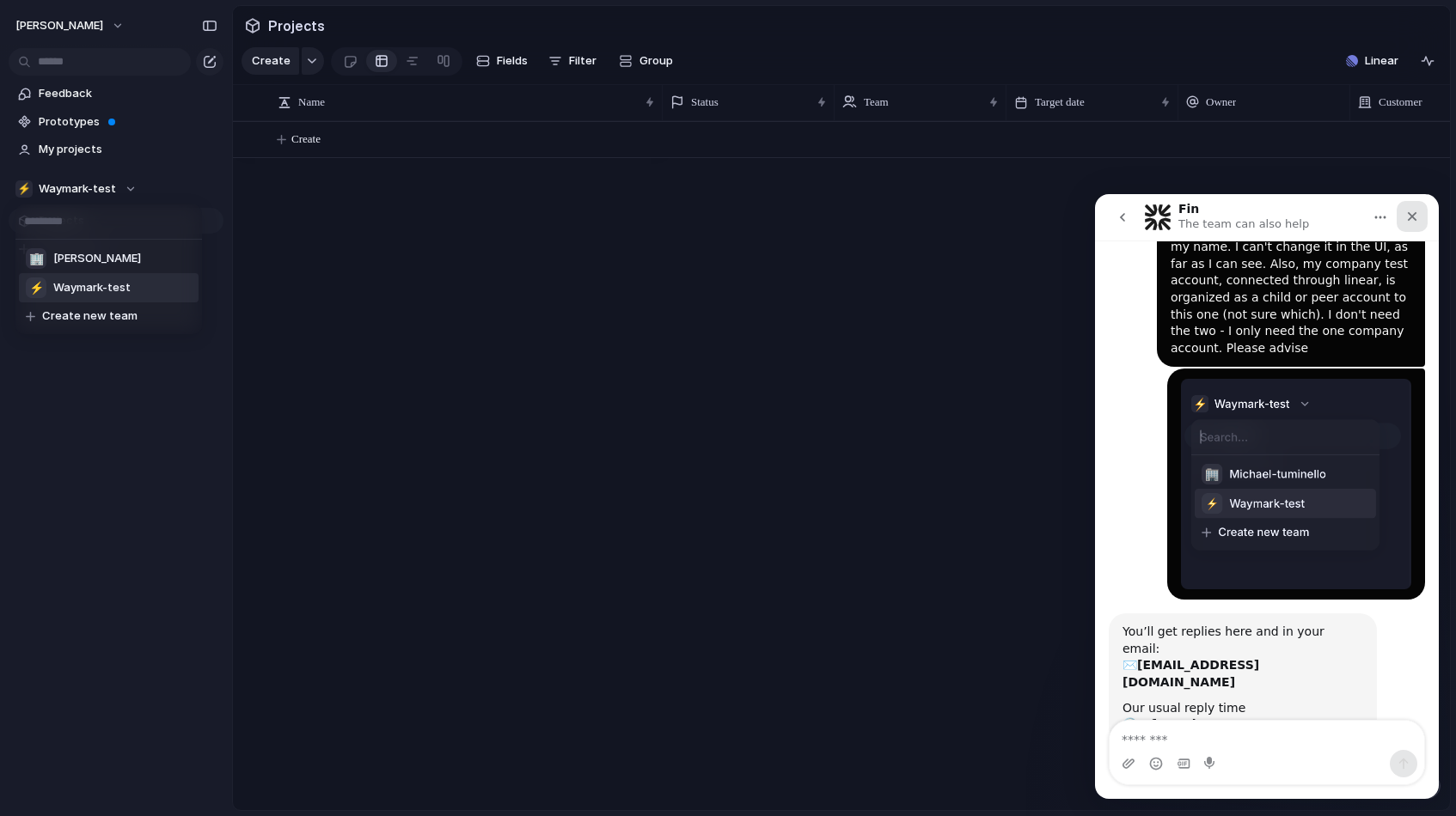
click at [1015, 213] on icon "Close" at bounding box center [1412, 217] width 14 height 14
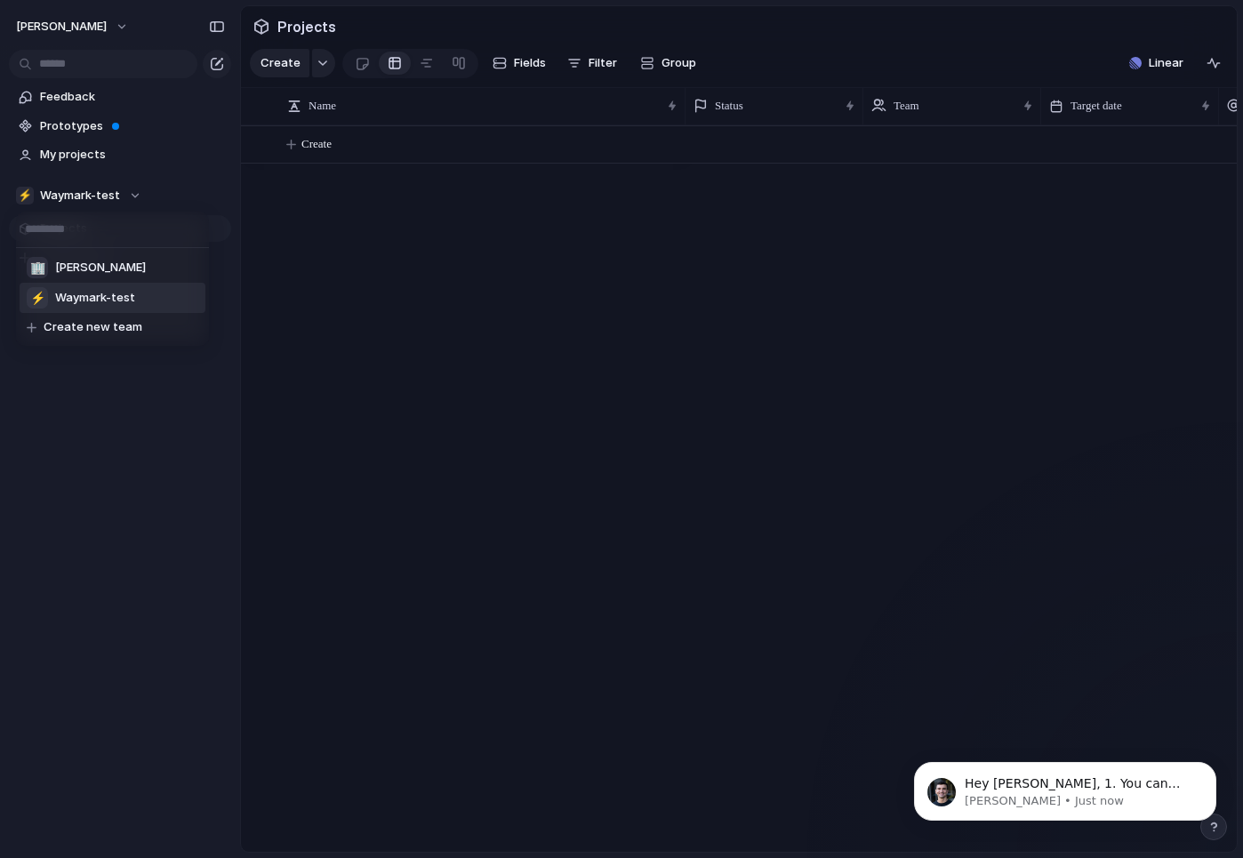
scroll to position [0, 0]
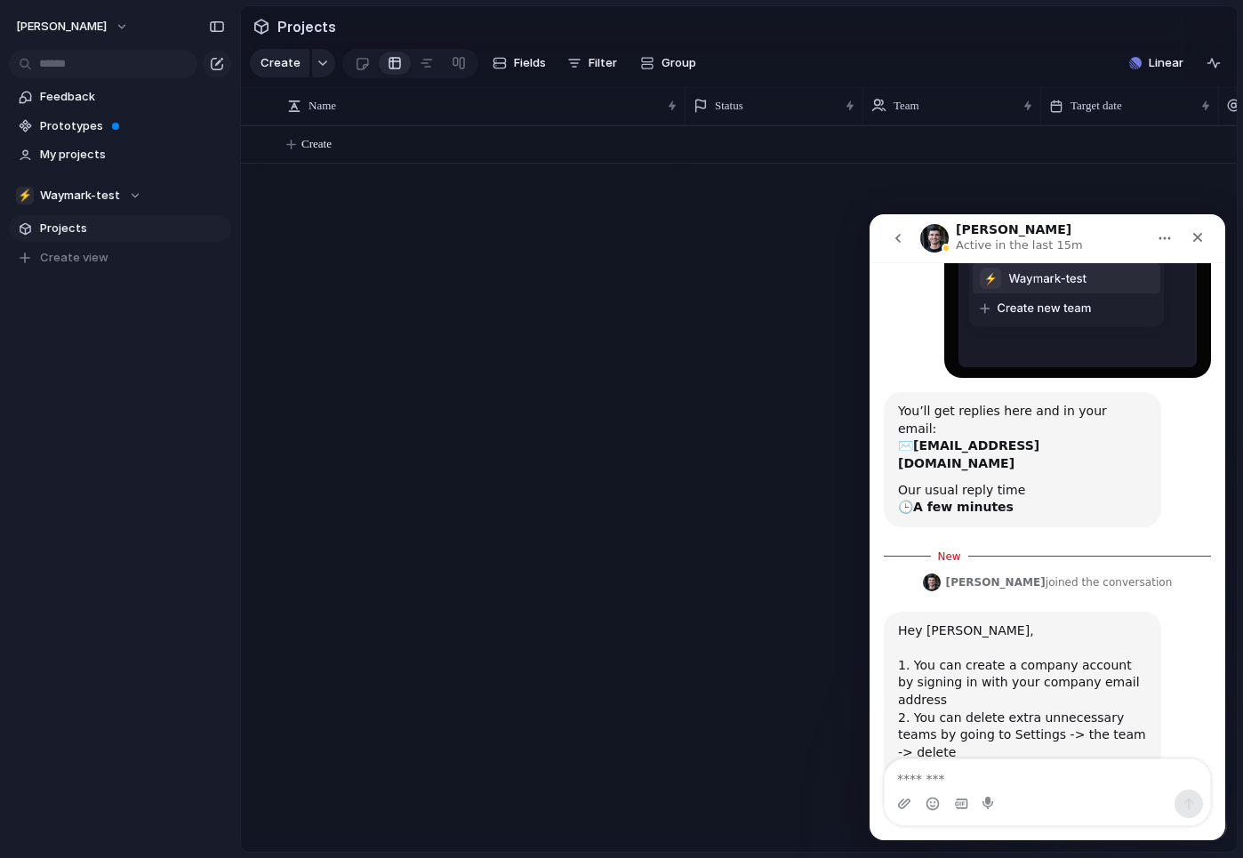
scroll to position [471, 0]
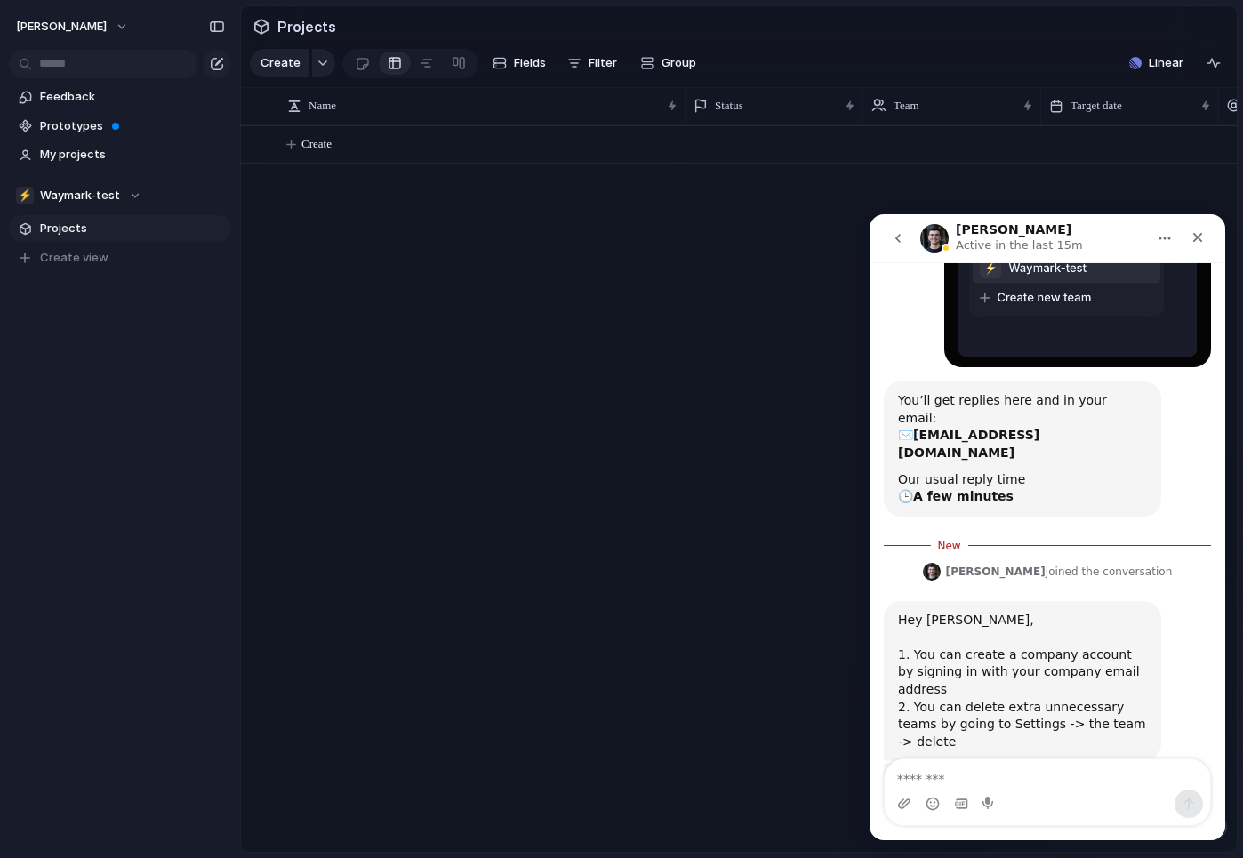
click at [945, 783] on textarea "Message…" at bounding box center [1046, 774] width 325 height 30
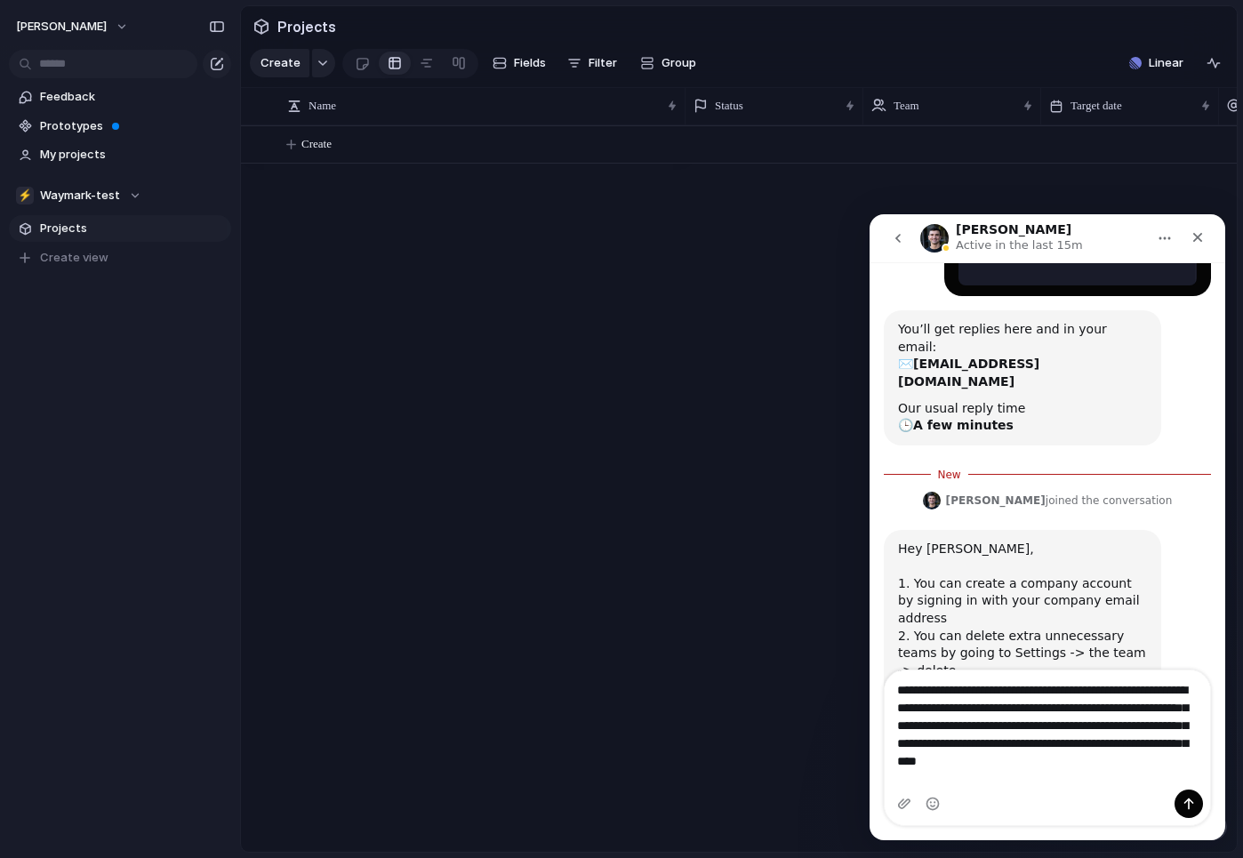
scroll to position [560, 0]
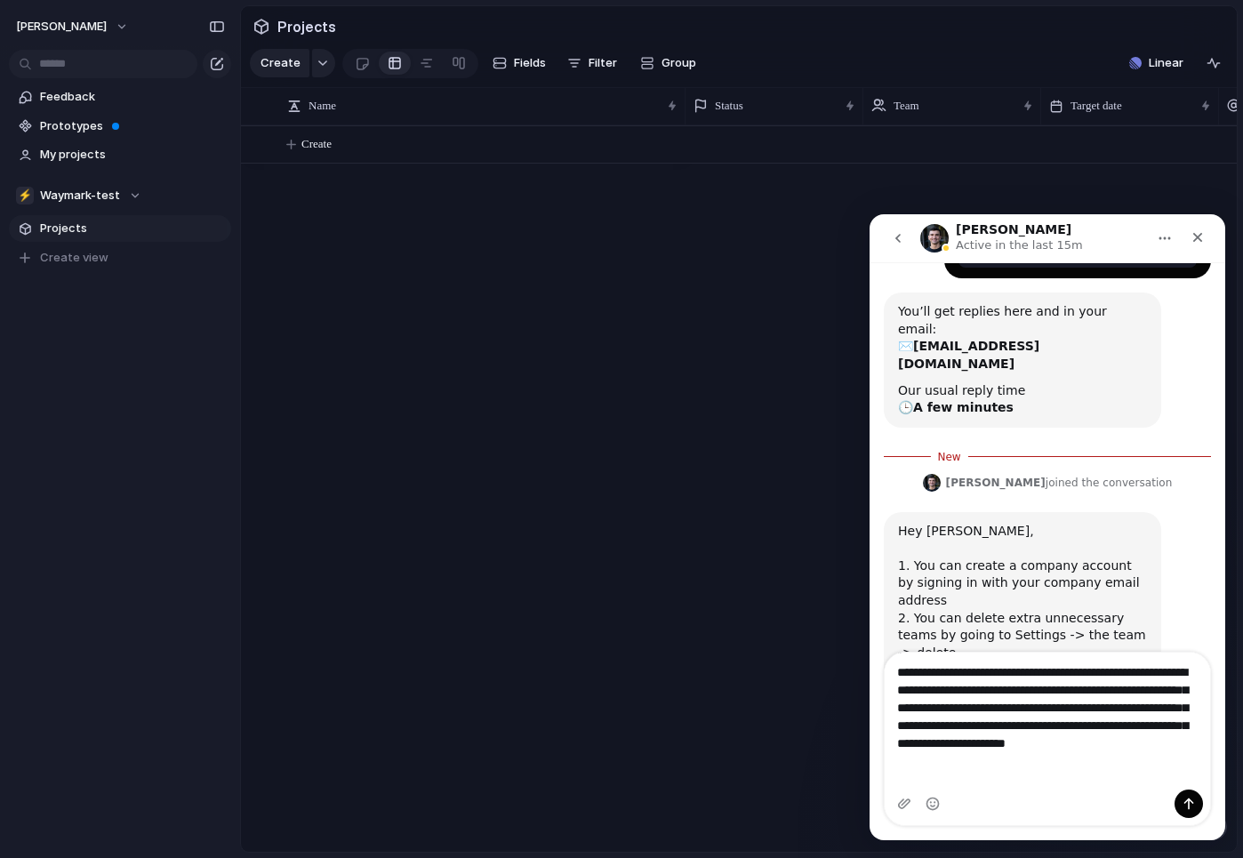
click at [1083, 772] on textarea "**********" at bounding box center [1046, 711] width 325 height 119
click at [1085, 772] on textarea "**********" at bounding box center [1046, 711] width 325 height 119
click at [1056, 772] on textarea "**********" at bounding box center [1046, 711] width 325 height 119
drag, startPoint x: 1011, startPoint y: 780, endPoint x: 1061, endPoint y: 780, distance: 50.7
click at [1061, 772] on textarea "**********" at bounding box center [1046, 711] width 325 height 119
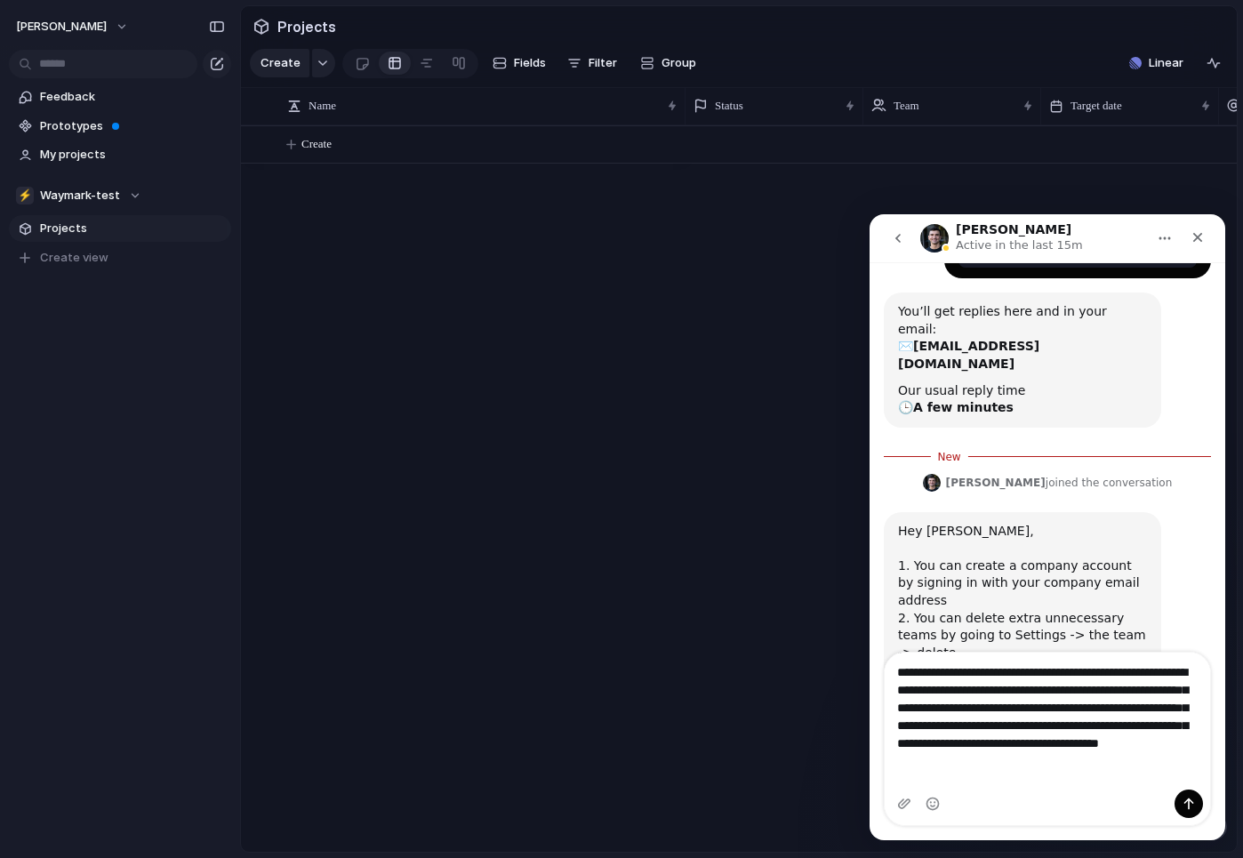
type textarea "**********"
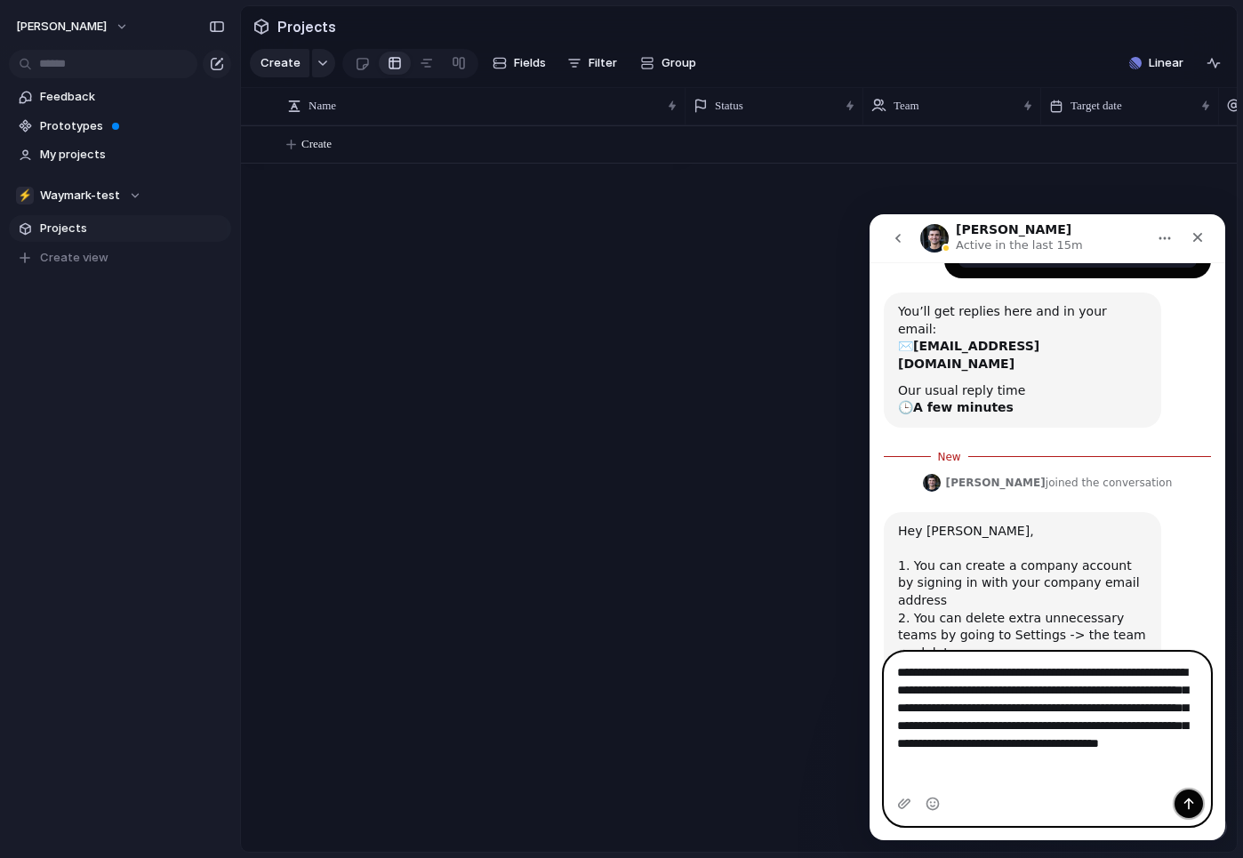
click at [1188, 798] on icon "Send a message…" at bounding box center [1188, 803] width 14 height 14
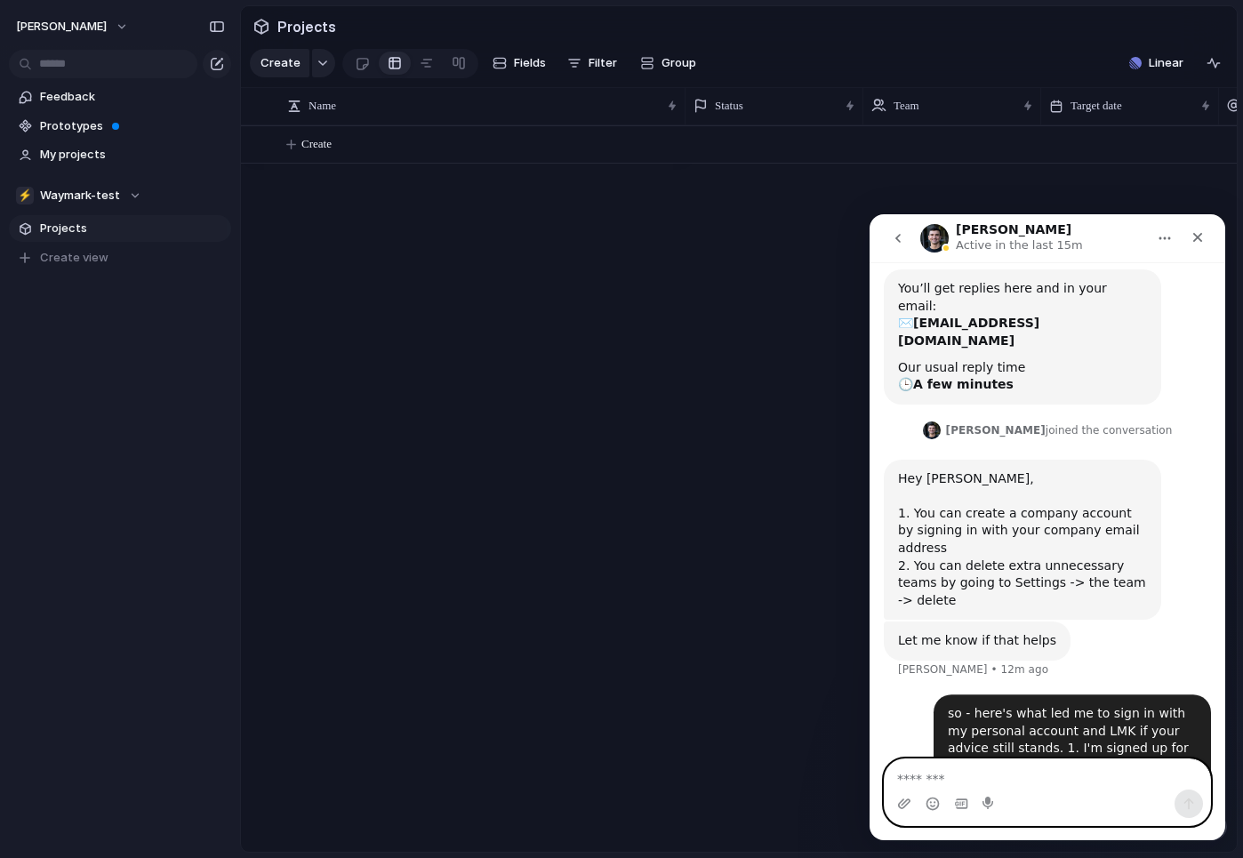
scroll to position [612, 0]
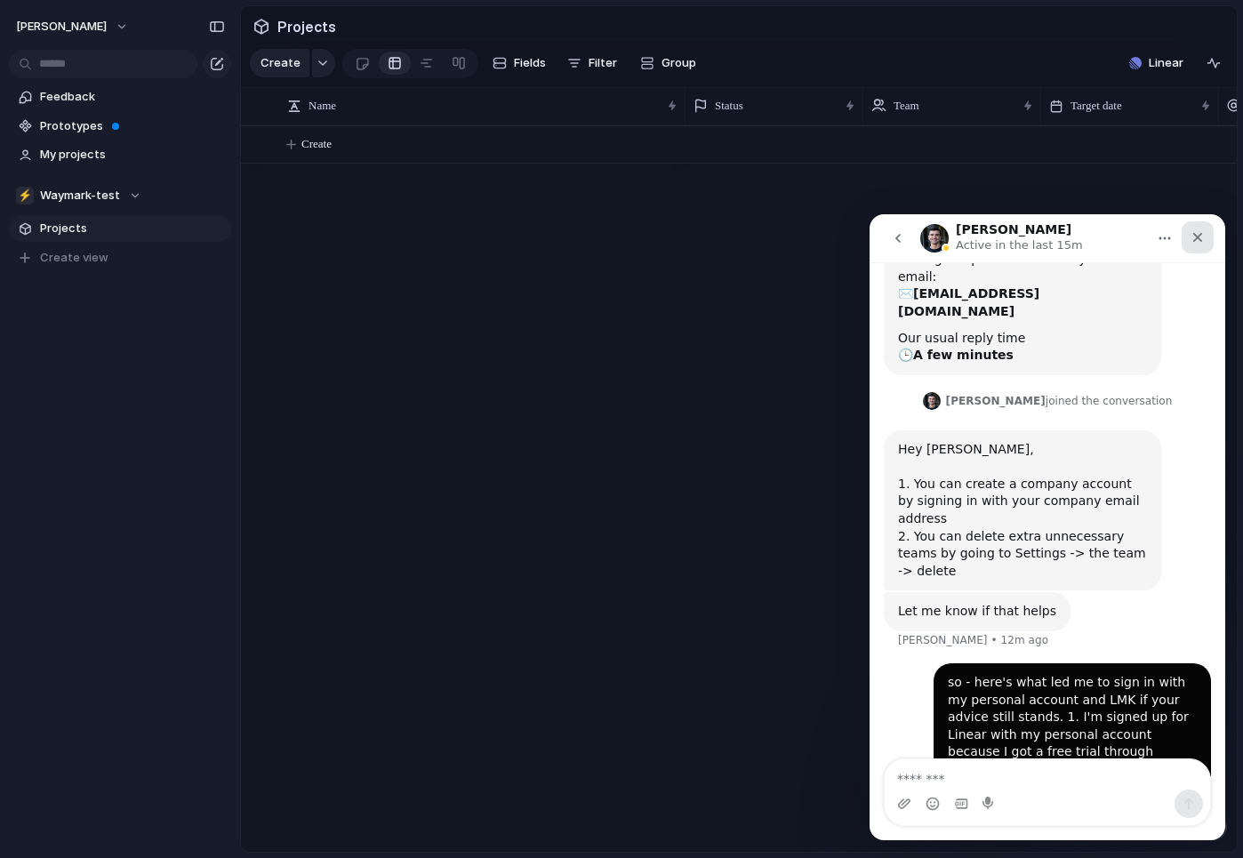
click at [1191, 238] on icon "Close" at bounding box center [1197, 237] width 14 height 14
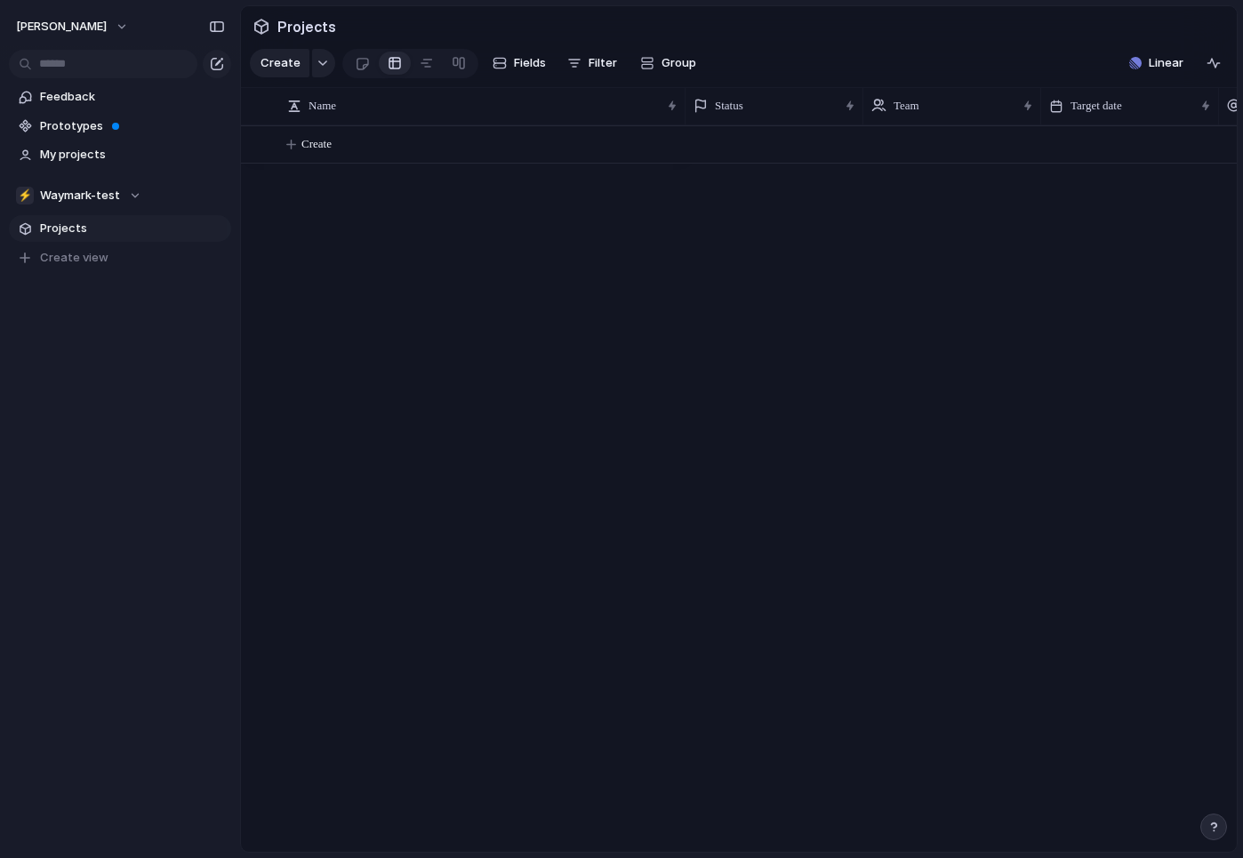
scroll to position [0, 0]
click at [85, 124] on span "Prototypes" at bounding box center [132, 126] width 185 height 18
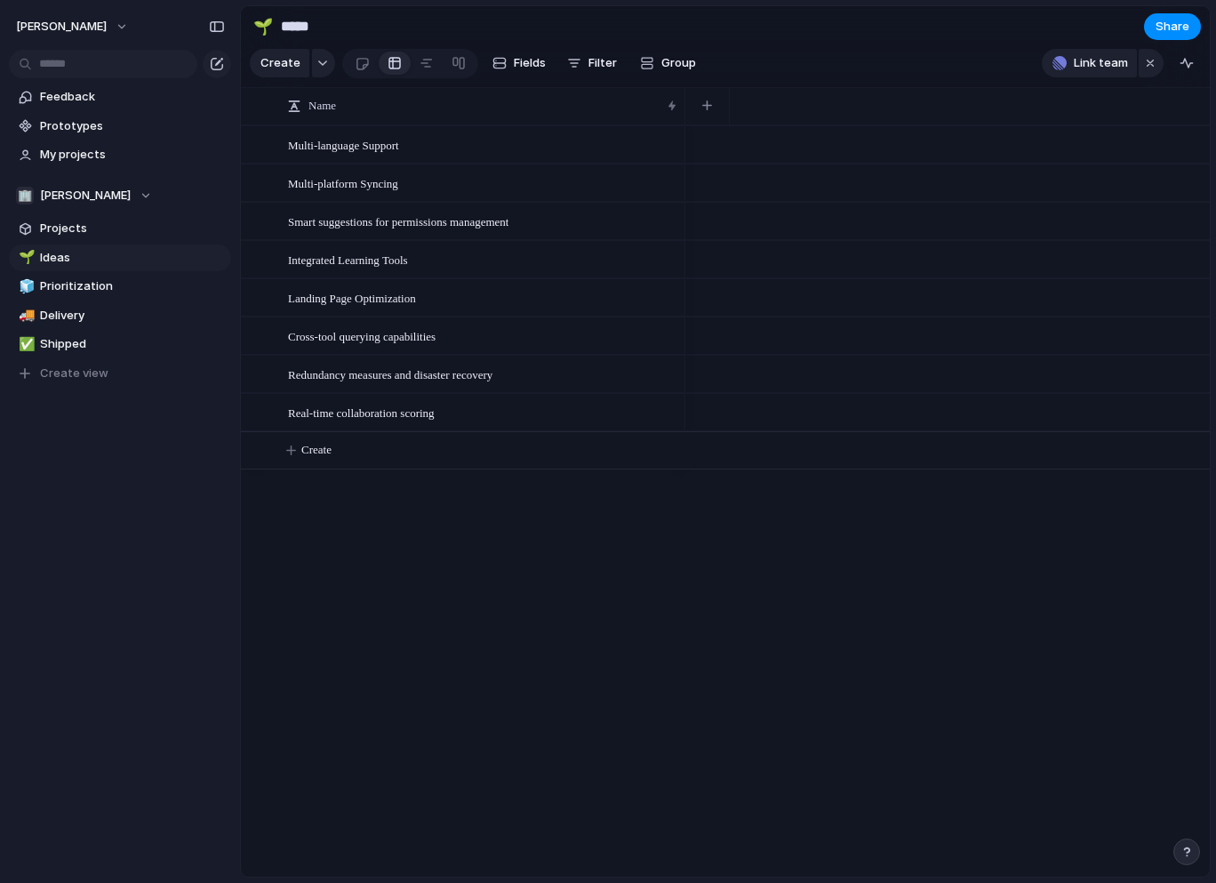
click at [1178, 852] on button "button" at bounding box center [1186, 851] width 27 height 27
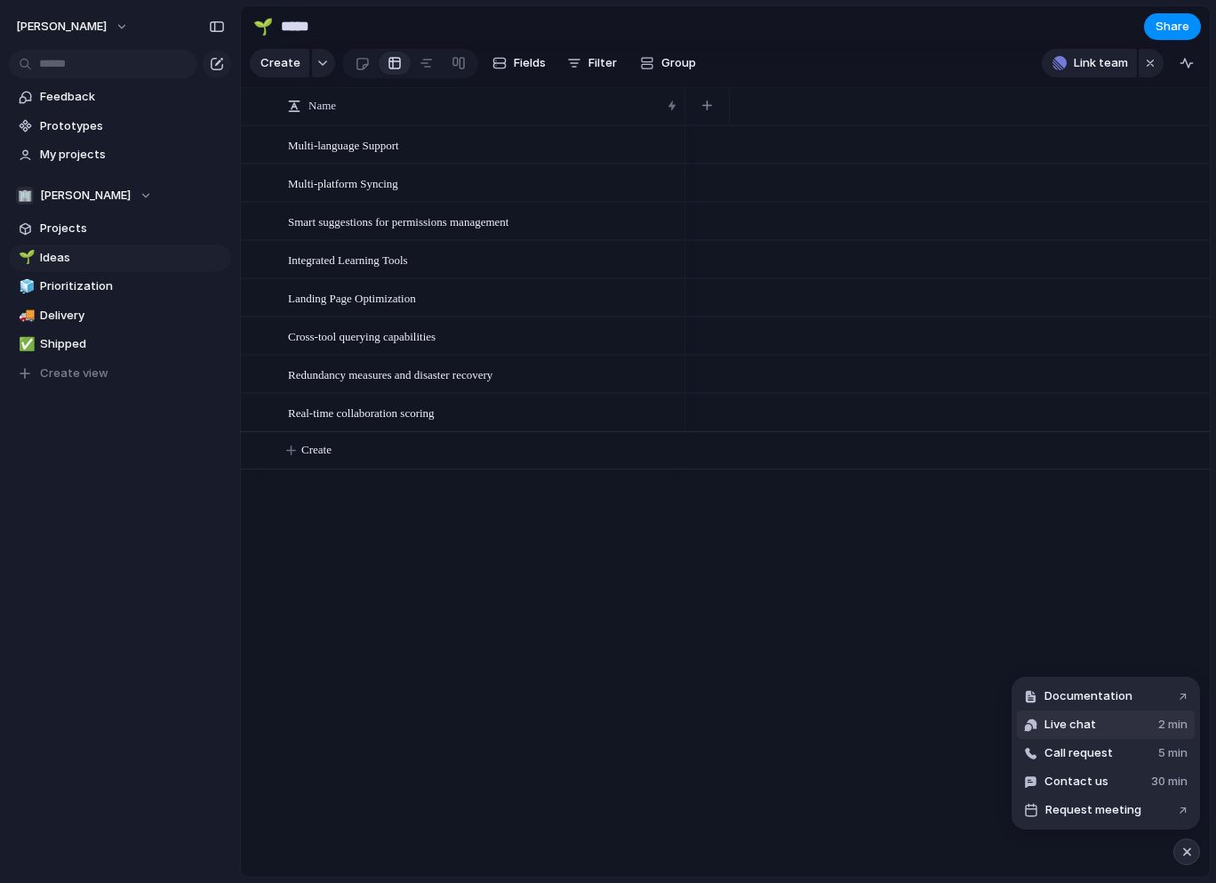
click at [1094, 725] on span "Live chat" at bounding box center [1070, 725] width 52 height 18
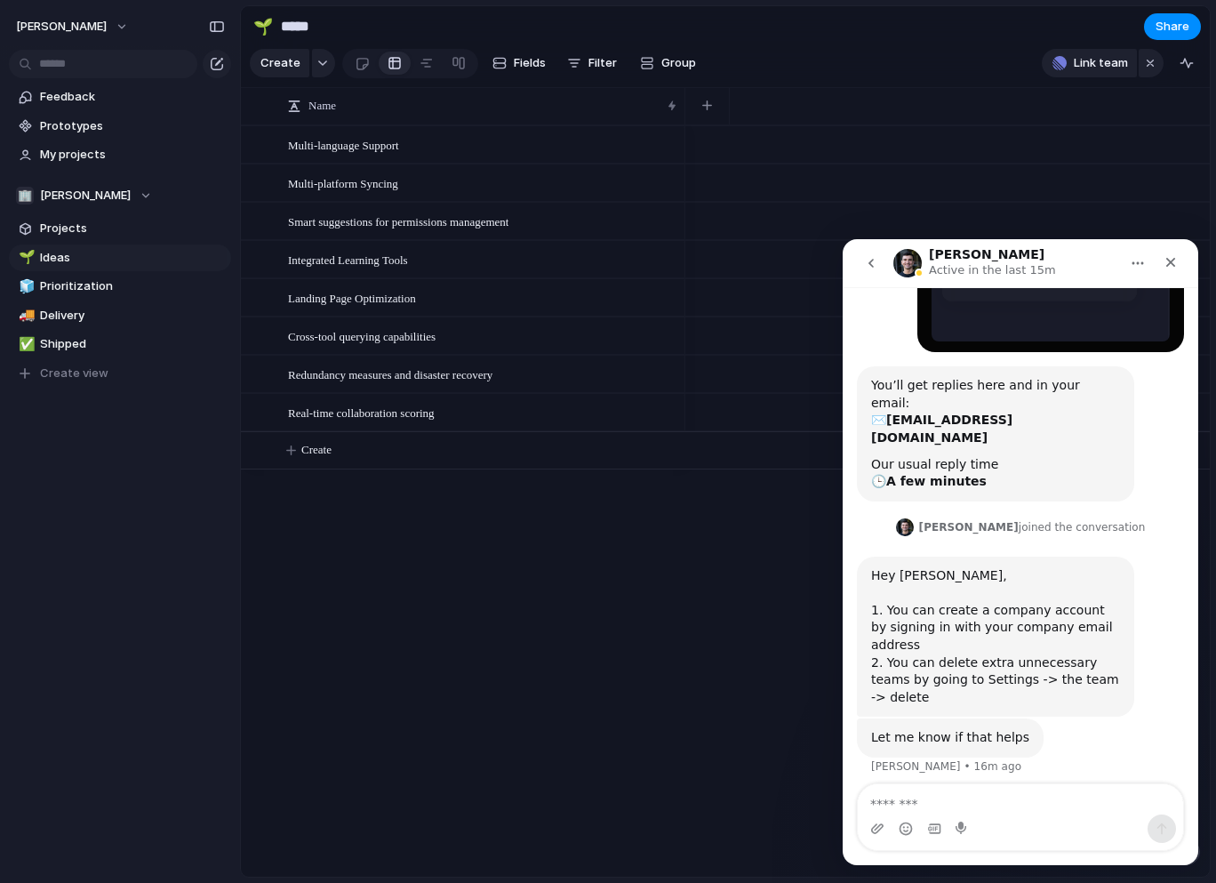
scroll to position [612, 0]
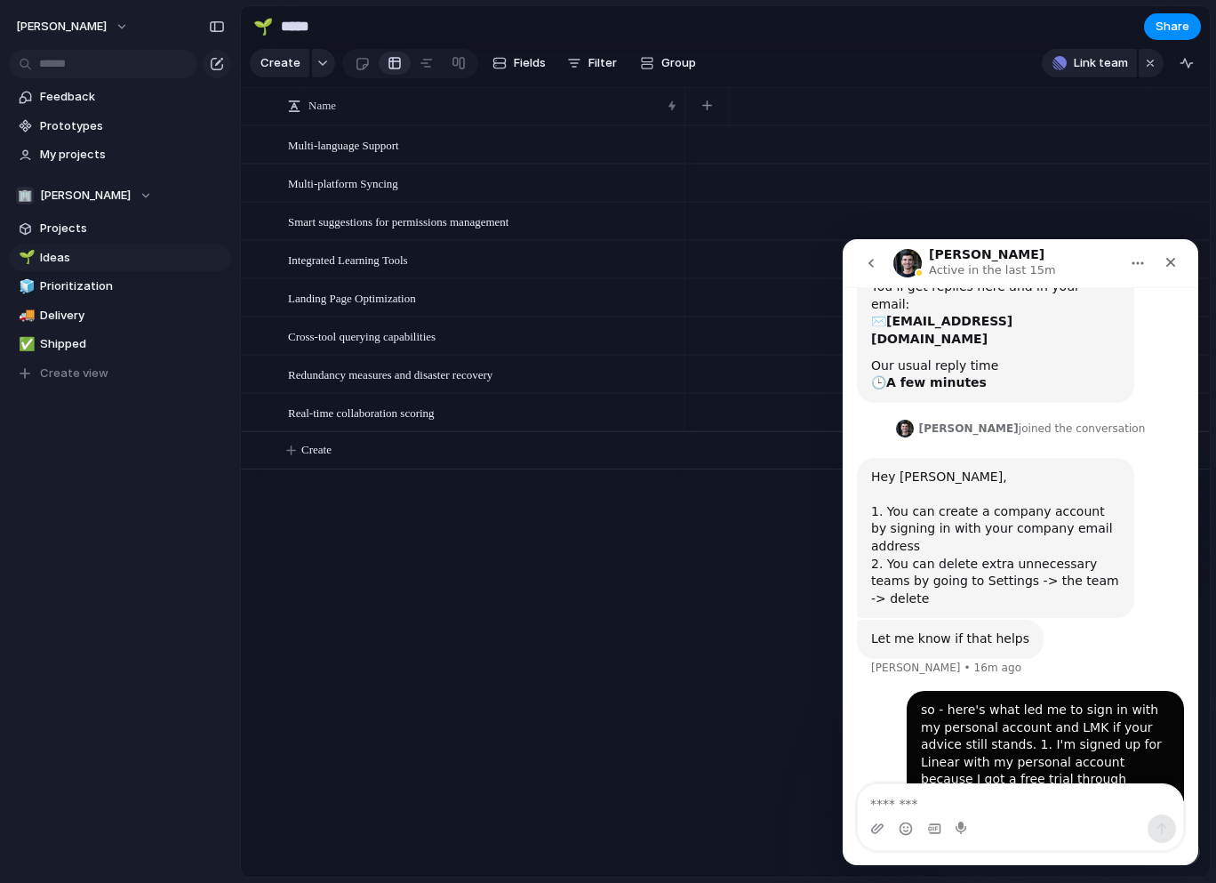
click at [948, 819] on div "Intercom messenger" at bounding box center [1020, 828] width 325 height 28
click at [945, 804] on textarea "Message…" at bounding box center [1020, 799] width 325 height 30
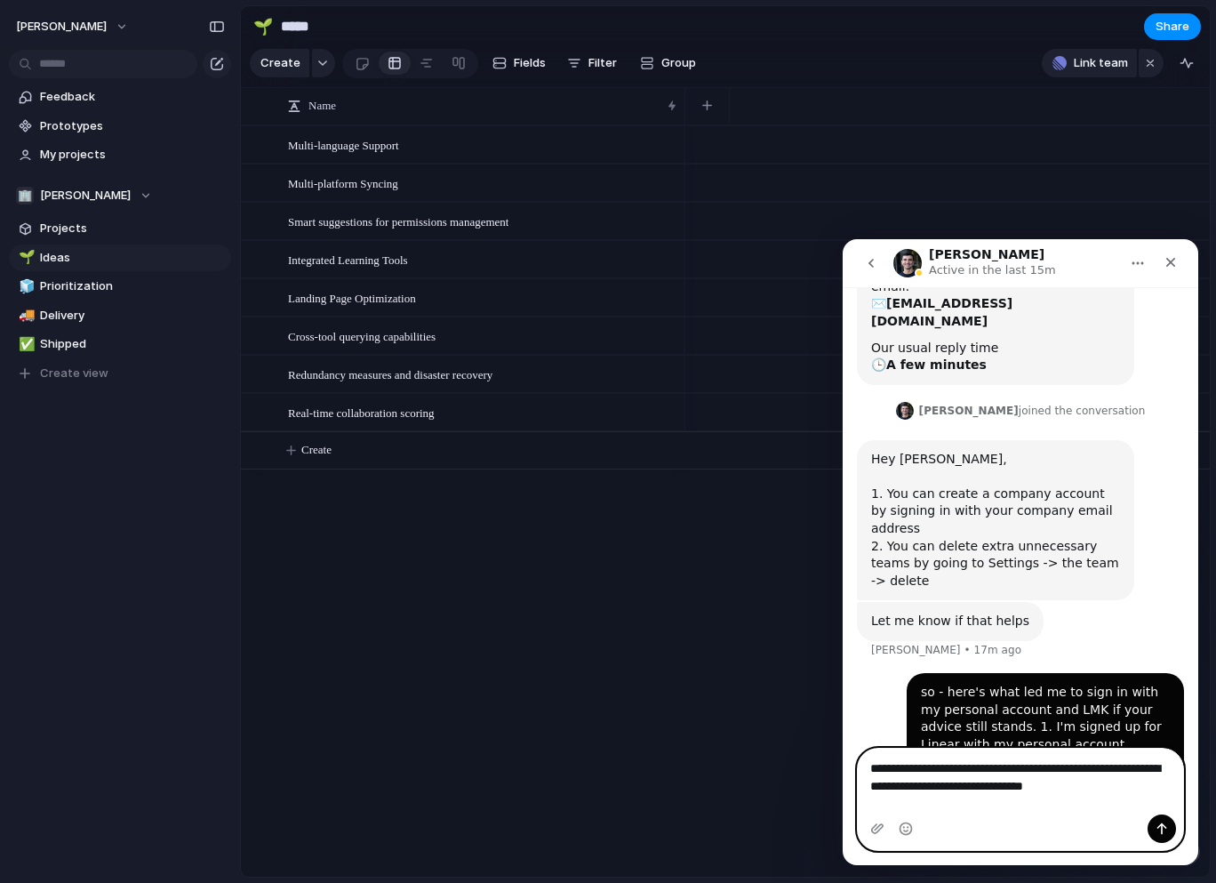
scroll to position [648, 0]
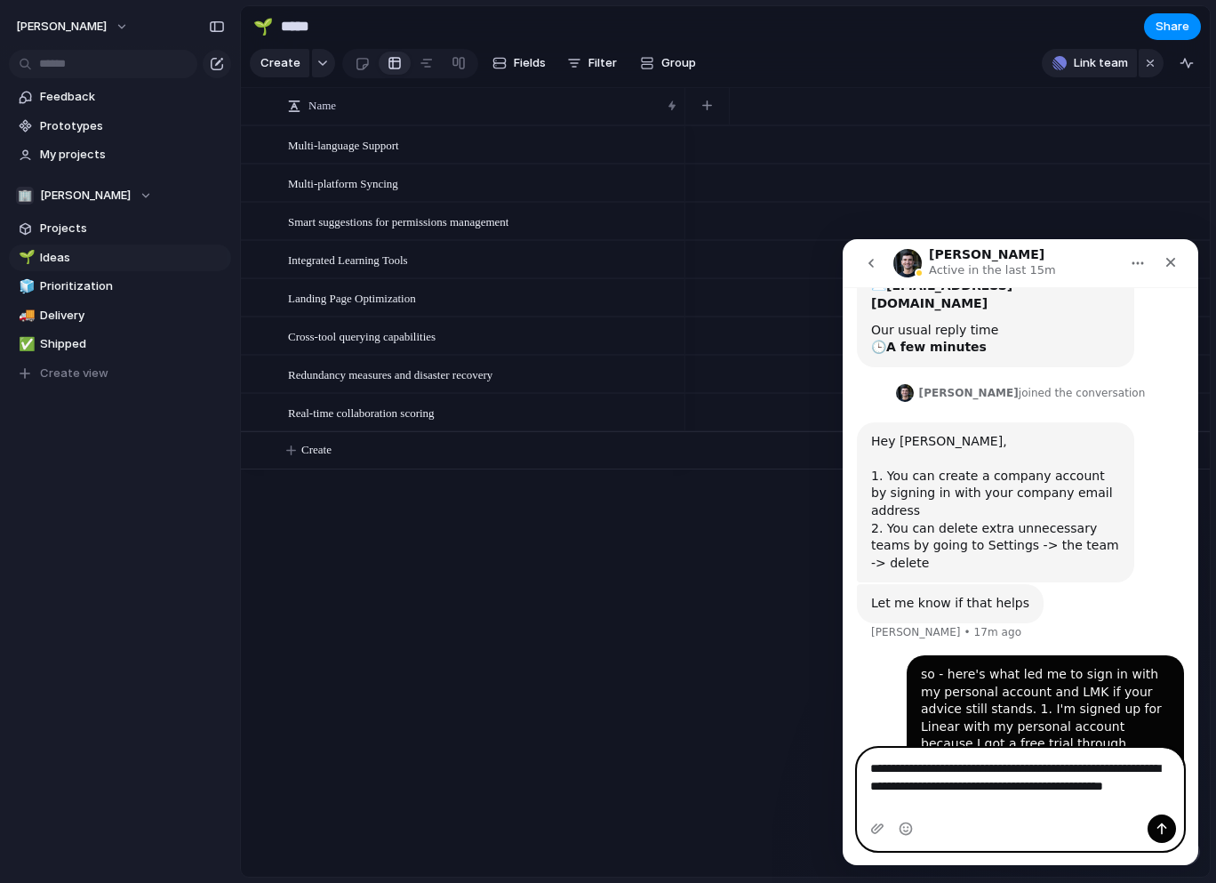
type textarea "**********"
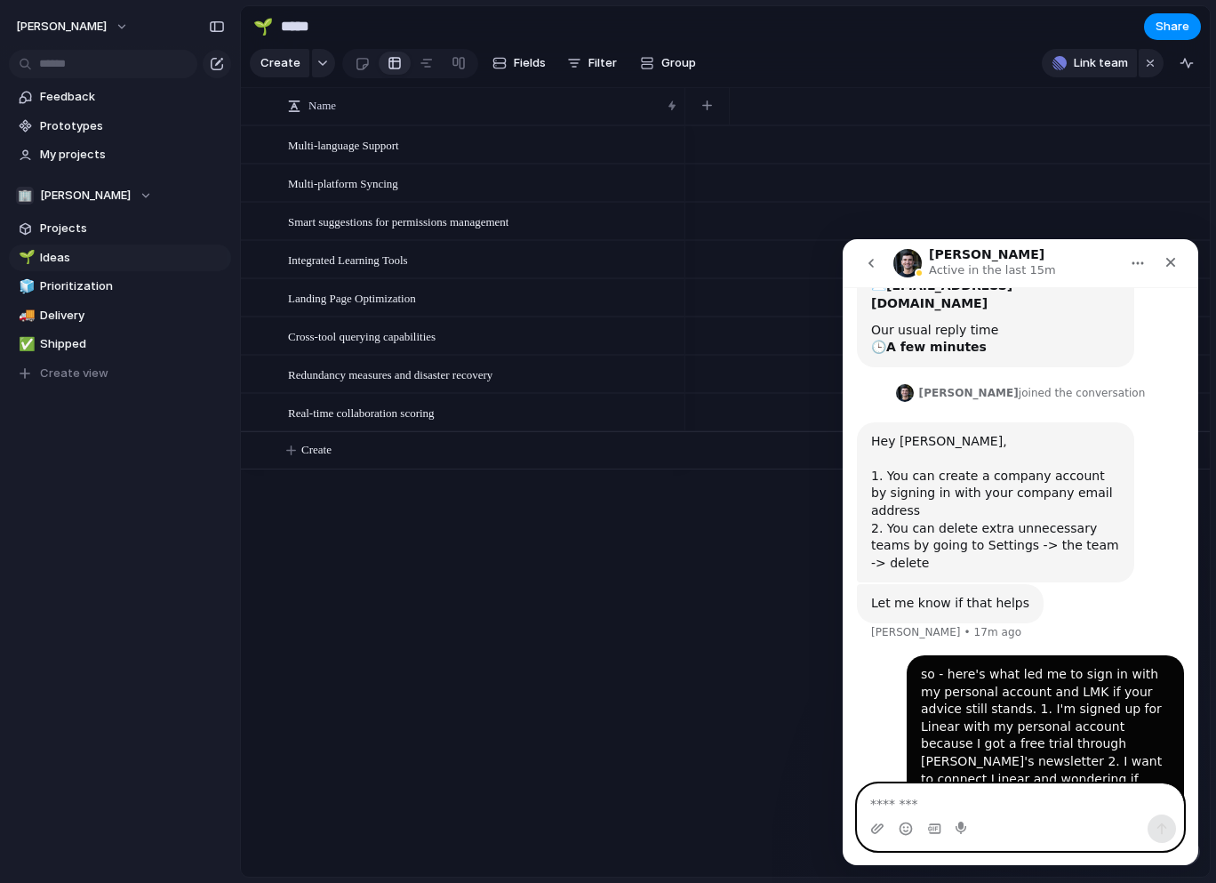
scroll to position [703, 0]
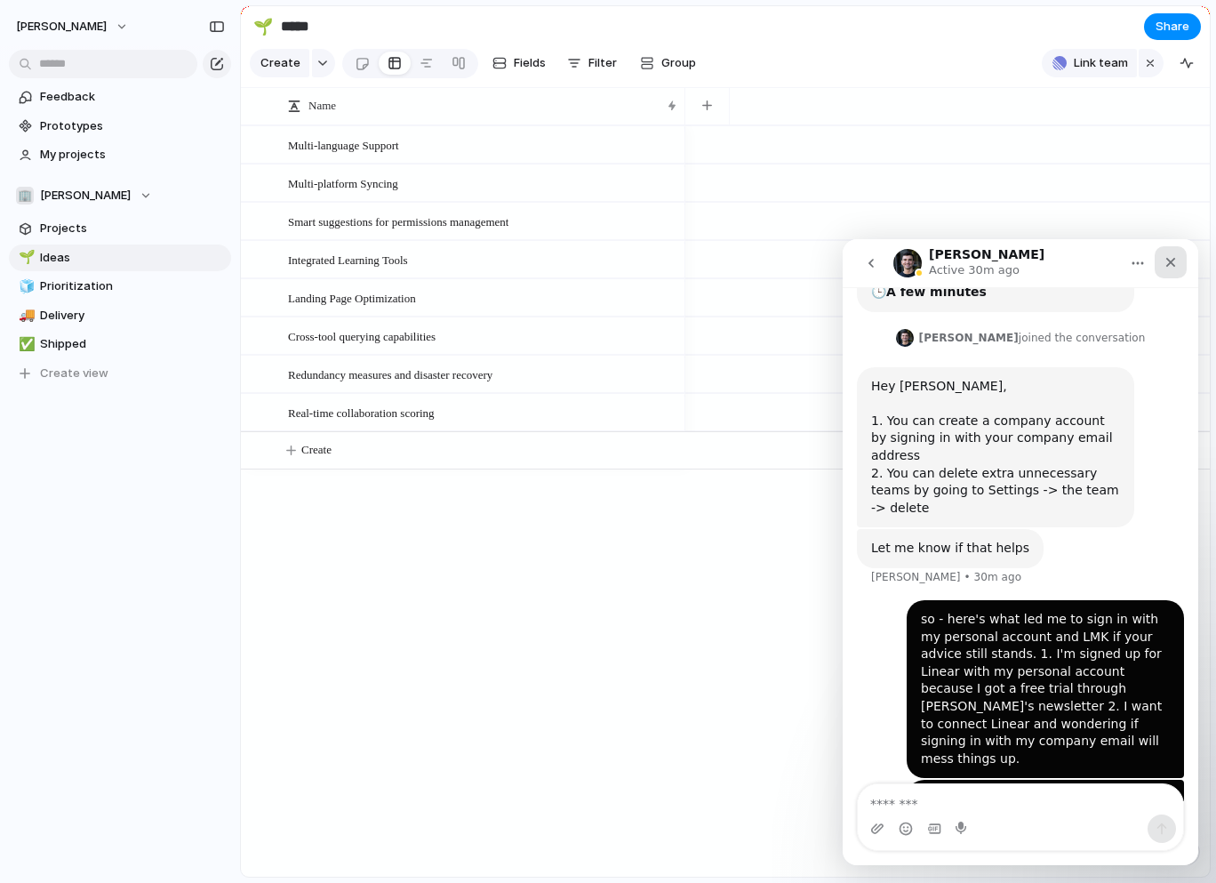
click at [1169, 264] on icon "Close" at bounding box center [1171, 263] width 10 height 10
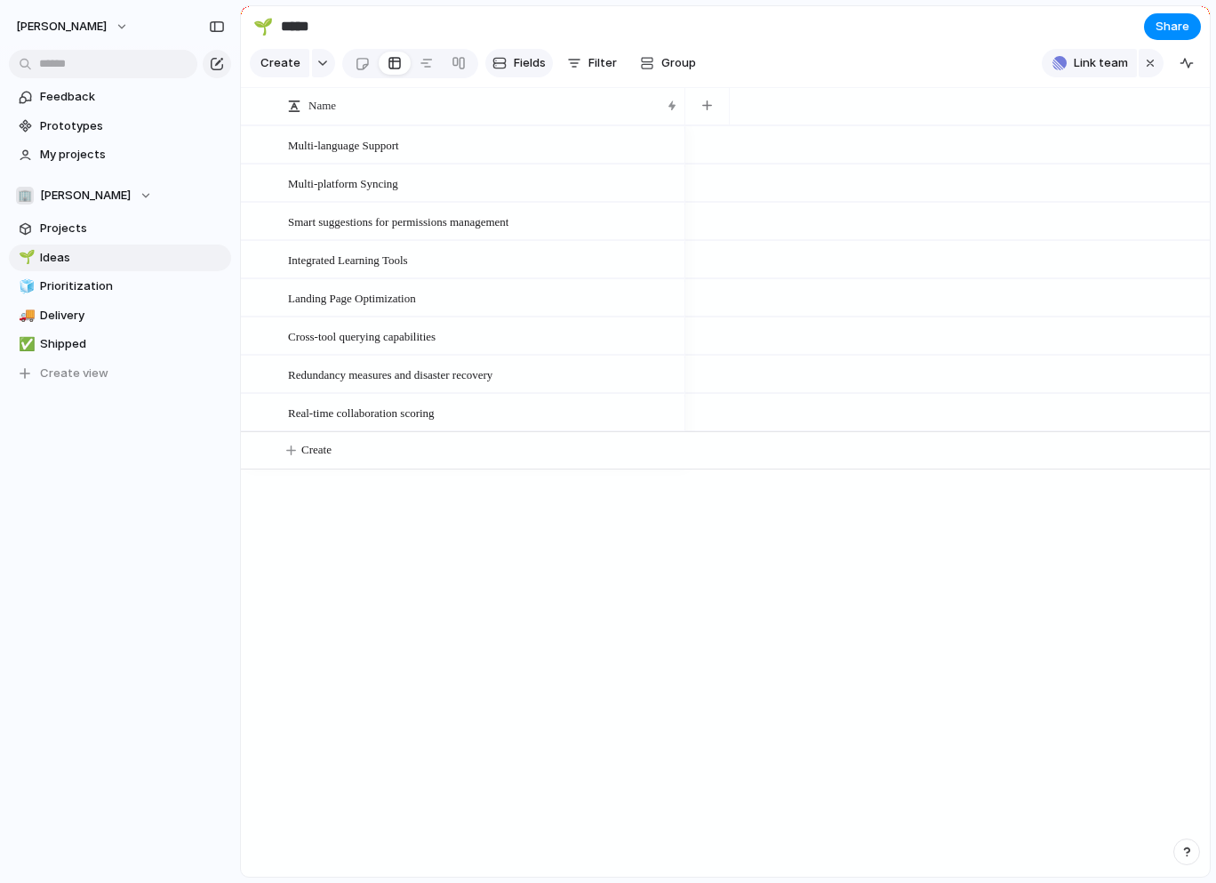
scroll to position [0, 0]
